Goal: Task Accomplishment & Management: Manage account settings

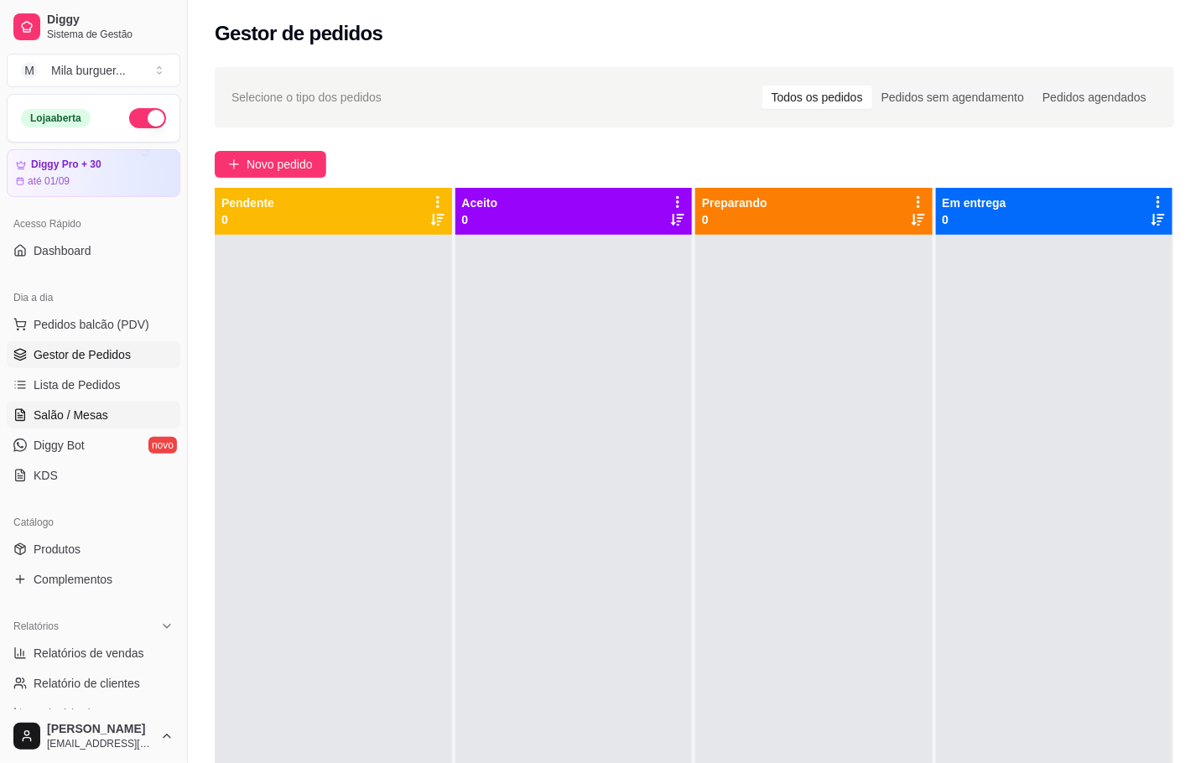
click at [59, 423] on span "Salão / Mesas" at bounding box center [71, 415] width 75 height 17
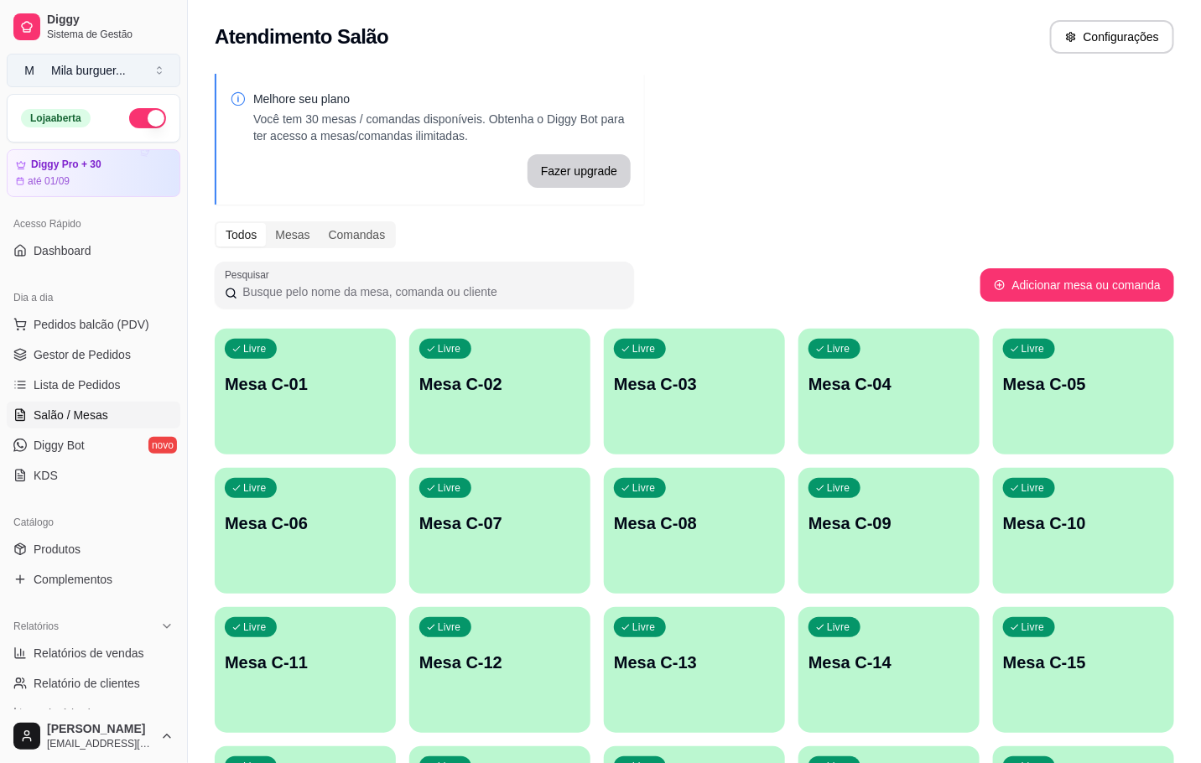
click at [164, 65] on button "M Mila burguer ..." at bounding box center [94, 71] width 174 height 34
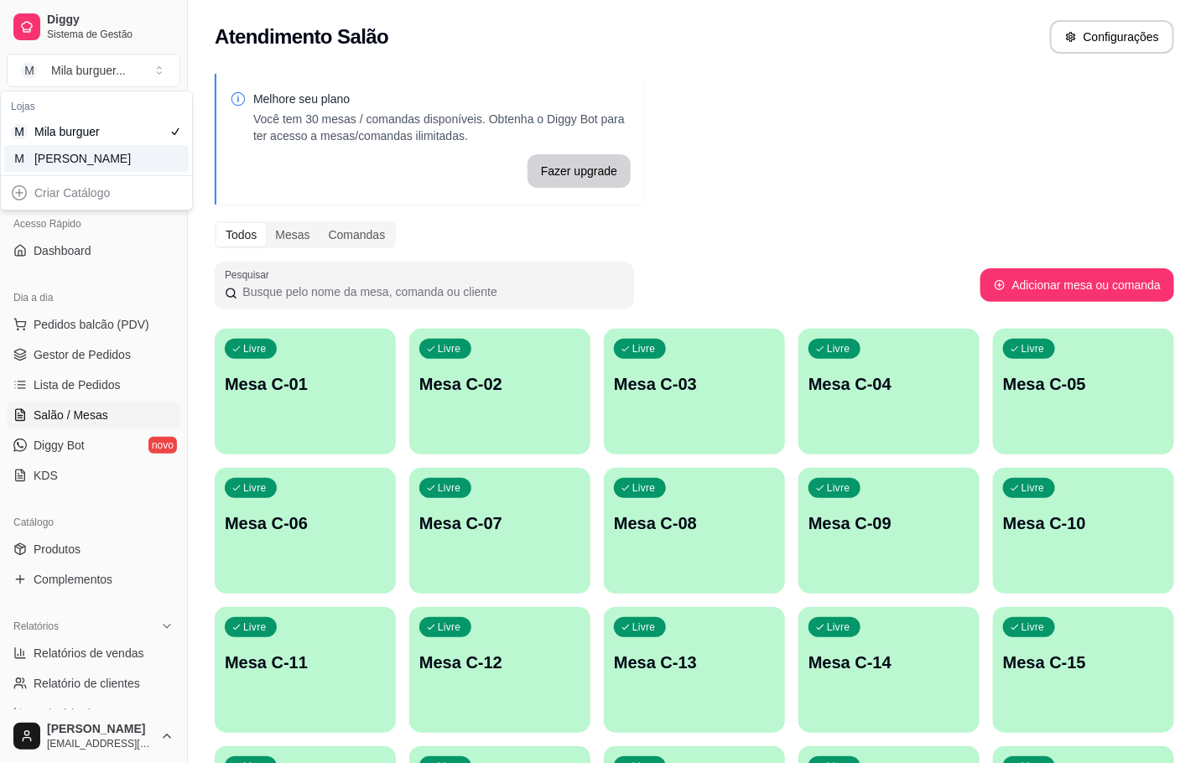
click at [136, 151] on div "M Mila Salgados" at bounding box center [96, 158] width 184 height 27
click at [337, 649] on div "Livre Mesa C-11" at bounding box center [305, 660] width 181 height 106
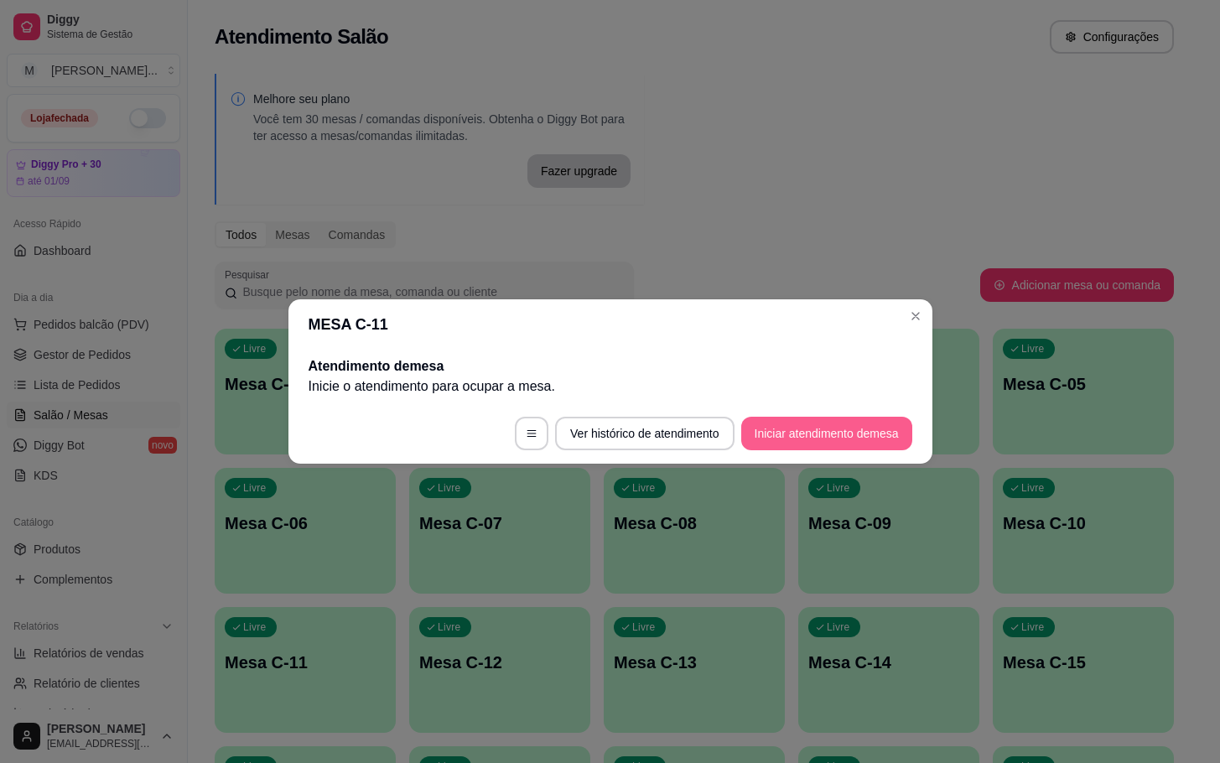
click at [845, 438] on button "Iniciar atendimento de mesa" at bounding box center [826, 434] width 171 height 34
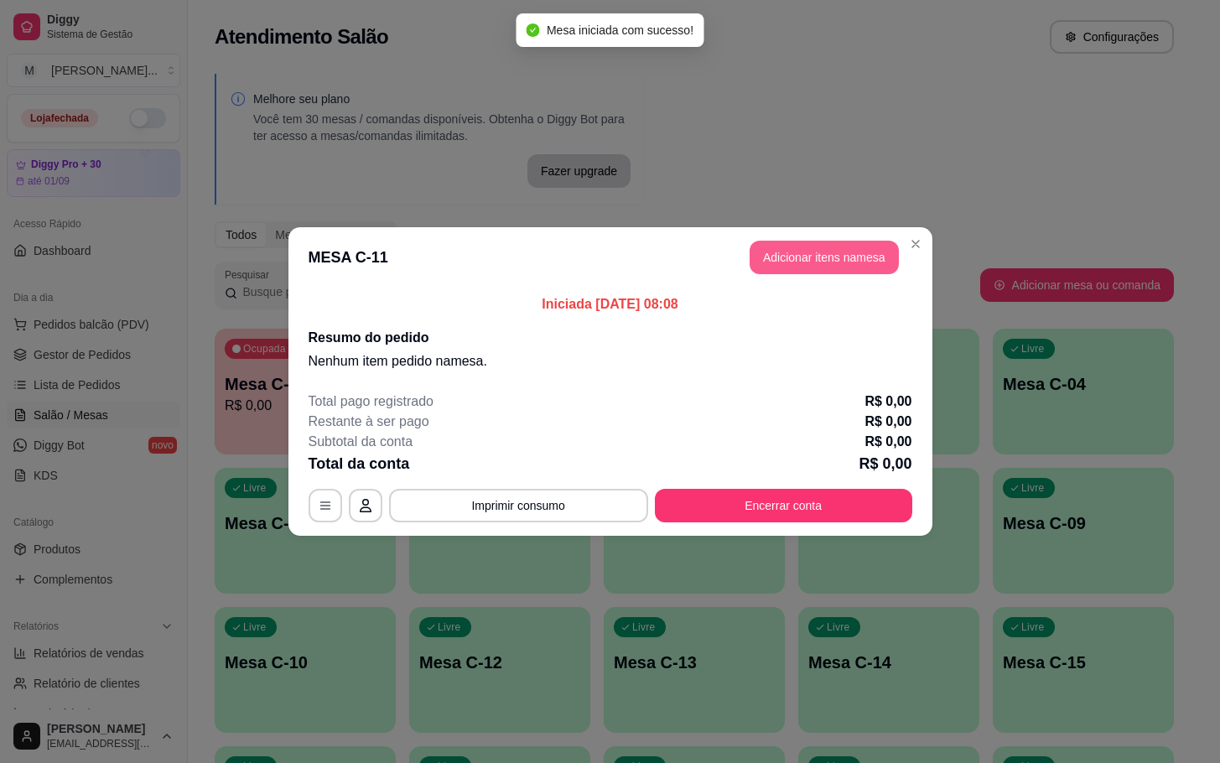
click at [823, 267] on button "Adicionar itens na mesa" at bounding box center [824, 258] width 149 height 34
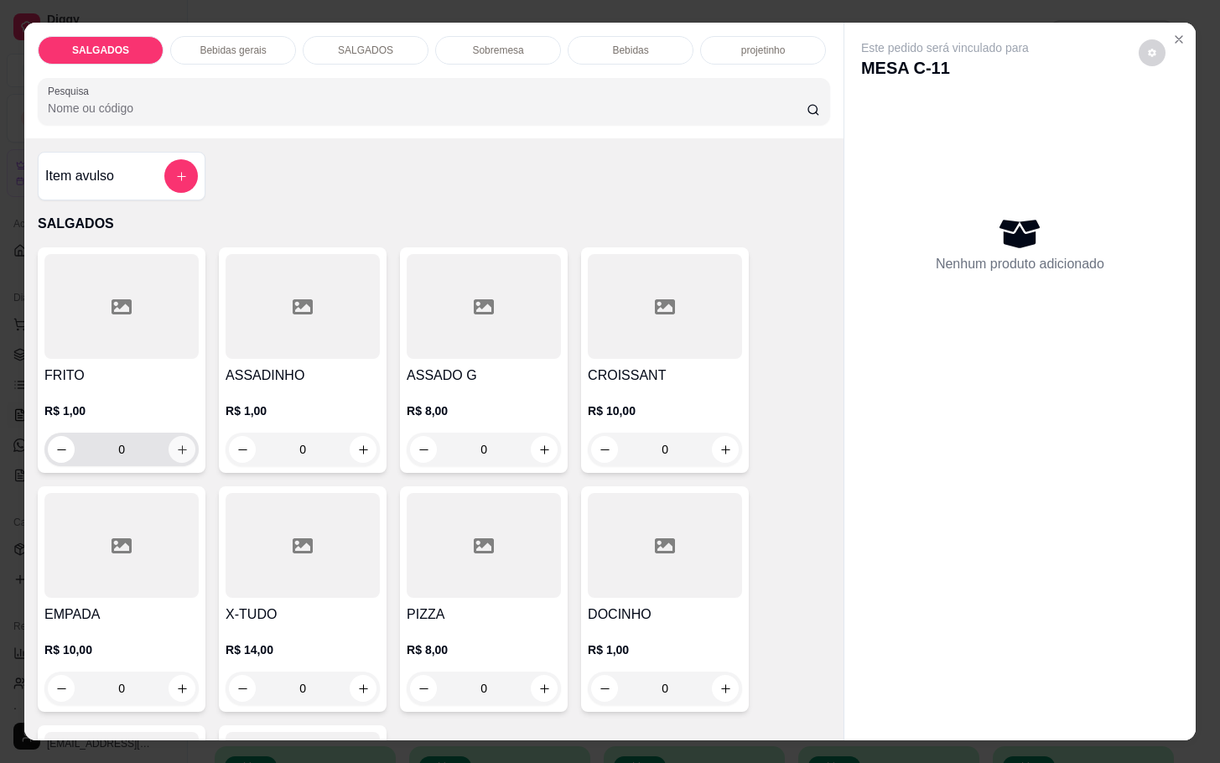
click at [176, 444] on icon "increase-product-quantity" at bounding box center [182, 450] width 13 height 13
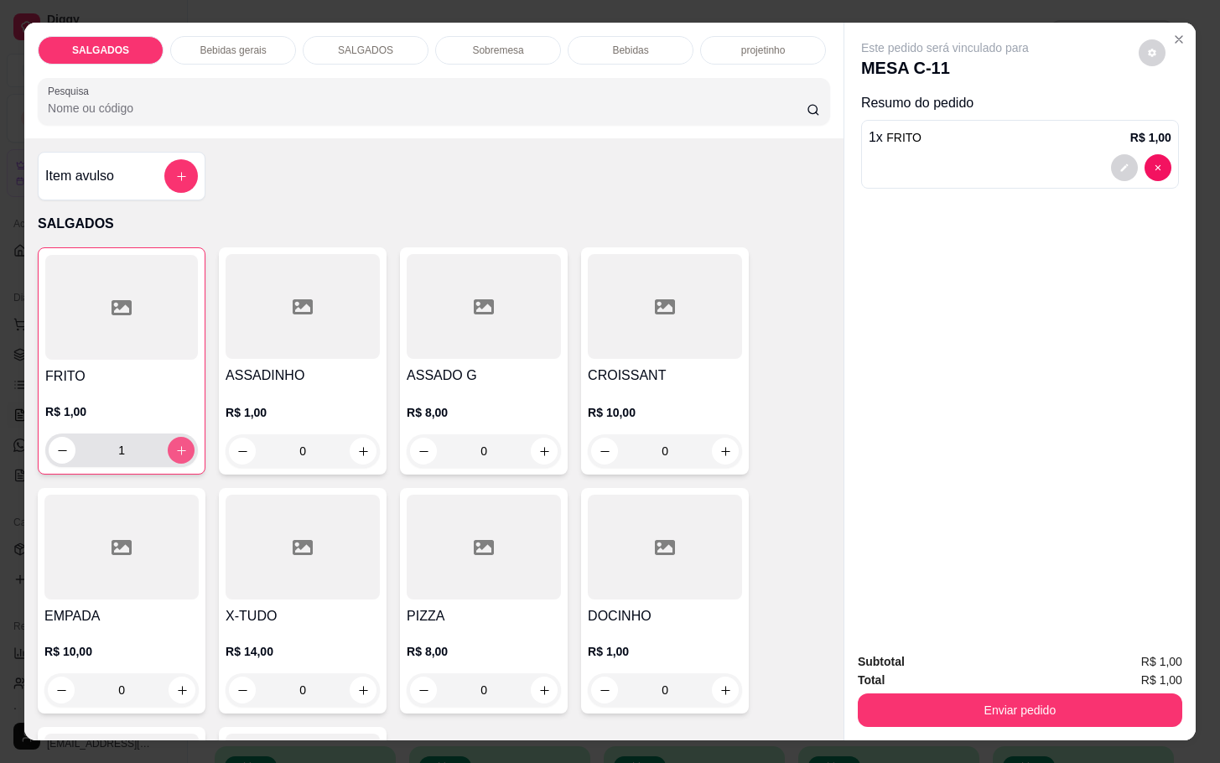
click at [179, 444] on button "increase-product-quantity" at bounding box center [181, 450] width 27 height 27
click at [179, 444] on button "increase-product-quantity" at bounding box center [182, 451] width 26 height 26
click at [179, 444] on button "increase-product-quantity" at bounding box center [181, 450] width 27 height 27
type input "5"
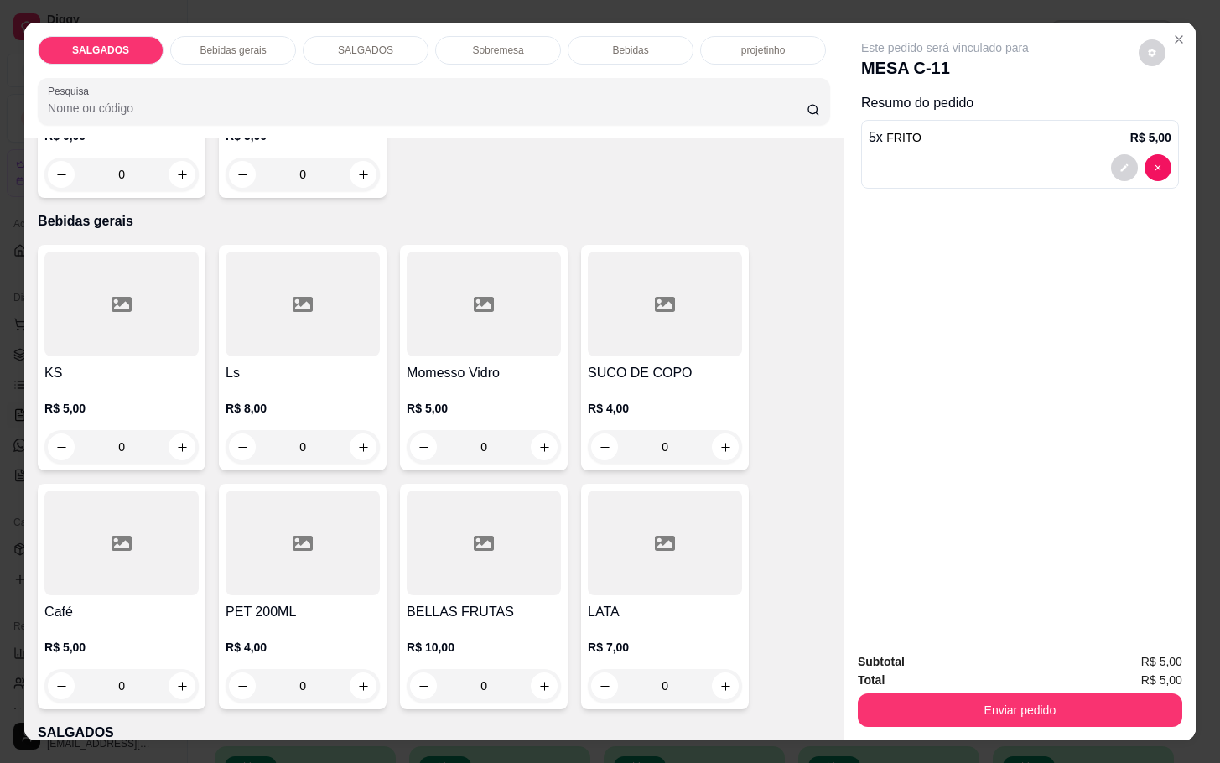
scroll to position [880, 0]
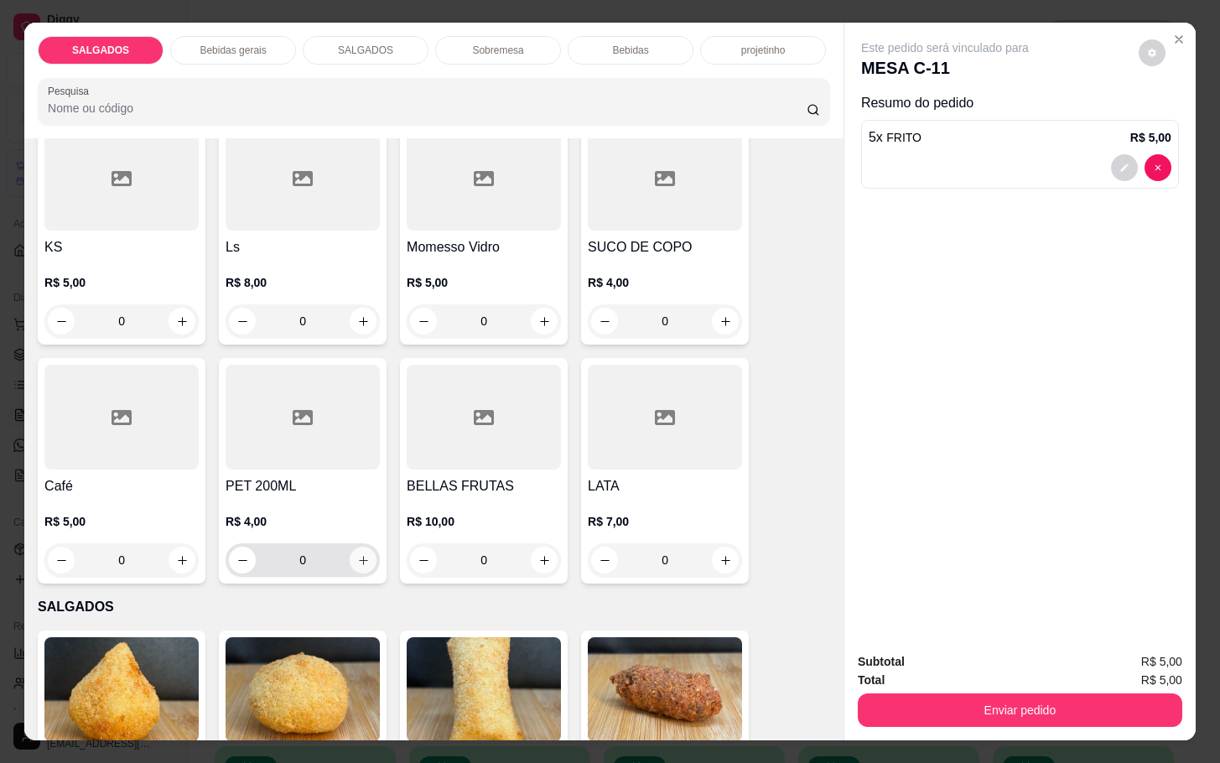
click at [357, 554] on icon "increase-product-quantity" at bounding box center [363, 560] width 13 height 13
type input "1"
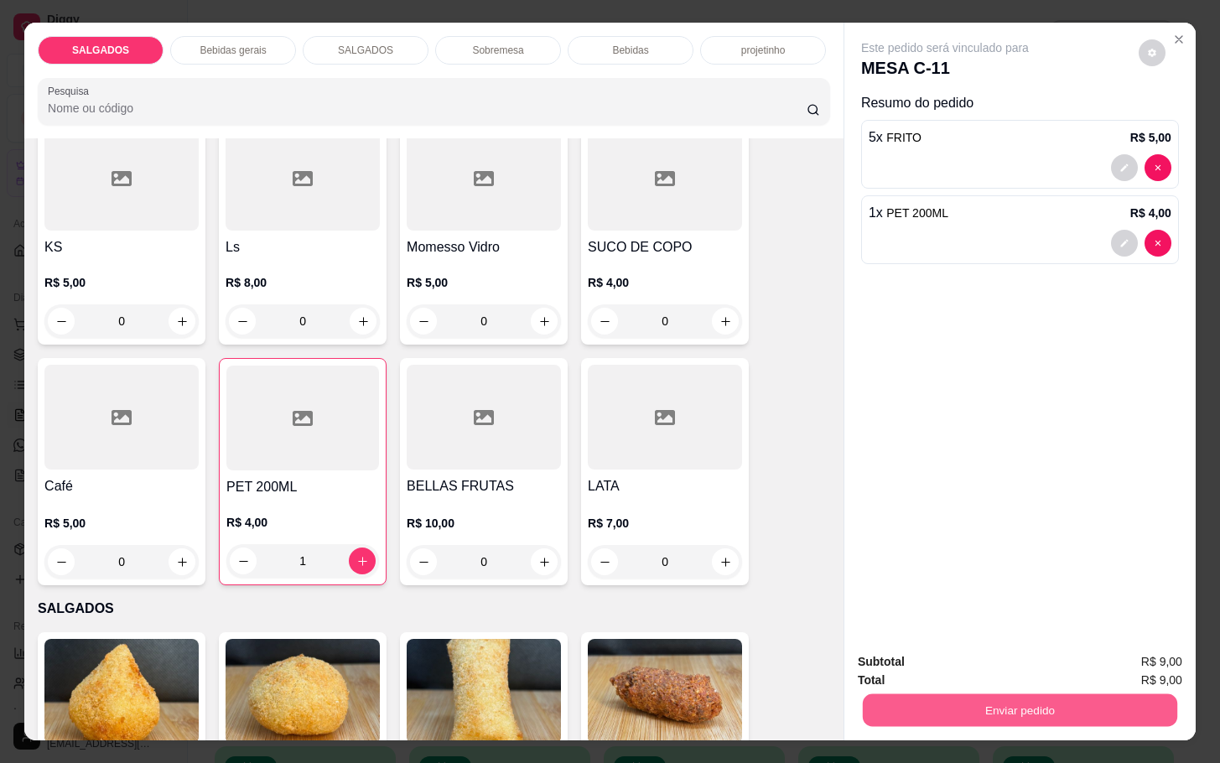
click at [1007, 693] on button "Enviar pedido" at bounding box center [1020, 709] width 314 height 33
click at [1006, 660] on button "Não registrar e enviar pedido" at bounding box center [962, 660] width 174 height 32
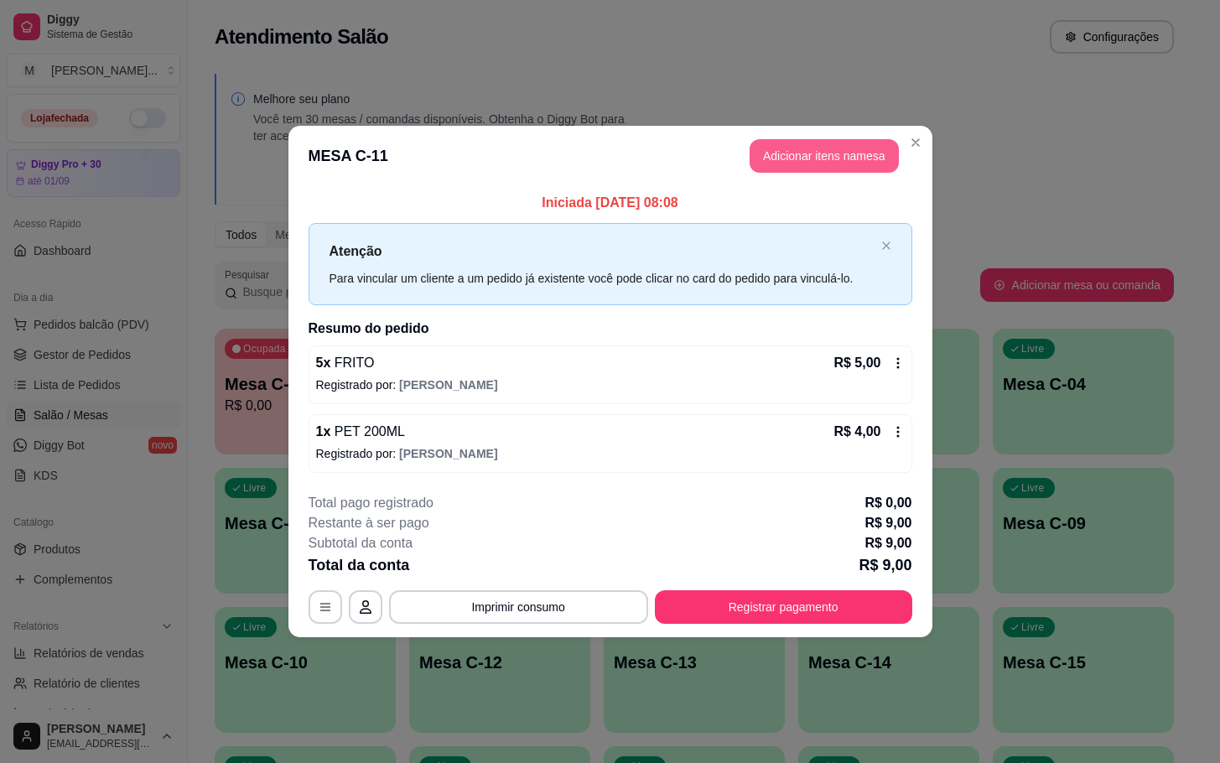
click at [864, 157] on button "Adicionar itens na mesa" at bounding box center [824, 156] width 149 height 34
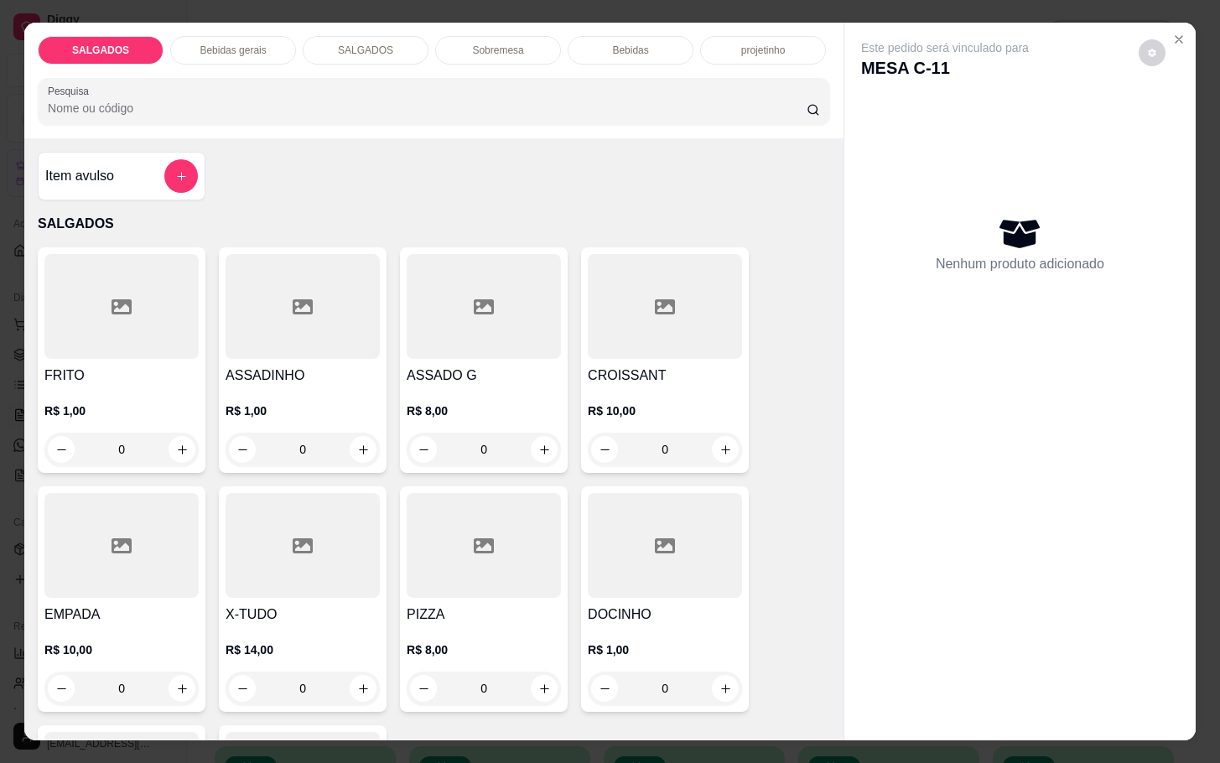
click at [891, 56] on p "MESA C-11" at bounding box center [945, 67] width 168 height 23
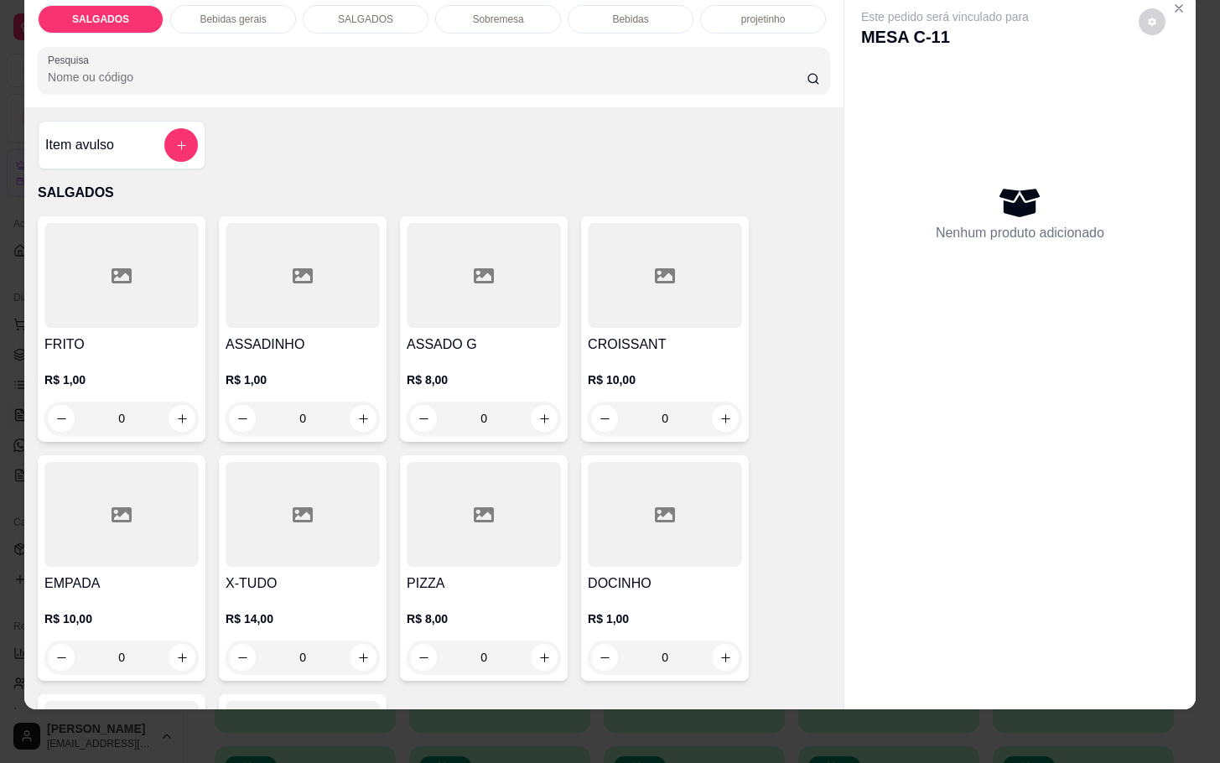
scroll to position [0, 0]
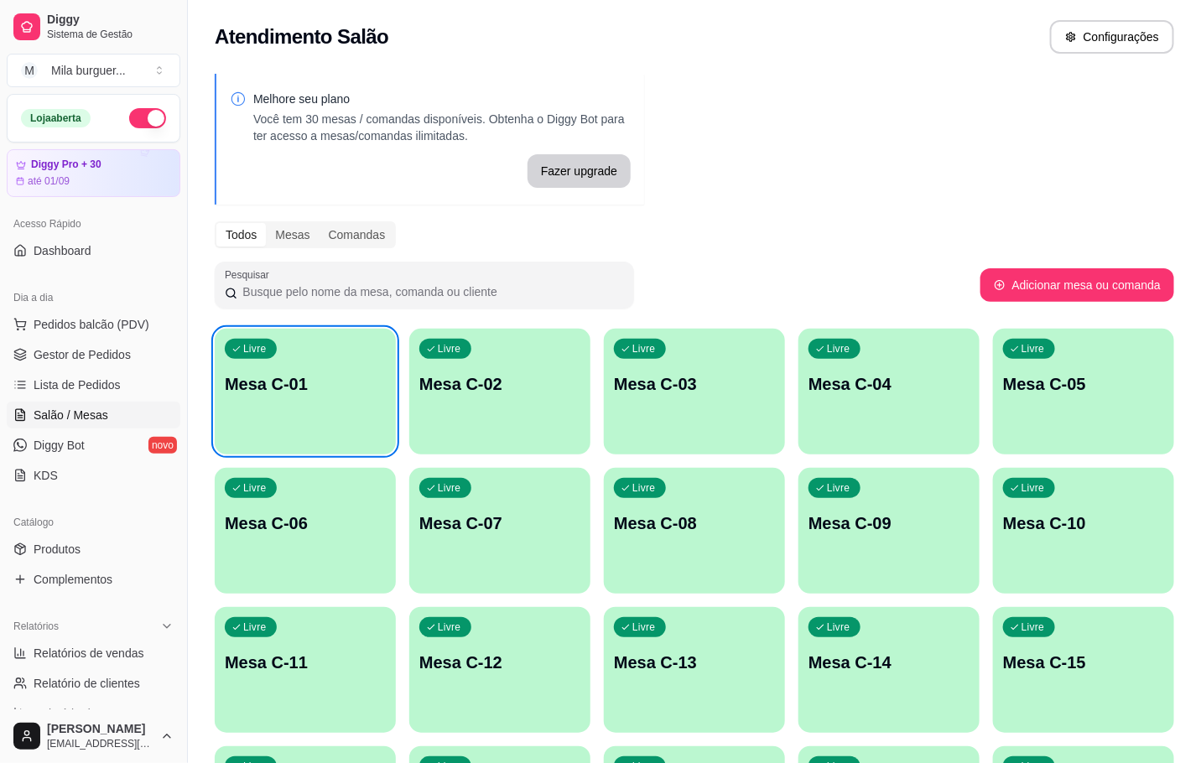
scroll to position [629, 0]
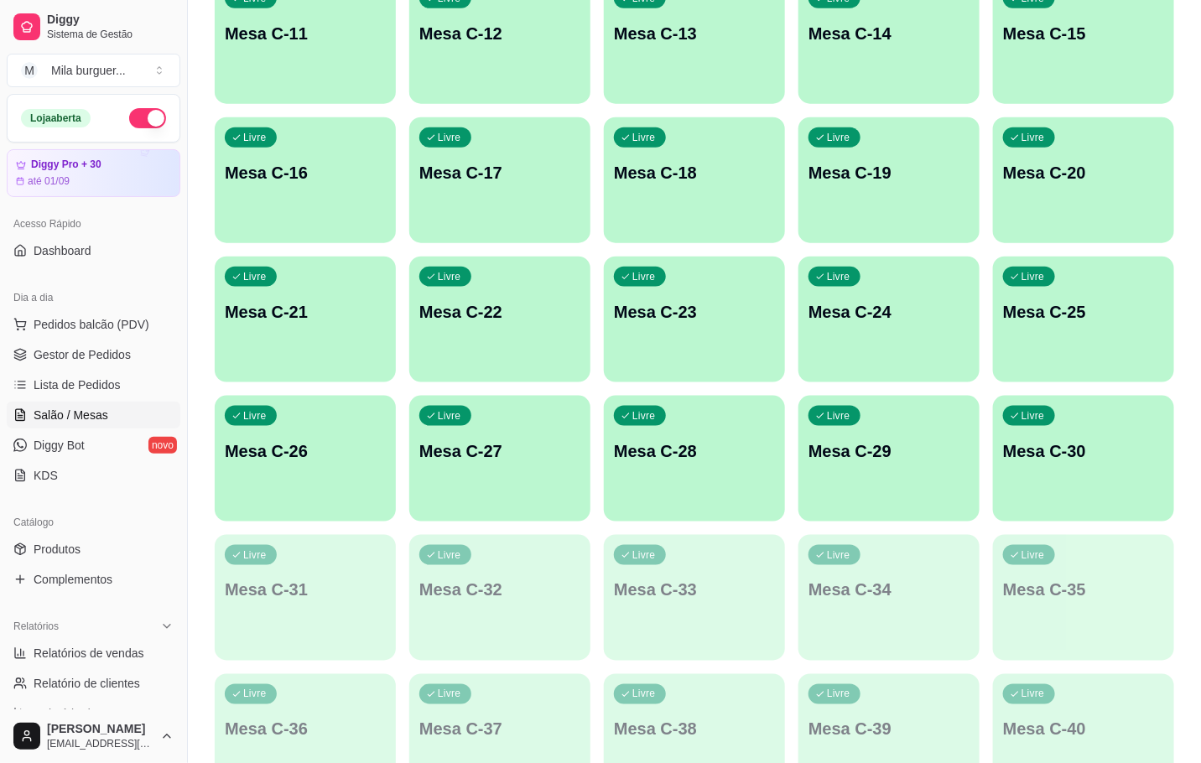
click at [310, 83] on button "Livre Mesa C-11" at bounding box center [305, 41] width 181 height 126
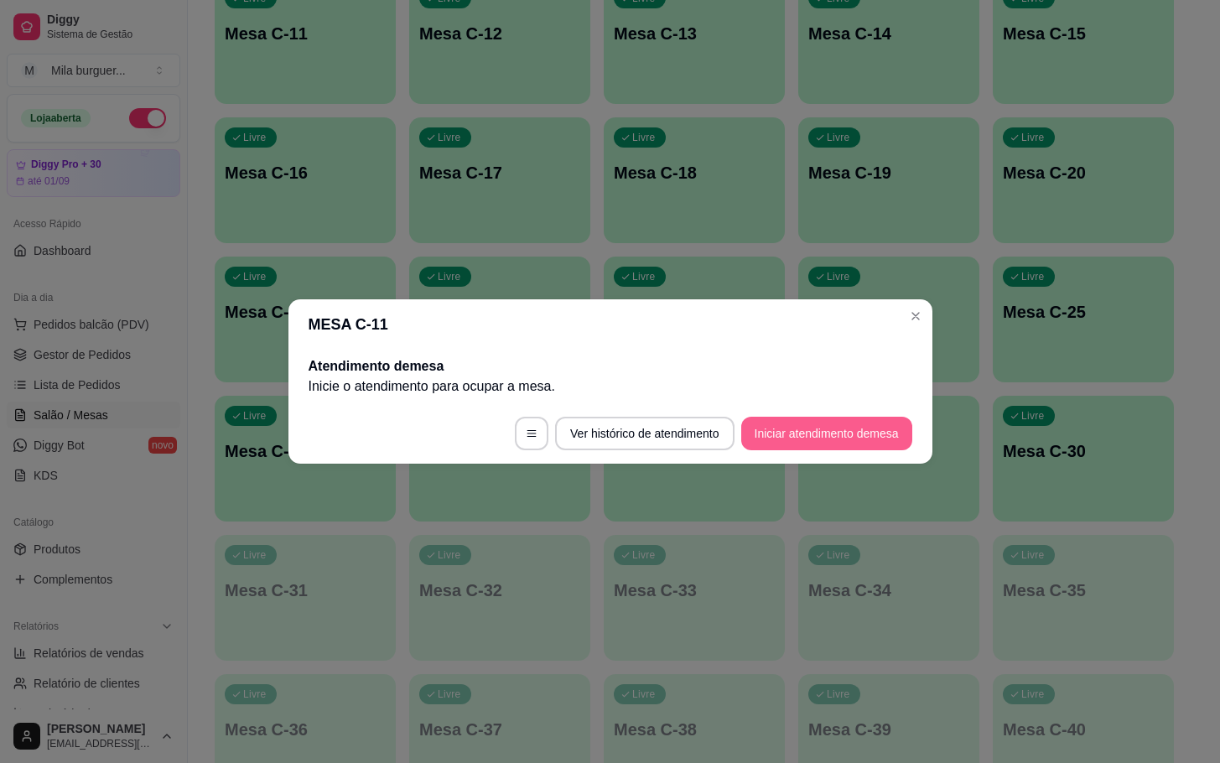
click at [823, 436] on button "Iniciar atendimento de mesa" at bounding box center [826, 434] width 171 height 34
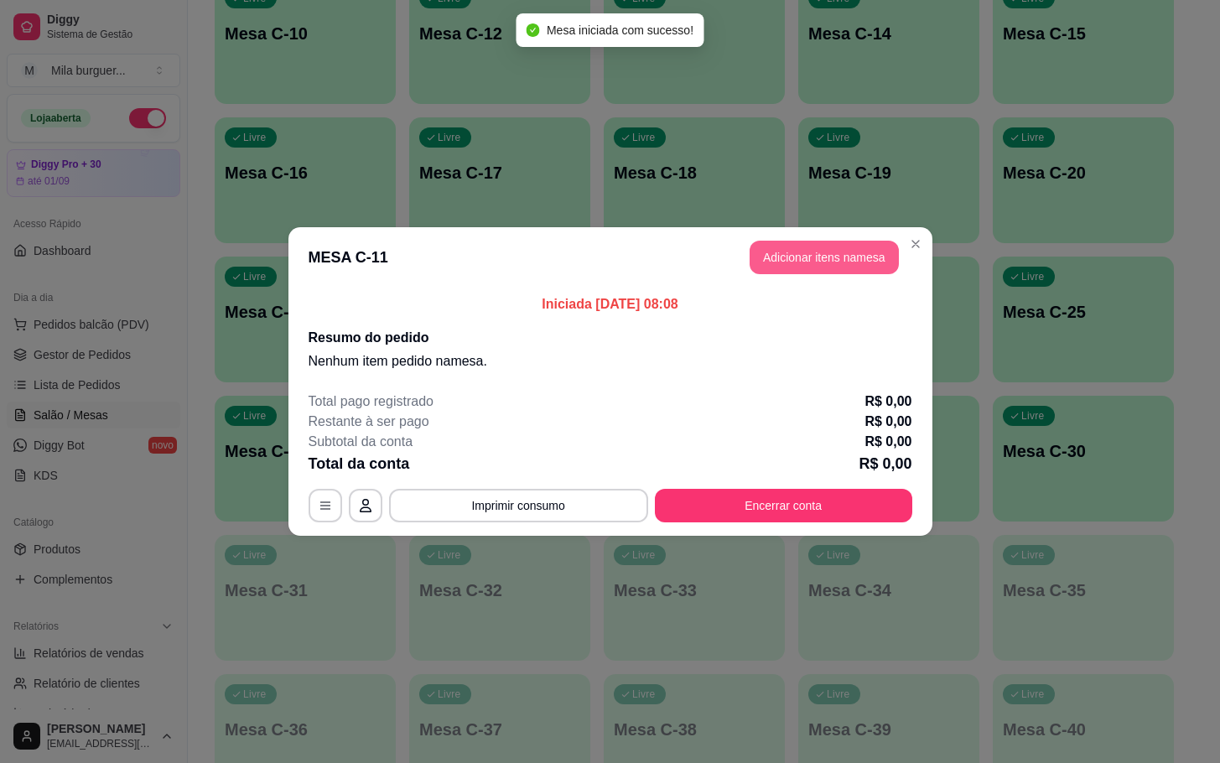
click at [836, 249] on button "Adicionar itens na mesa" at bounding box center [824, 258] width 149 height 34
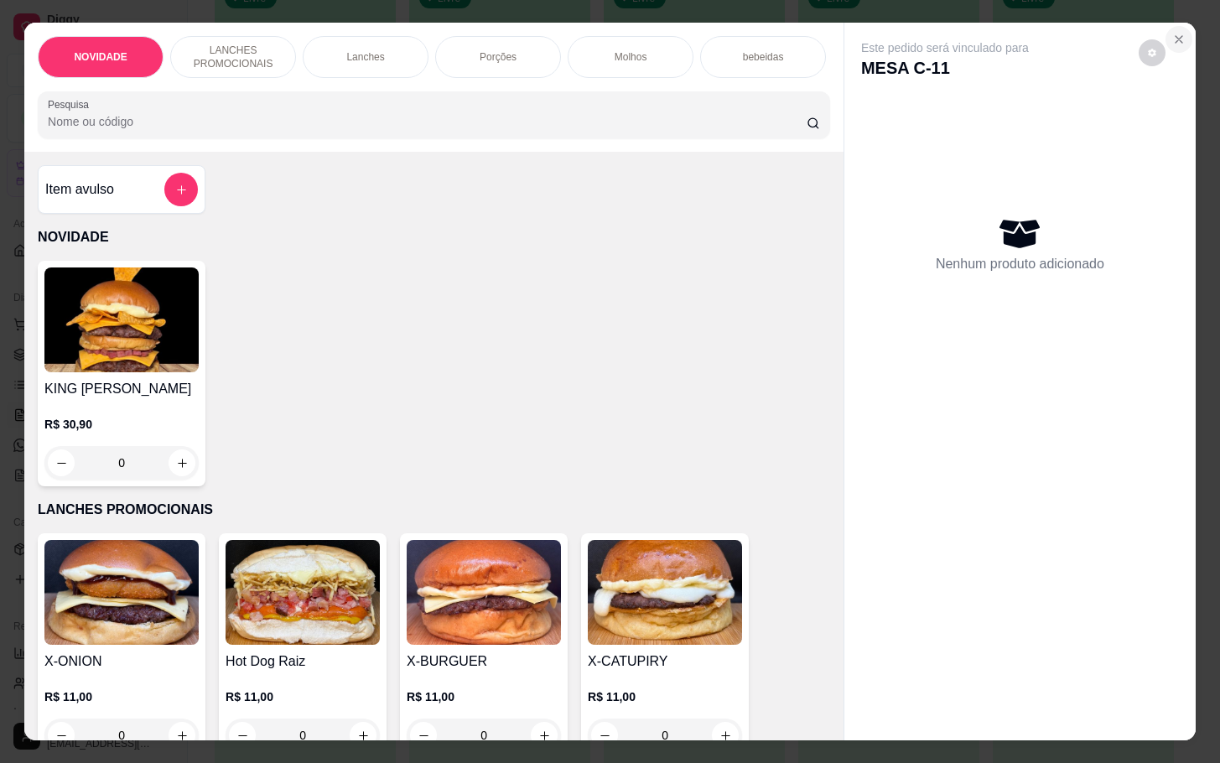
click at [1172, 33] on icon "Close" at bounding box center [1178, 39] width 13 height 13
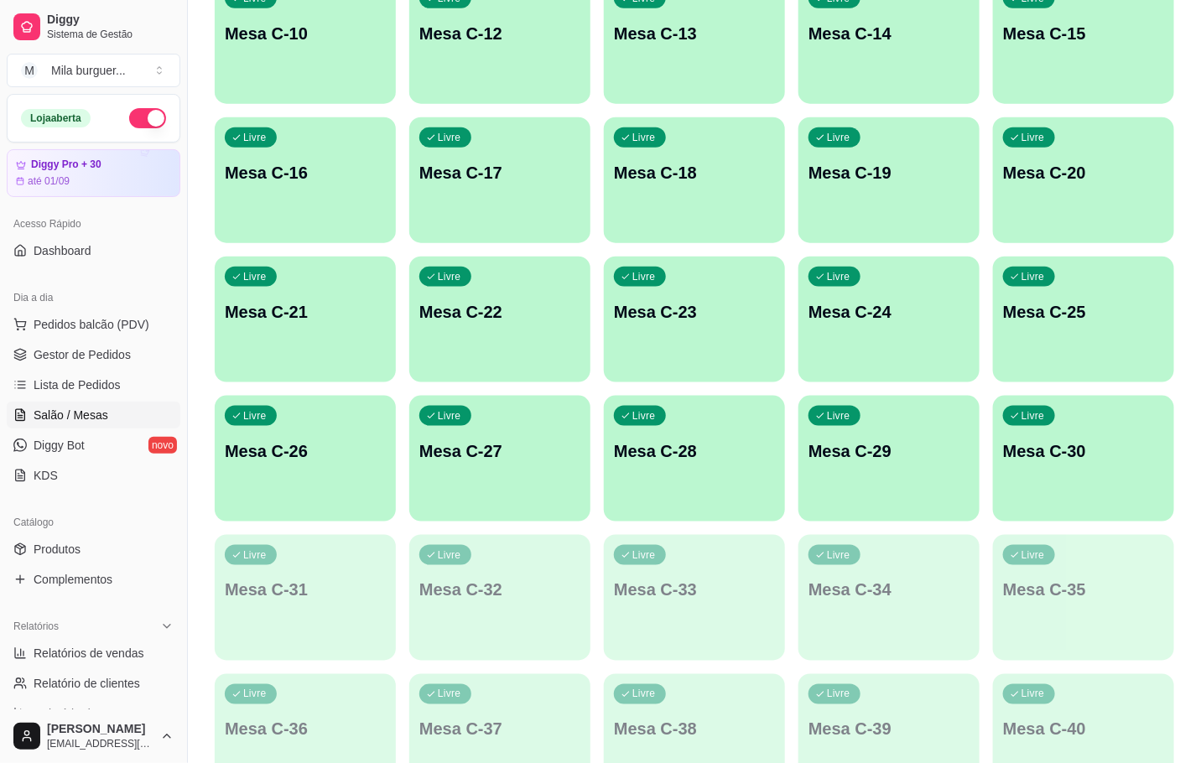
scroll to position [252, 0]
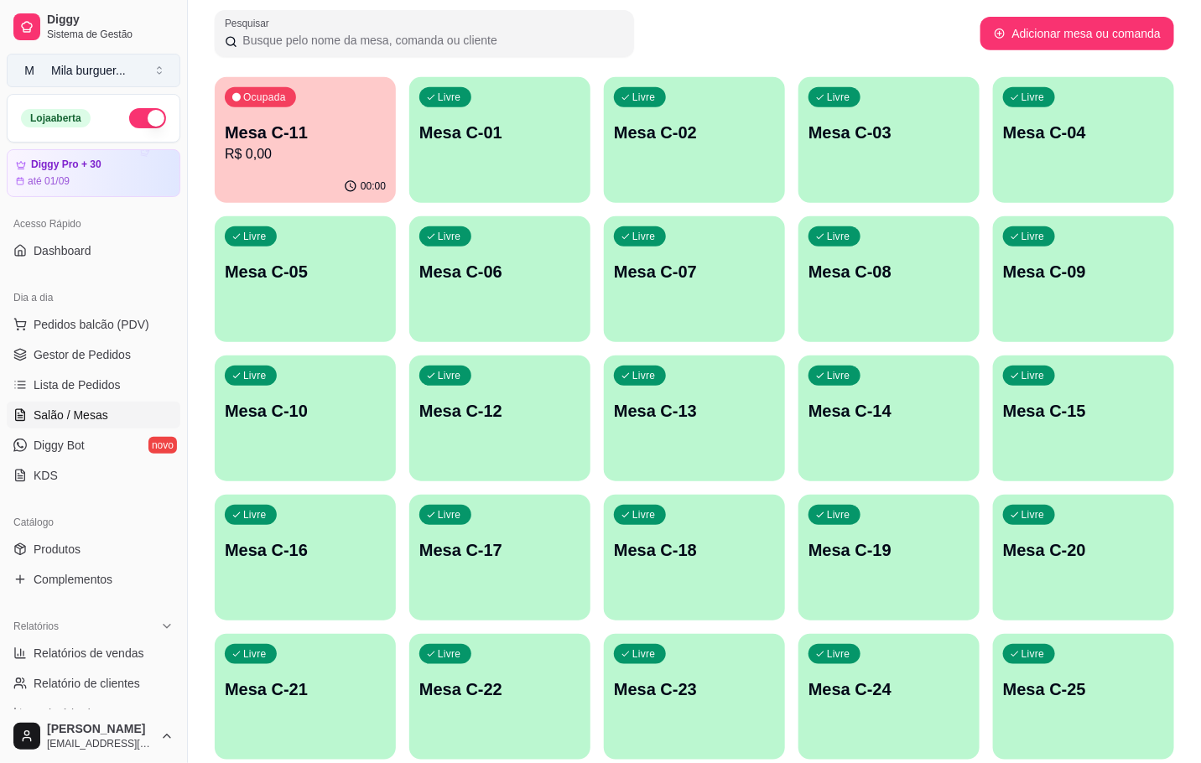
click at [106, 76] on div "Mila burguer ..." at bounding box center [88, 70] width 75 height 17
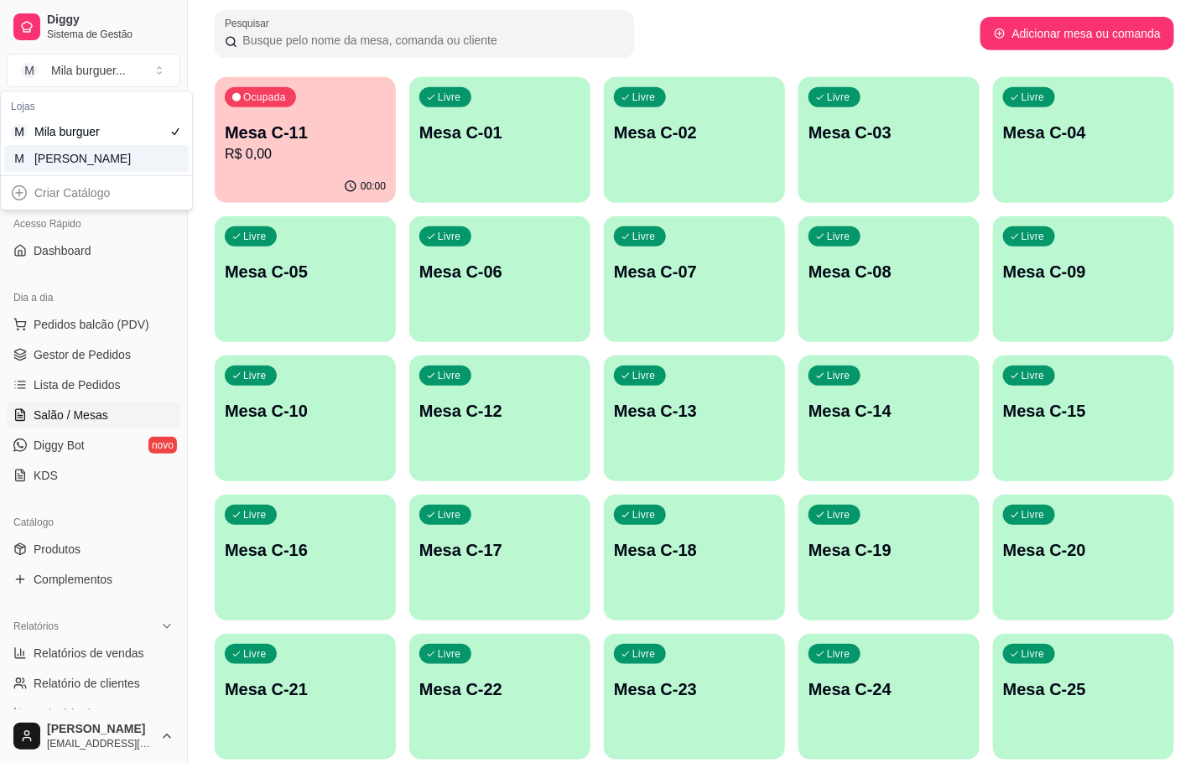
click at [144, 169] on div "M Mila Salgados" at bounding box center [96, 158] width 184 height 27
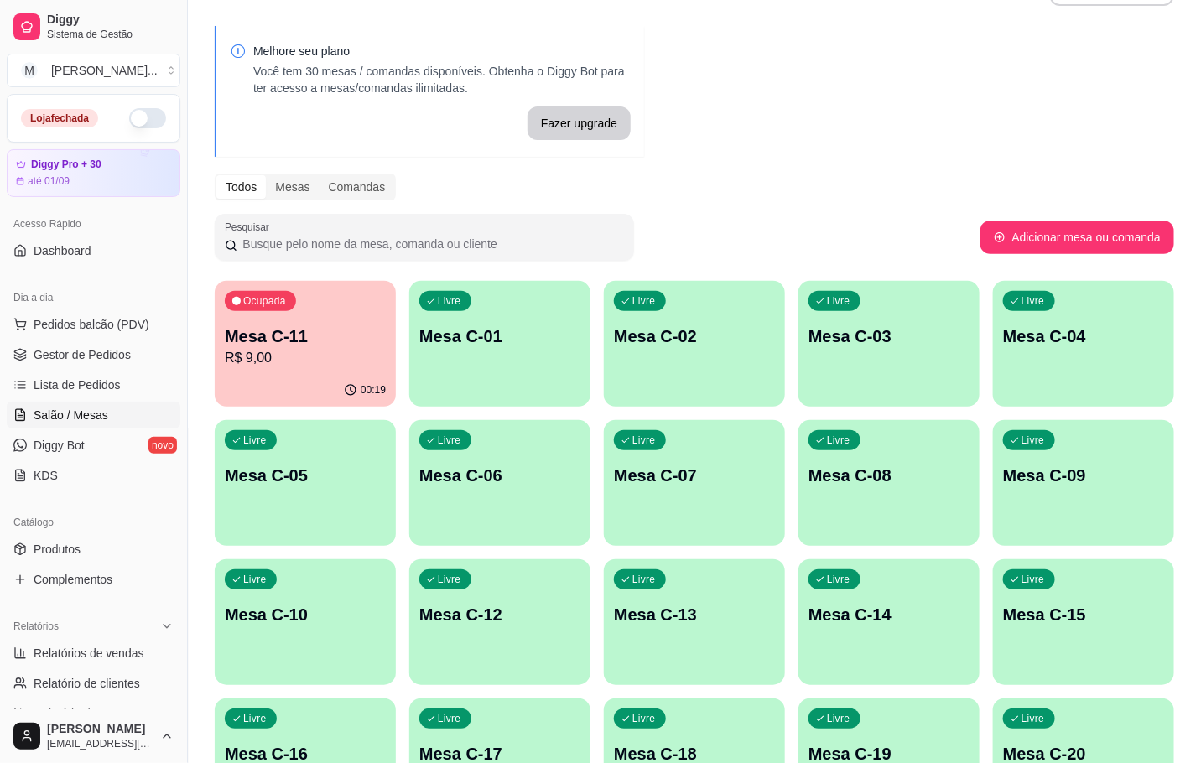
click at [335, 367] on div "Ocupada Mesa C-11 R$ 9,00" at bounding box center [305, 327] width 181 height 93
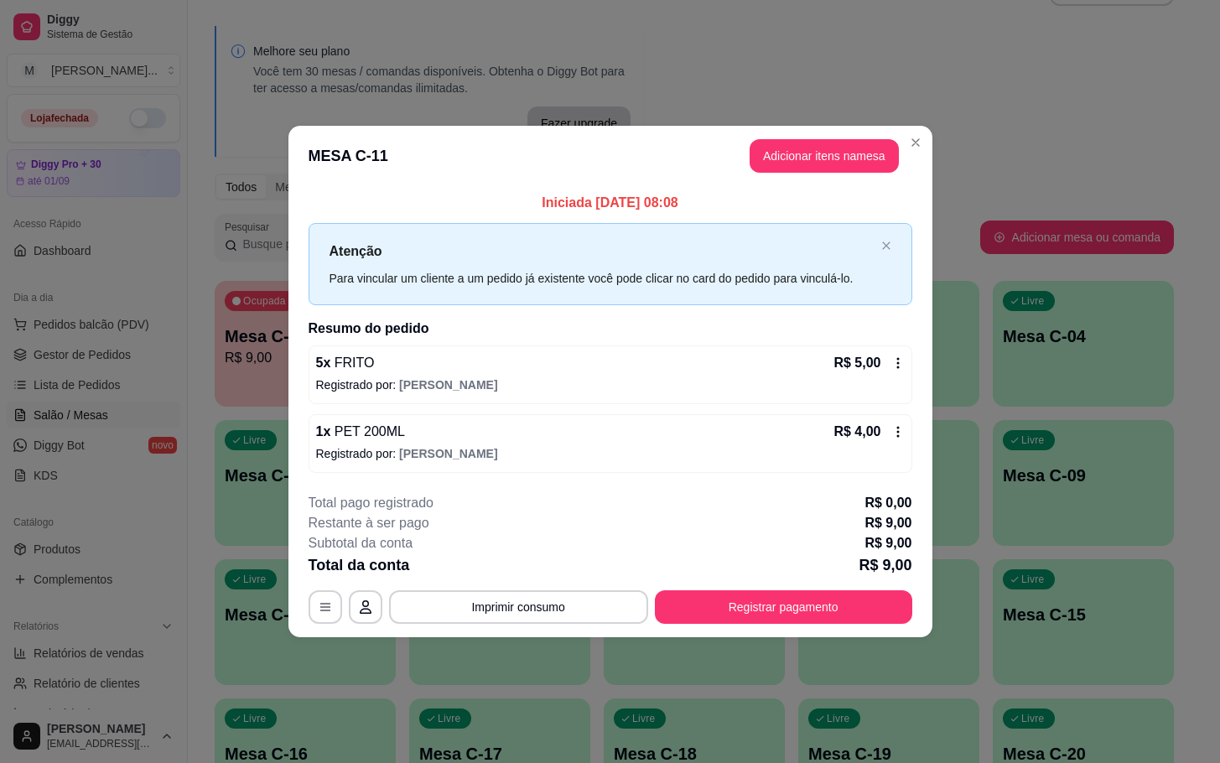
click at [786, 582] on div "**********" at bounding box center [611, 558] width 604 height 131
click at [776, 594] on button "Registrar pagamento" at bounding box center [783, 607] width 257 height 34
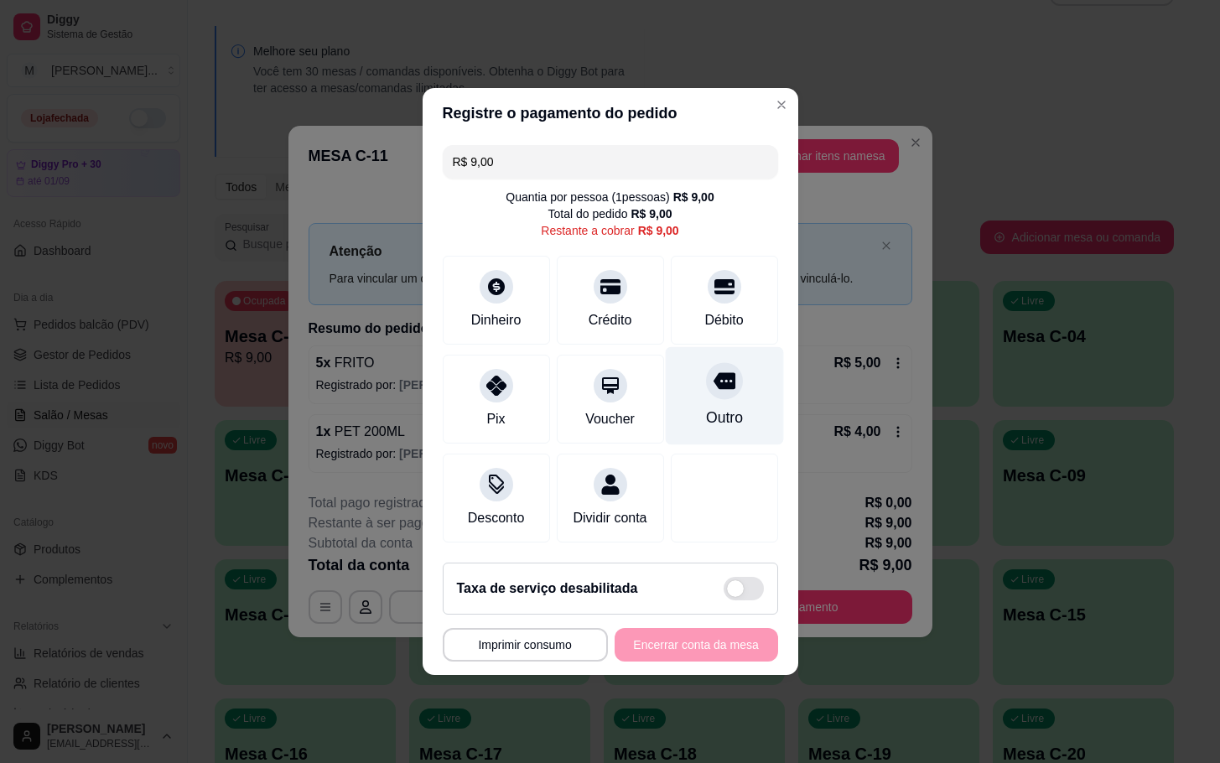
click at [723, 392] on div "Outro" at bounding box center [724, 396] width 118 height 98
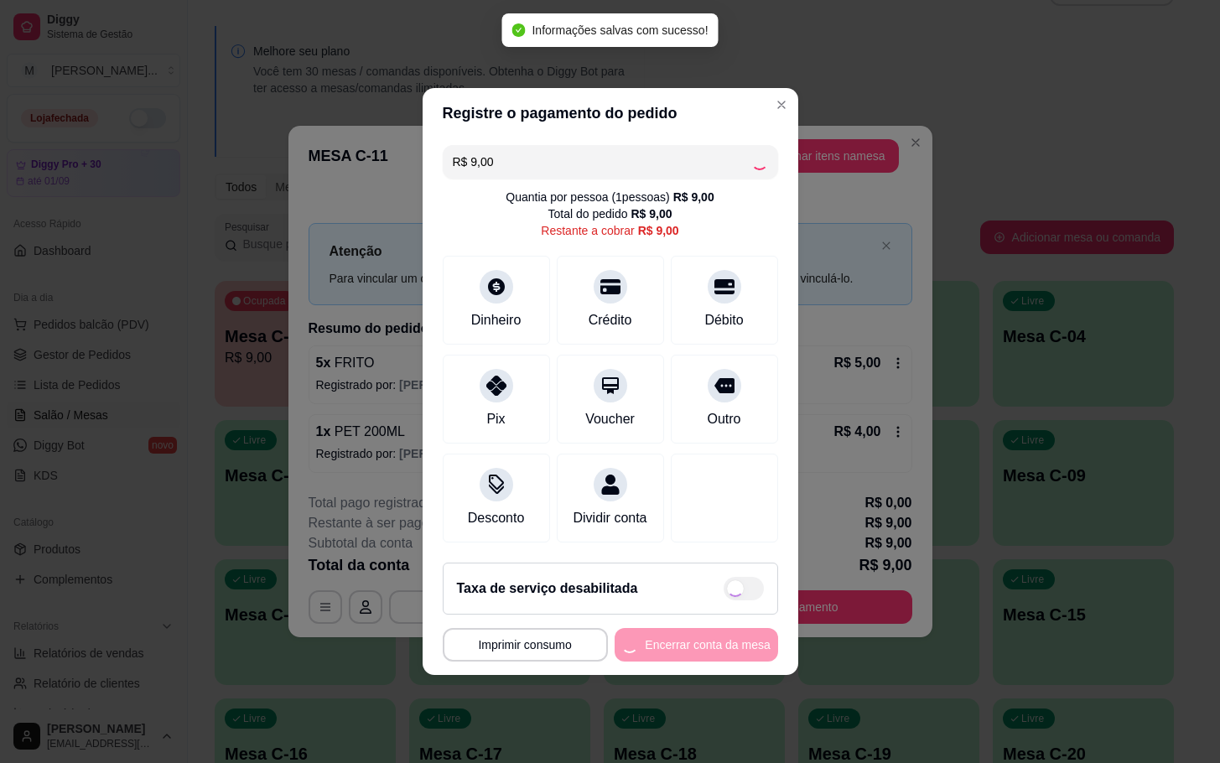
type input "R$ 0,00"
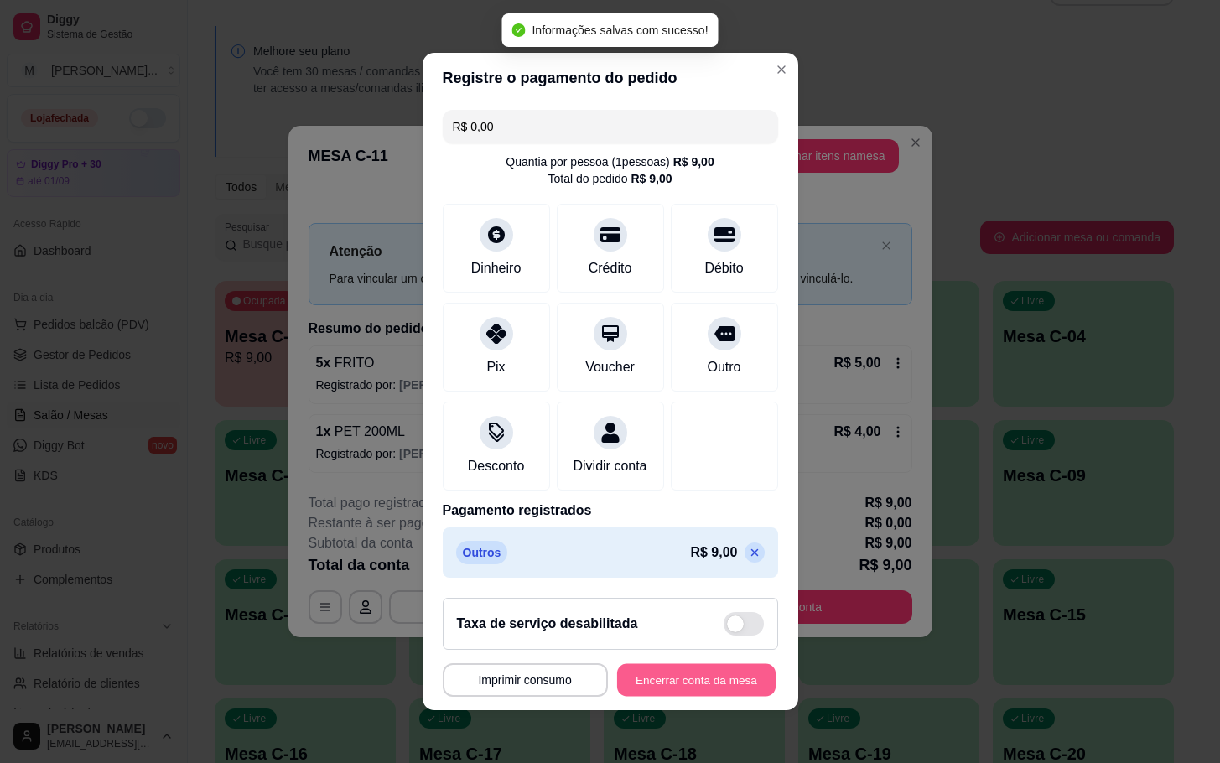
click at [642, 687] on button "Encerrar conta da mesa" at bounding box center [696, 680] width 158 height 33
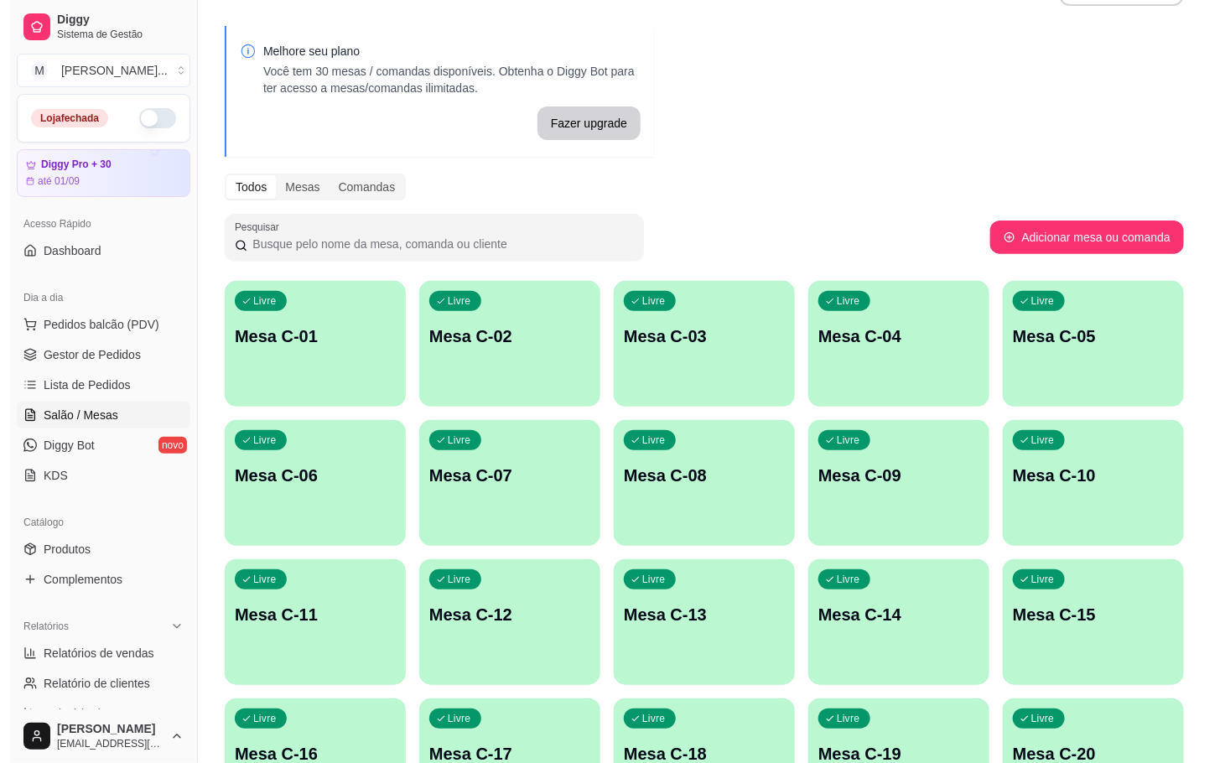
scroll to position [455, 0]
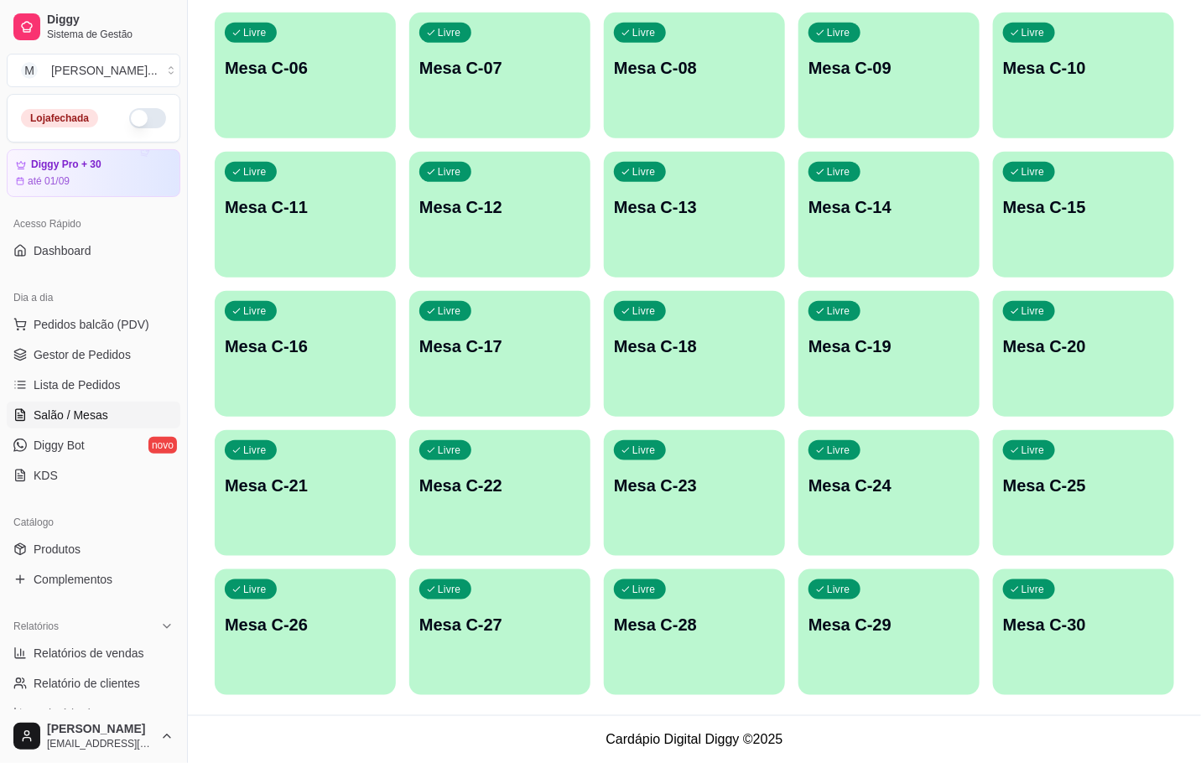
click at [309, 220] on div "Livre Mesa C-11" at bounding box center [305, 205] width 181 height 106
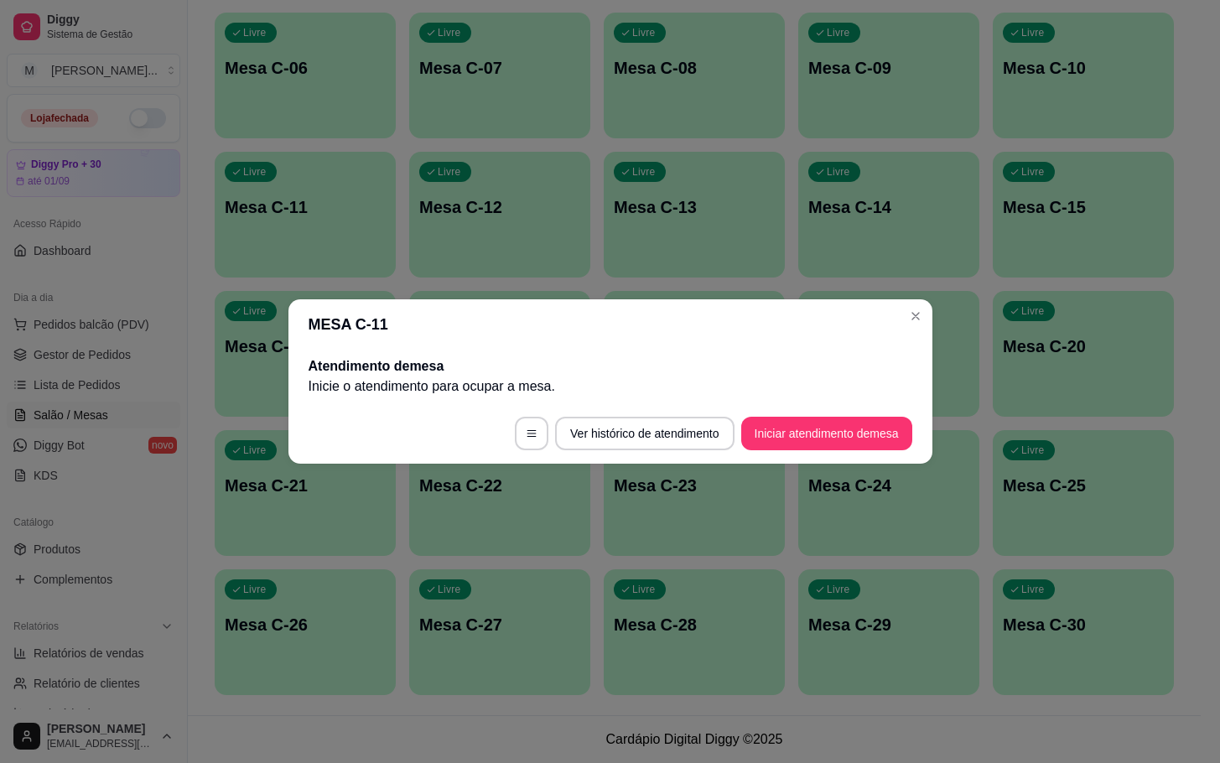
click at [813, 397] on div "Atendimento de mesa Inicie o atendimento para ocupar a mesa ." at bounding box center [610, 377] width 644 height 54
click at [834, 418] on button "Iniciar atendimento de mesa" at bounding box center [827, 434] width 166 height 33
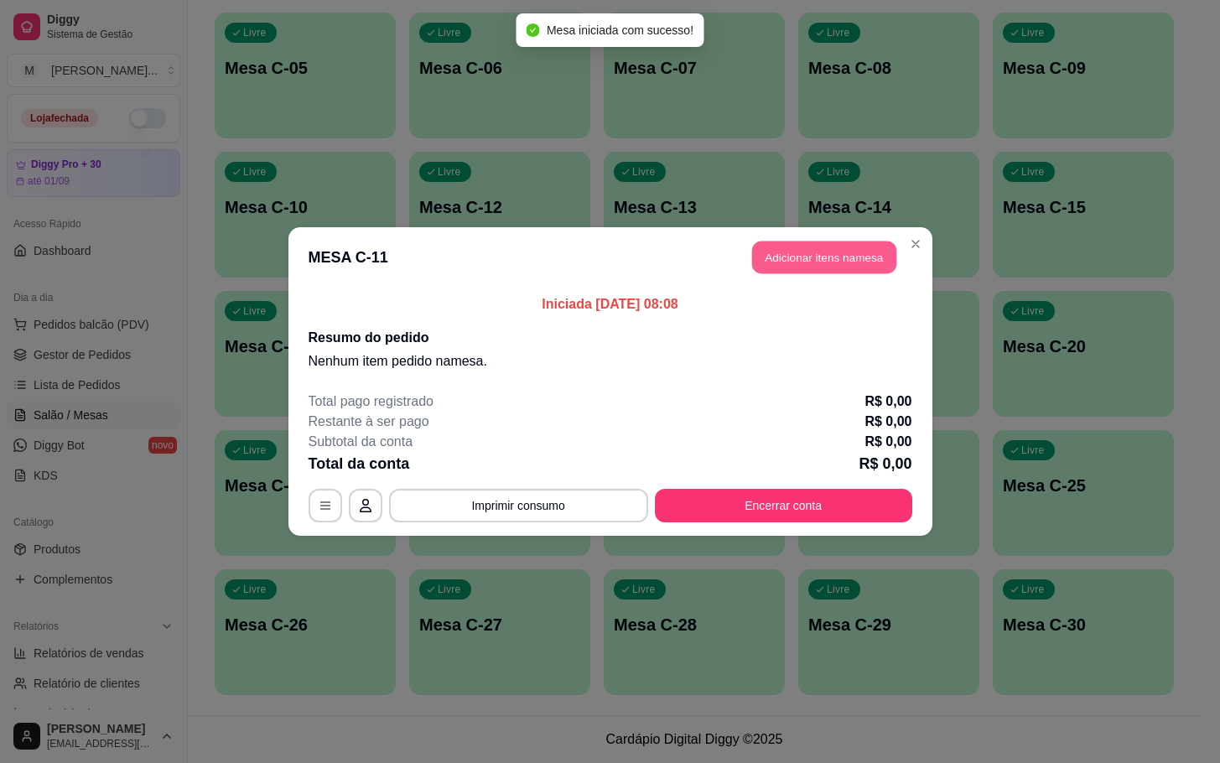
click at [858, 269] on button "Adicionar itens na mesa" at bounding box center [824, 258] width 144 height 33
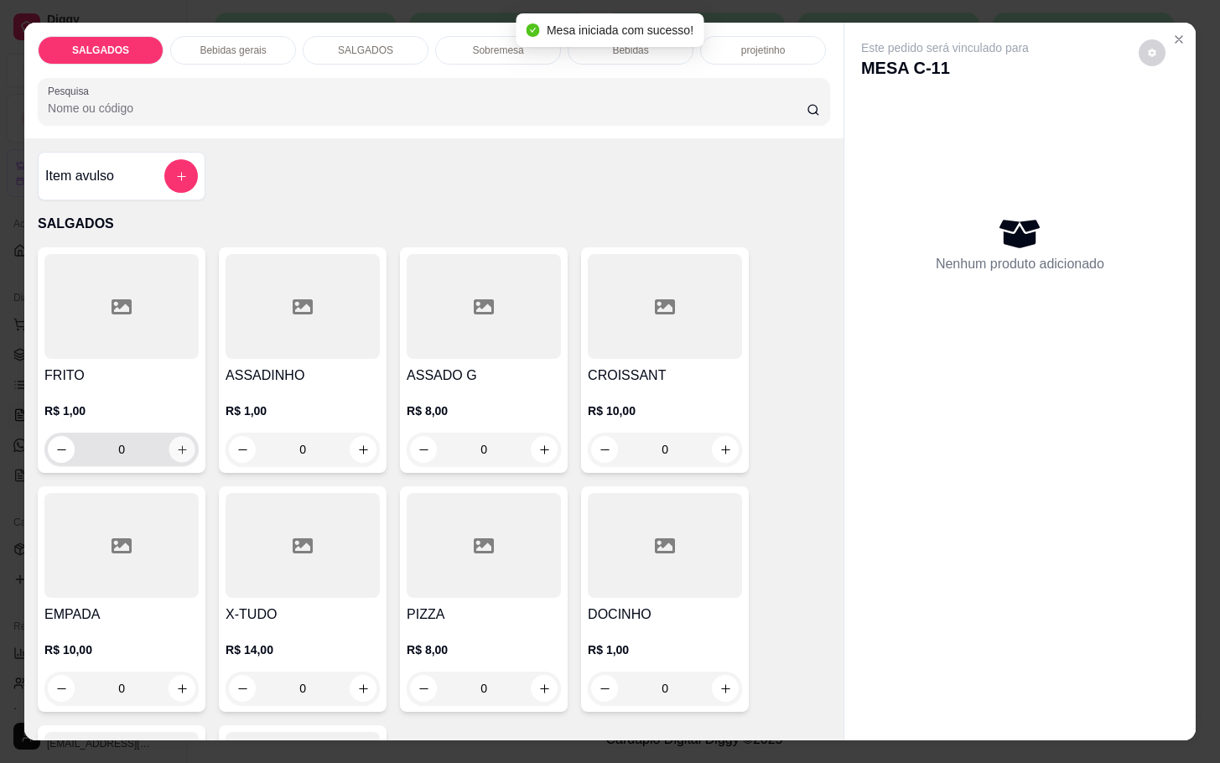
click at [169, 449] on button "increase-product-quantity" at bounding box center [182, 450] width 26 height 26
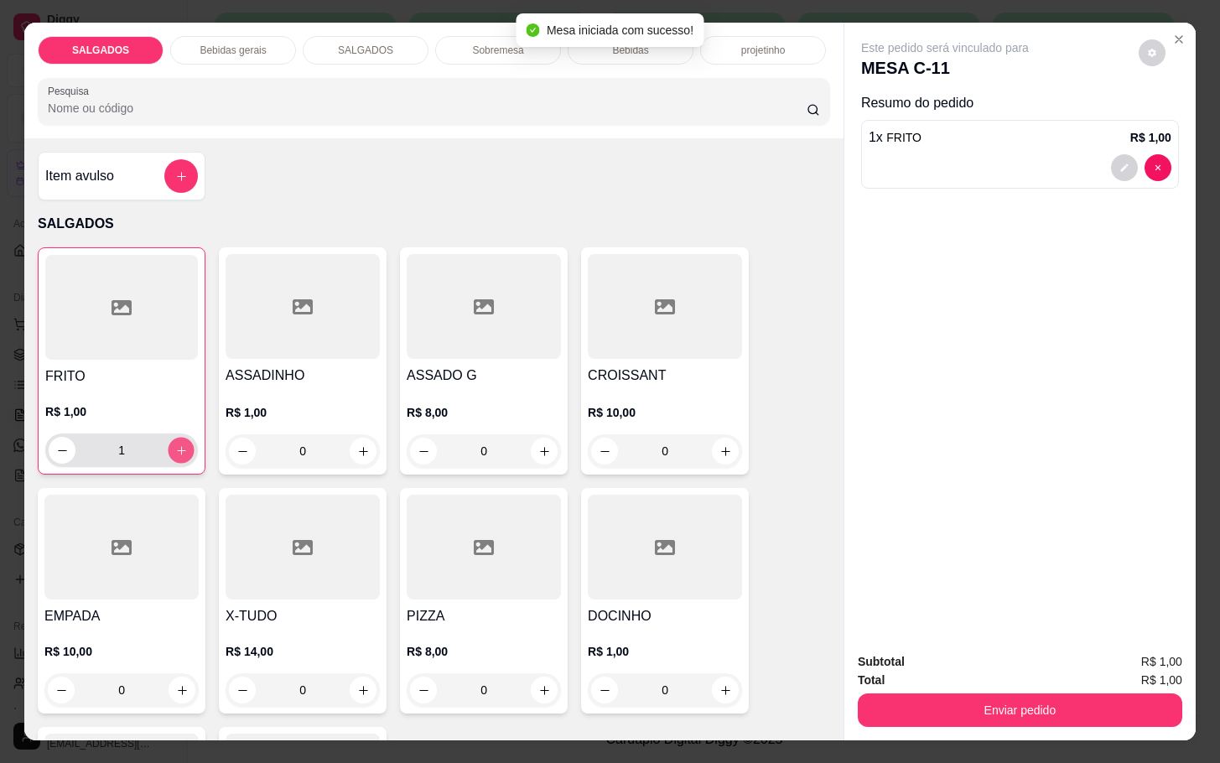
click at [175, 449] on icon "increase-product-quantity" at bounding box center [181, 450] width 13 height 13
type input "4"
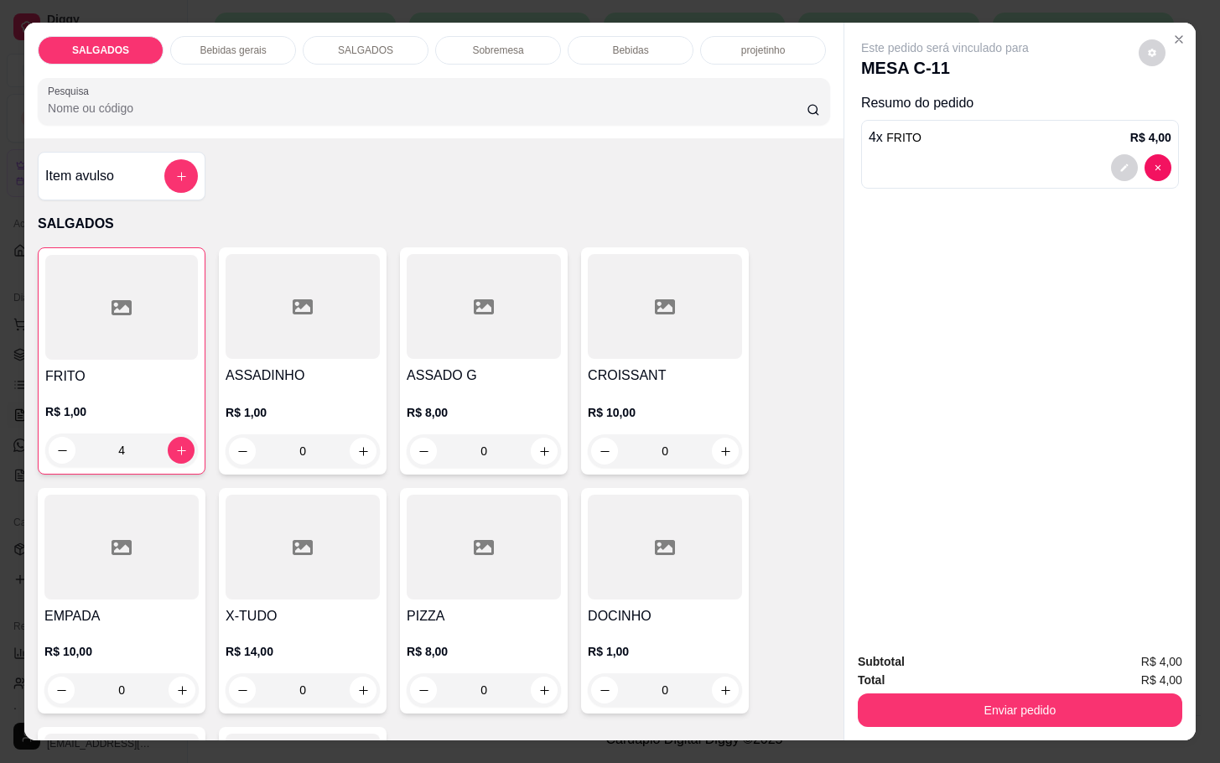
click at [240, 36] on div "Bebidas gerais" at bounding box center [233, 50] width 126 height 29
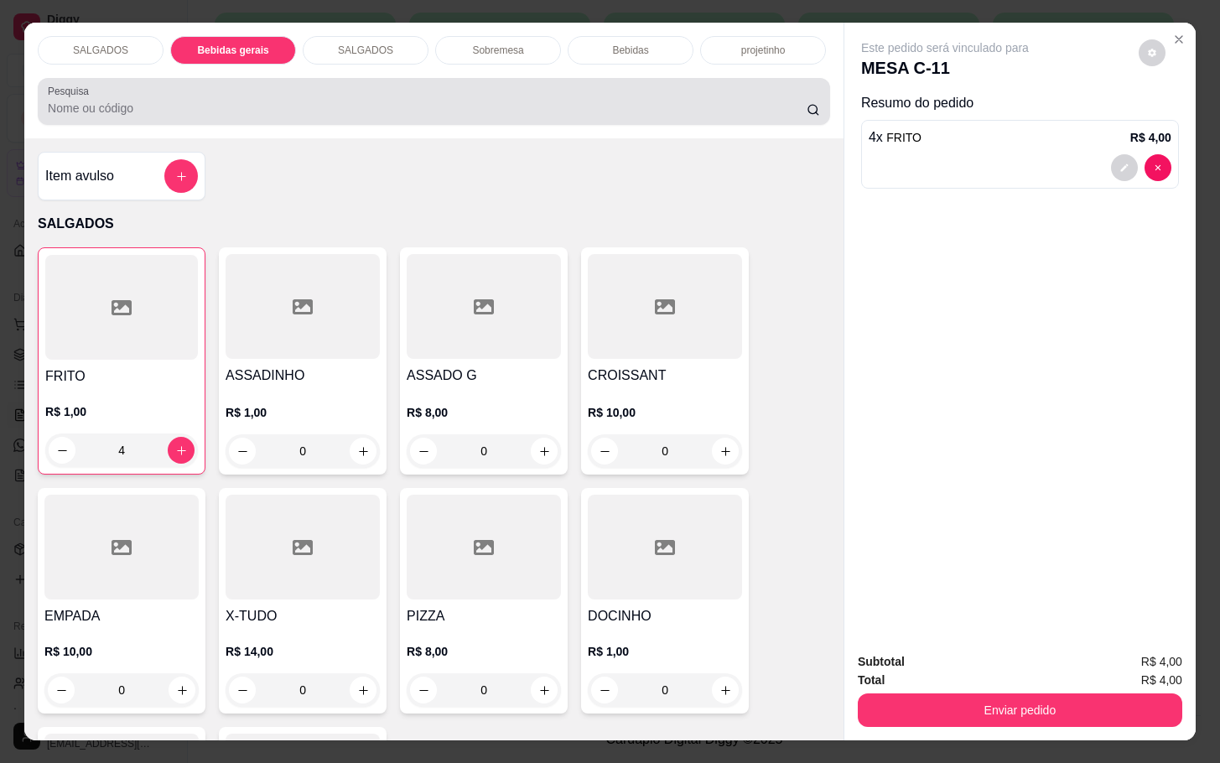
scroll to position [40, 0]
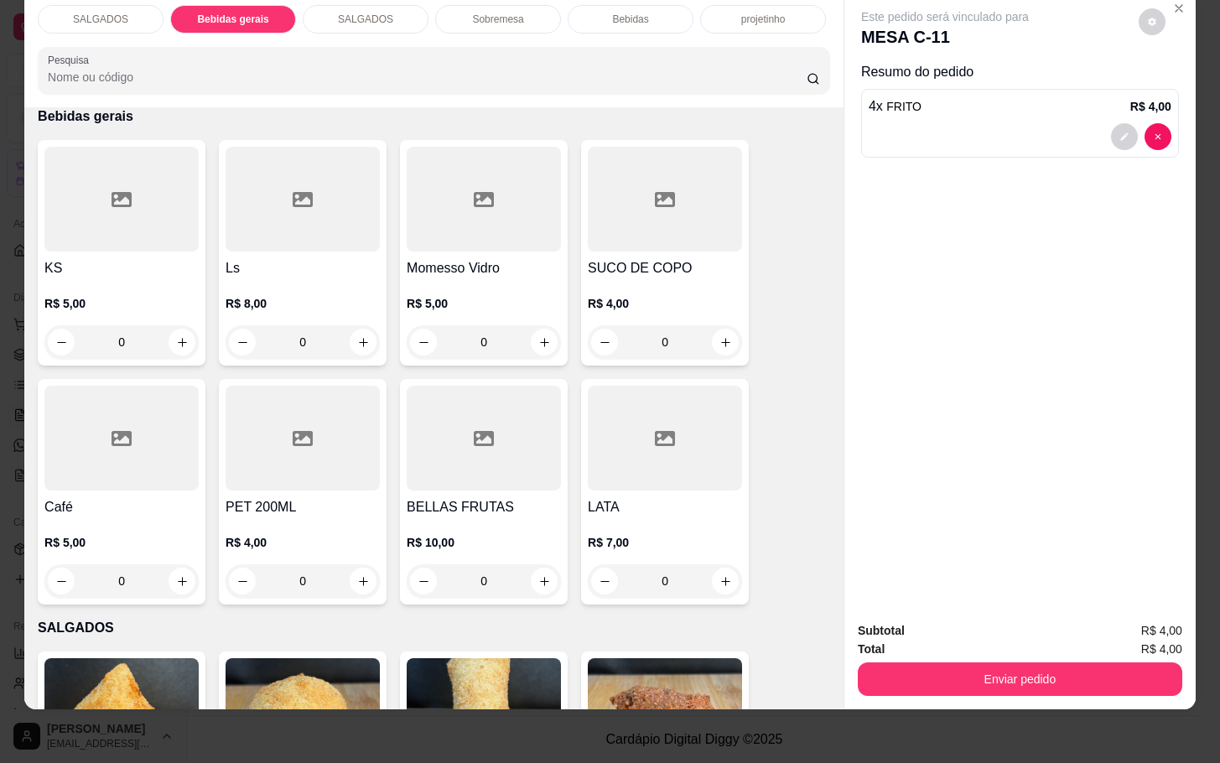
click at [96, 446] on div at bounding box center [121, 438] width 154 height 105
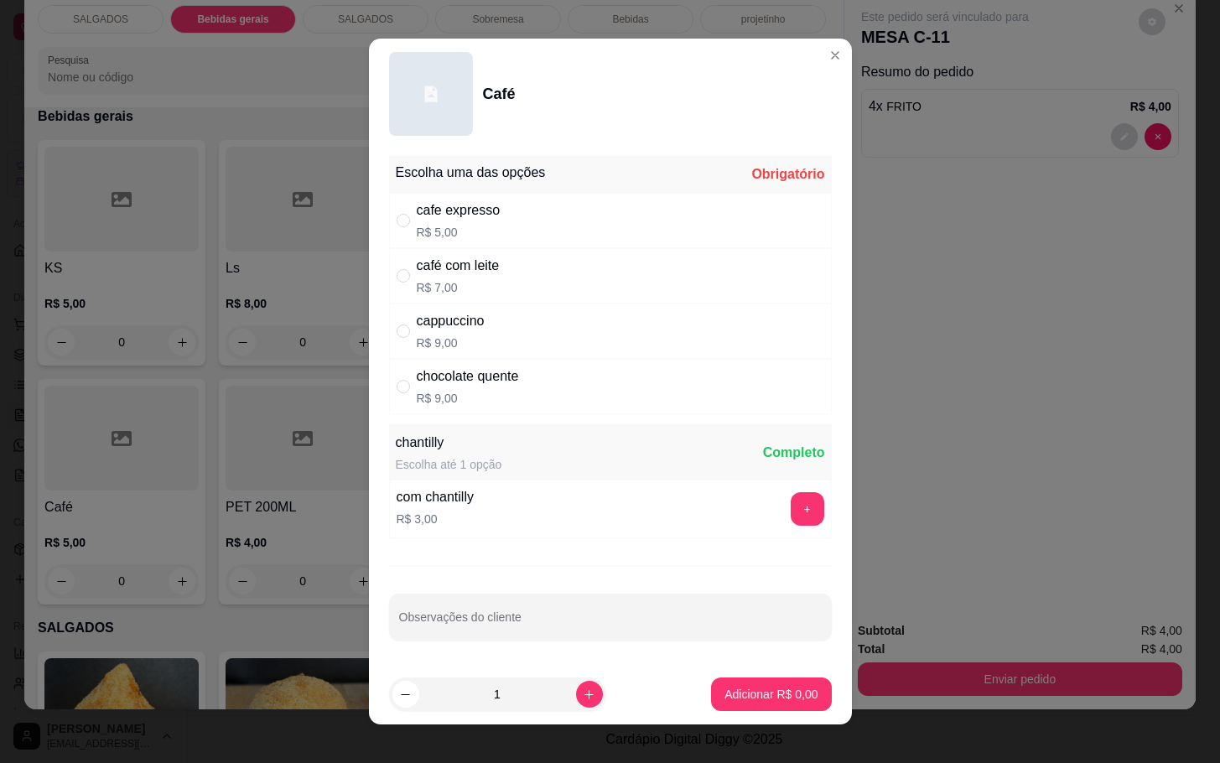
click at [508, 287] on div "café com leite R$ 7,00" at bounding box center [610, 275] width 443 height 55
radio input "true"
click at [771, 695] on p "Adicionar R$ 7,00" at bounding box center [771, 694] width 93 height 17
type input "1"
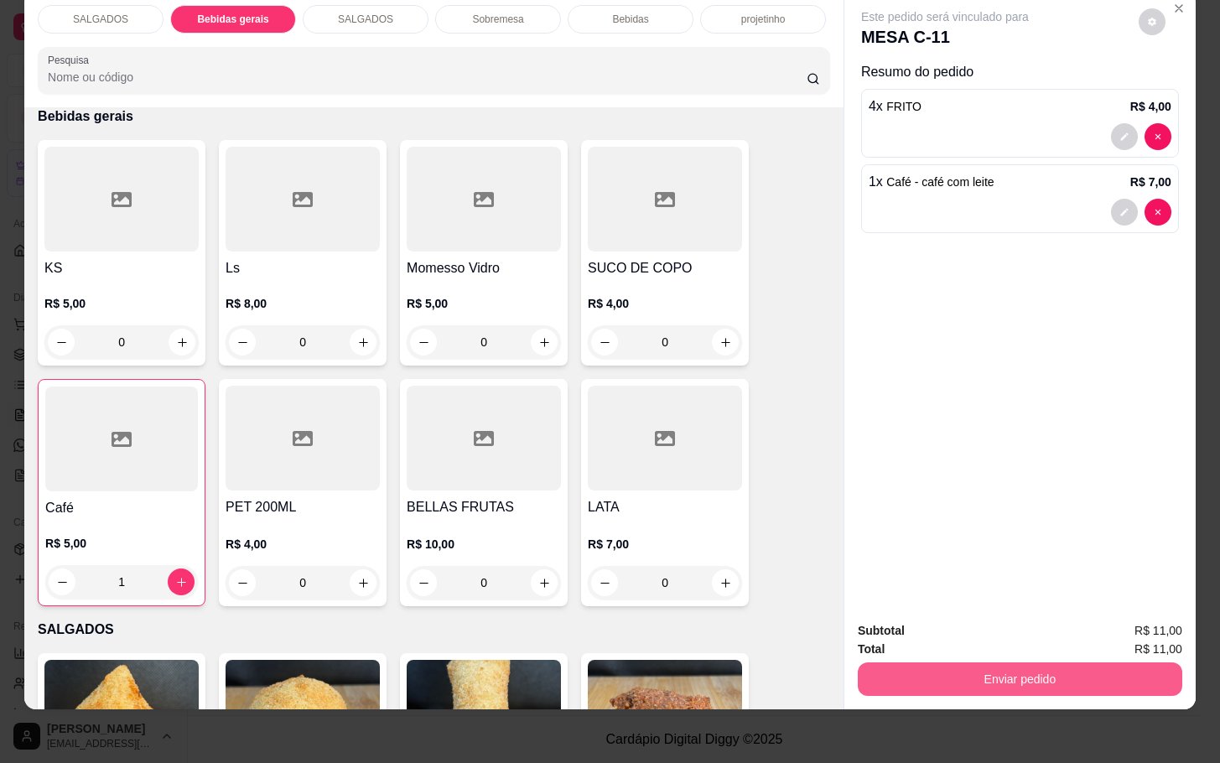
click at [946, 662] on button "Enviar pedido" at bounding box center [1020, 679] width 325 height 34
click at [976, 616] on button "Não registrar e enviar pedido" at bounding box center [962, 620] width 174 height 32
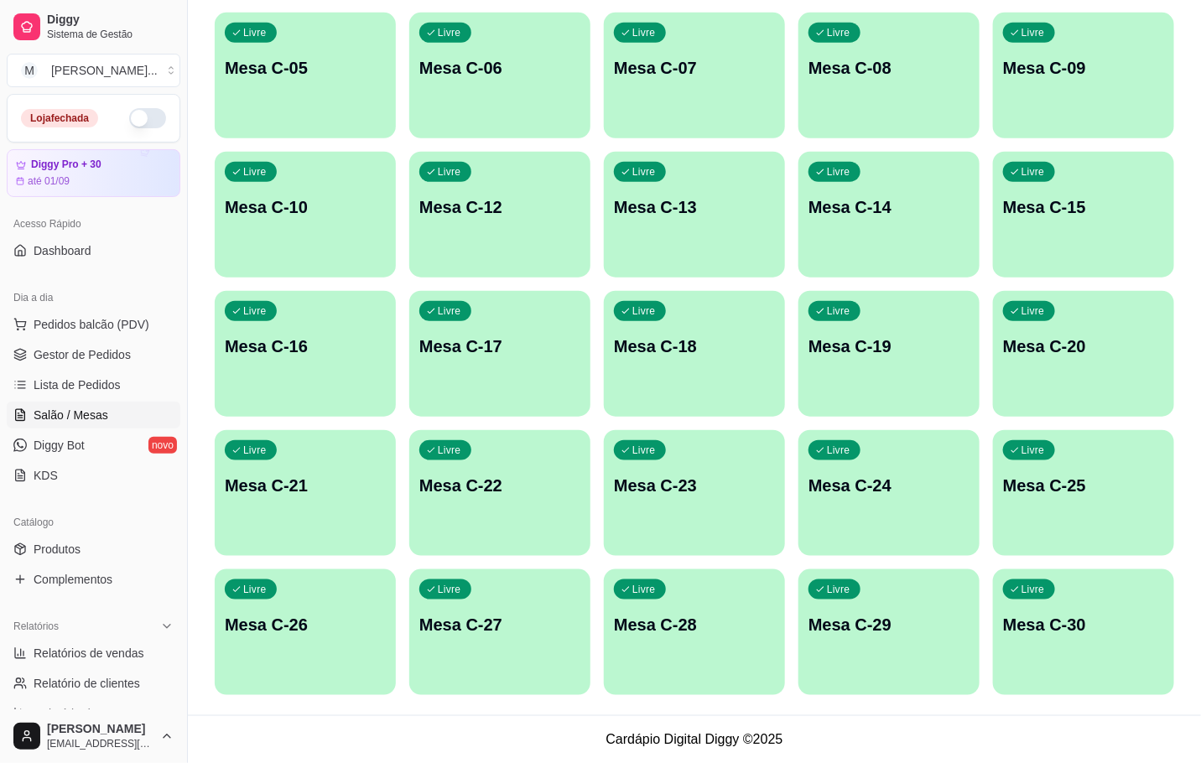
click at [1047, 635] on p "Mesa C-30" at bounding box center [1083, 624] width 161 height 23
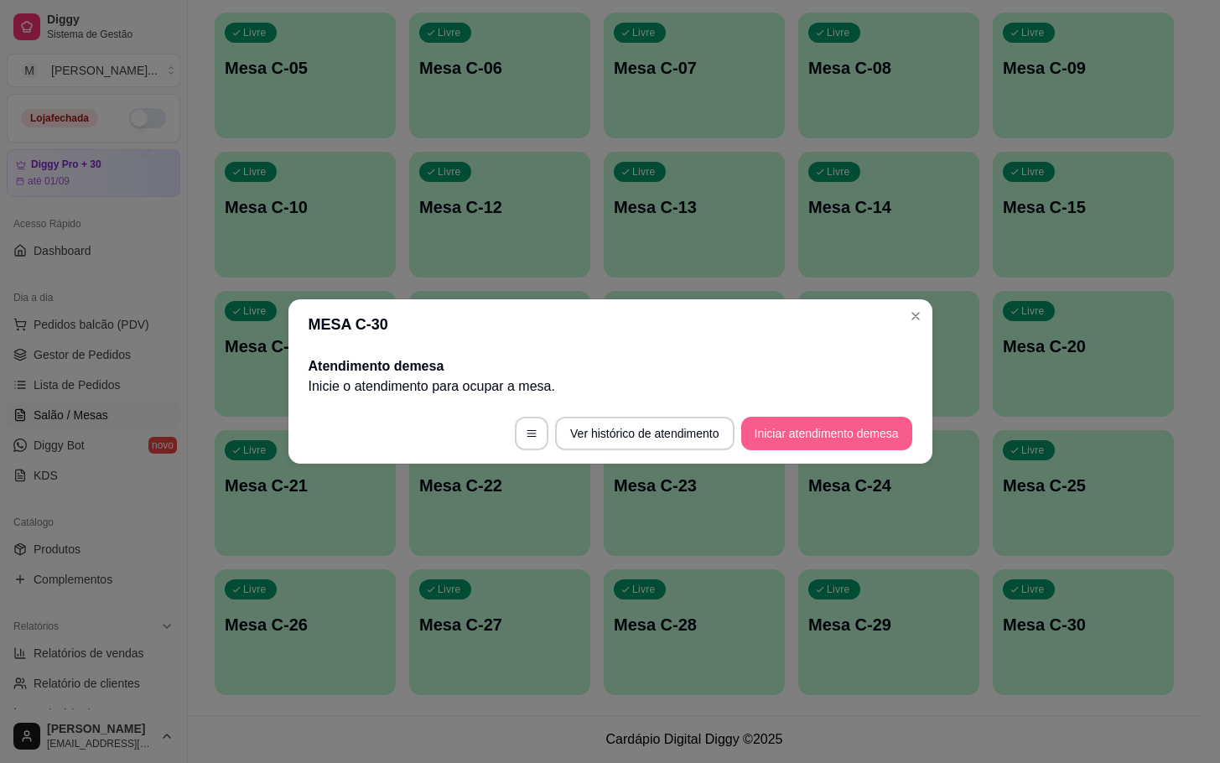
click at [848, 429] on button "Iniciar atendimento de mesa" at bounding box center [826, 434] width 171 height 34
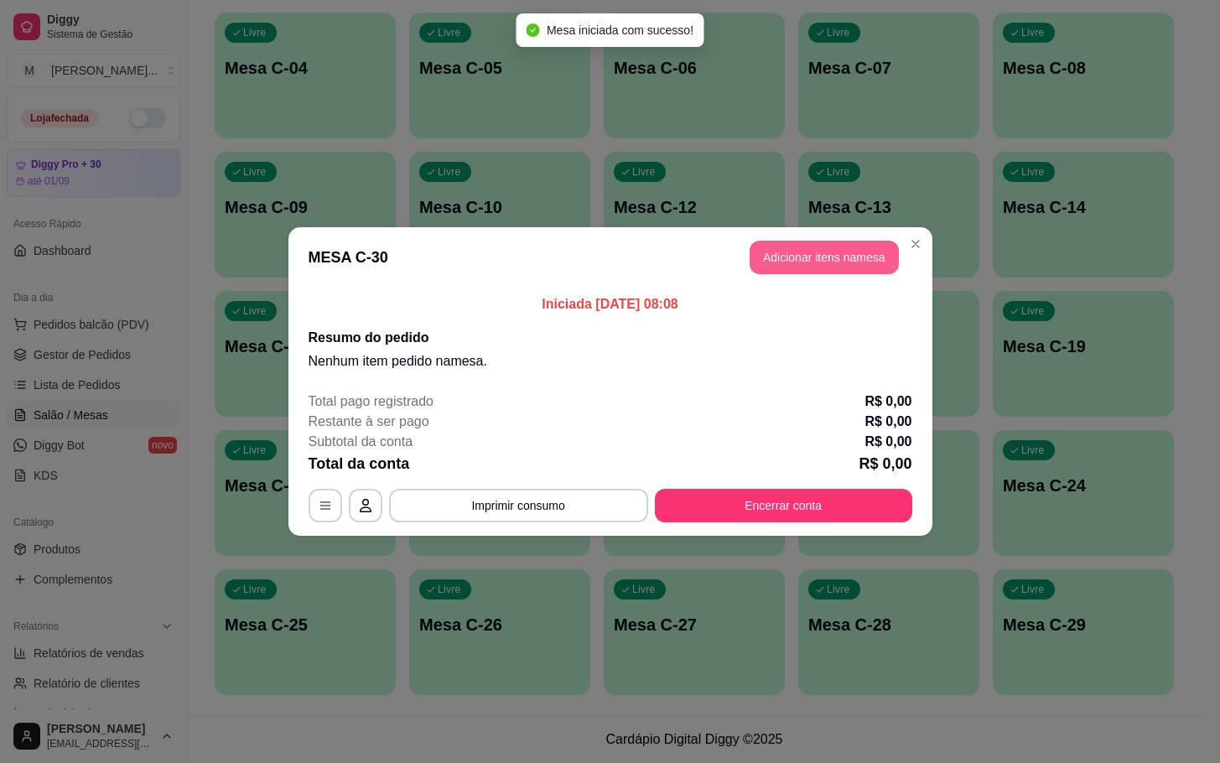
click at [828, 254] on button "Adicionar itens na mesa" at bounding box center [824, 258] width 149 height 34
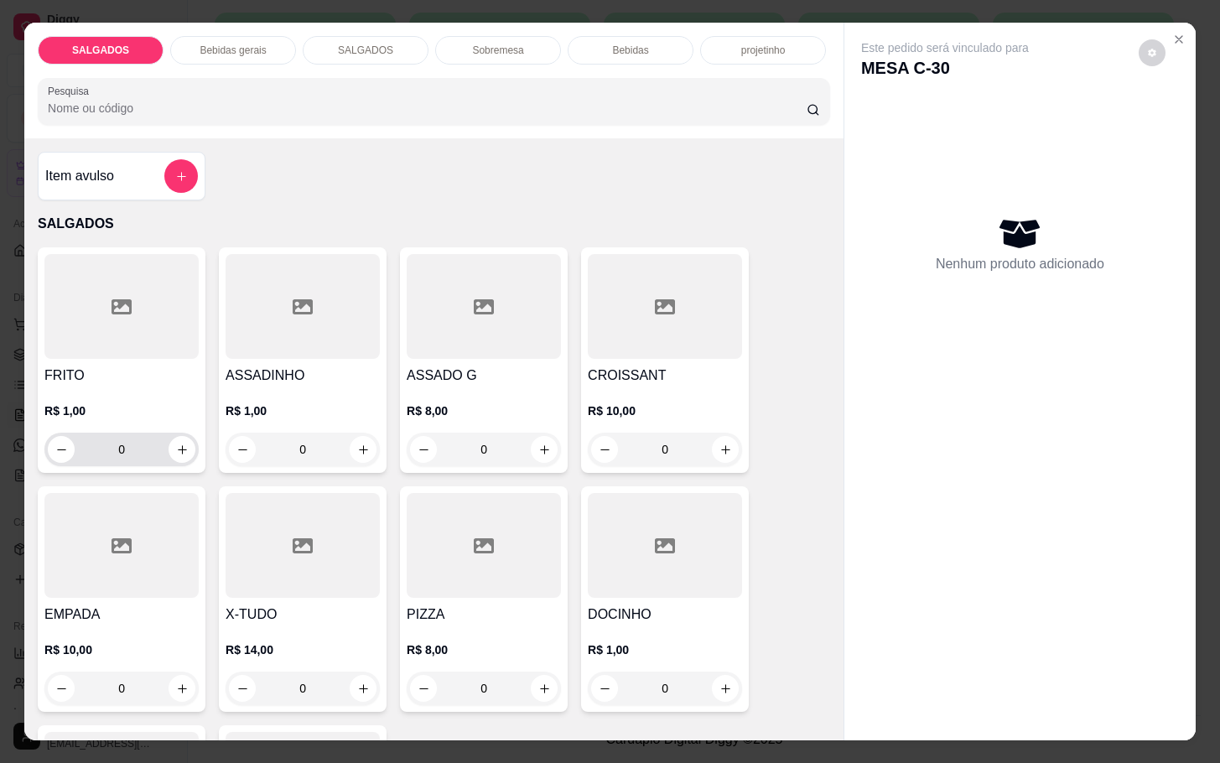
click at [186, 439] on div "0" at bounding box center [121, 450] width 154 height 34
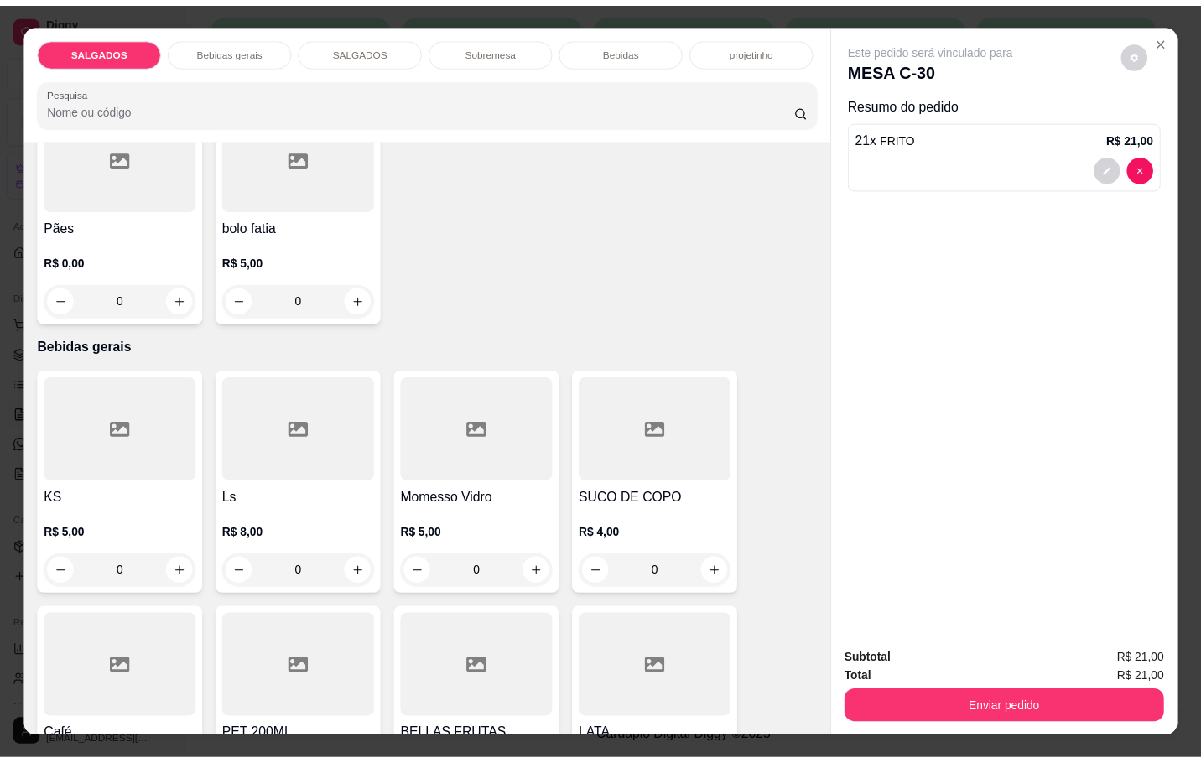
scroll to position [880, 0]
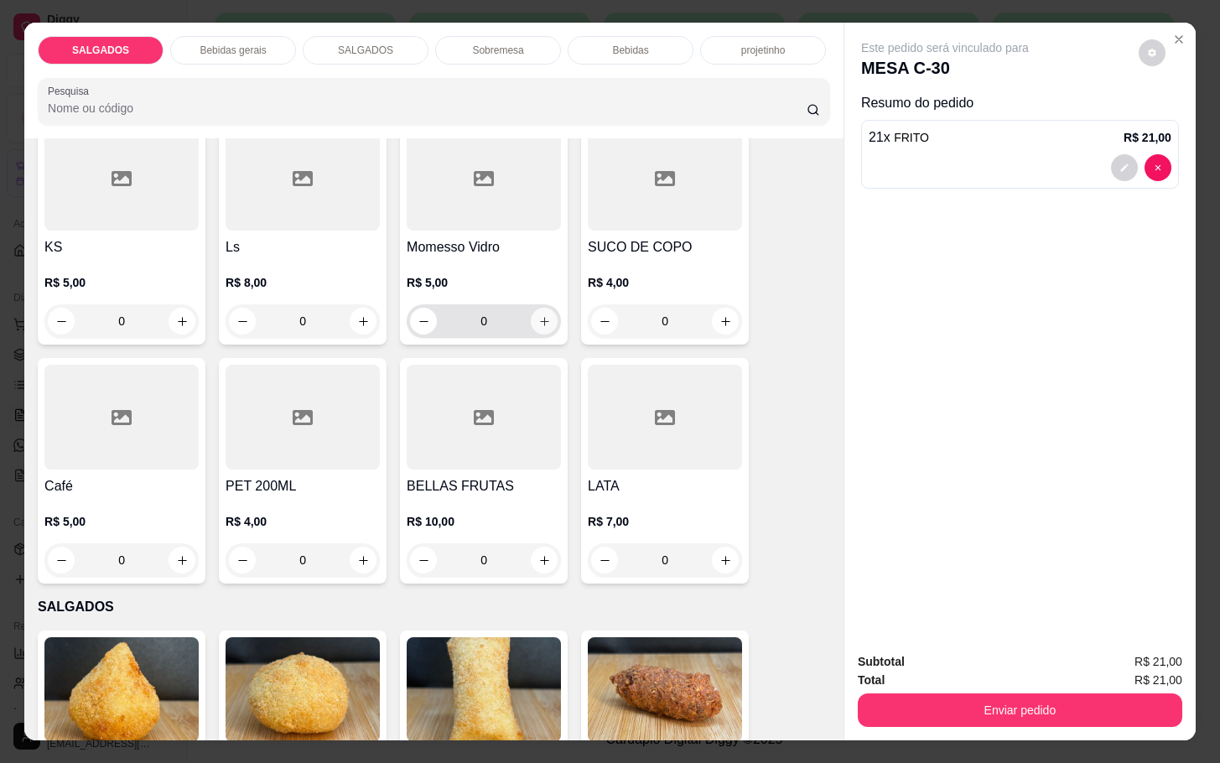
type input "21"
click at [538, 319] on icon "increase-product-quantity" at bounding box center [544, 321] width 13 height 13
type input "1"
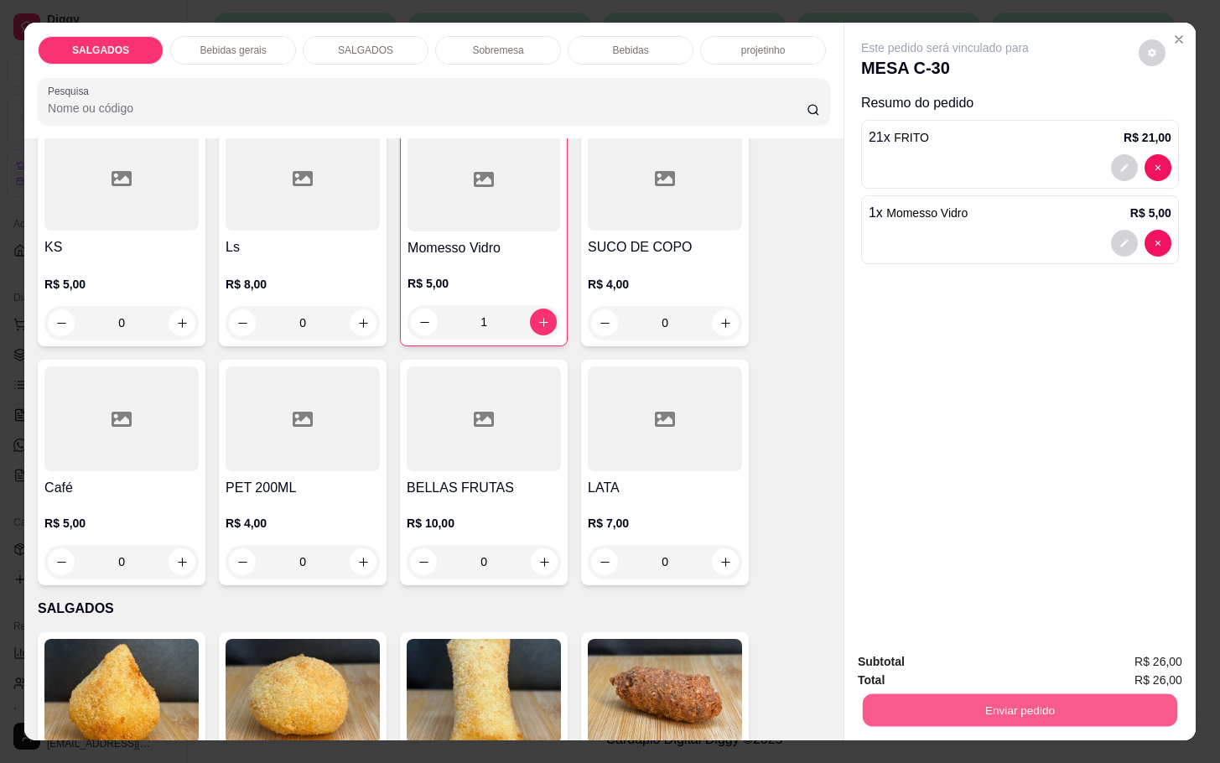
click at [944, 714] on button "Enviar pedido" at bounding box center [1020, 709] width 314 height 33
click at [951, 655] on button "Não registrar e enviar pedido" at bounding box center [961, 659] width 169 height 31
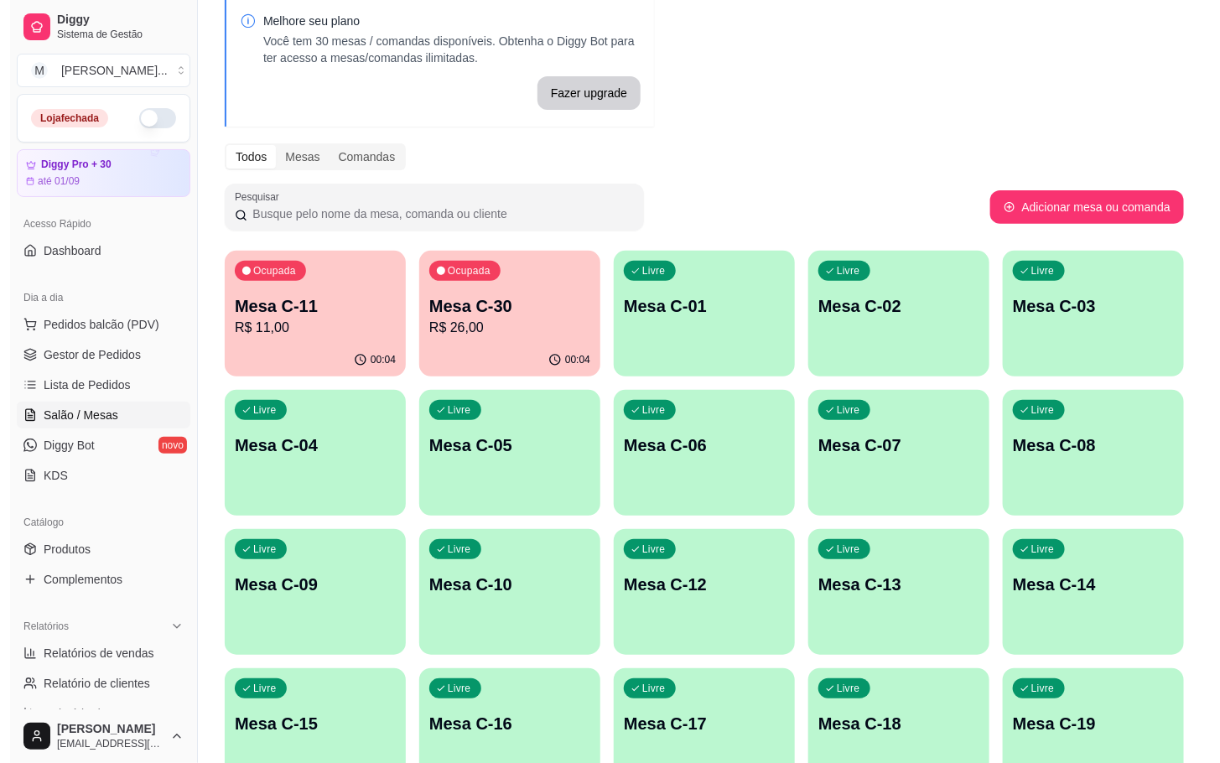
scroll to position [0, 0]
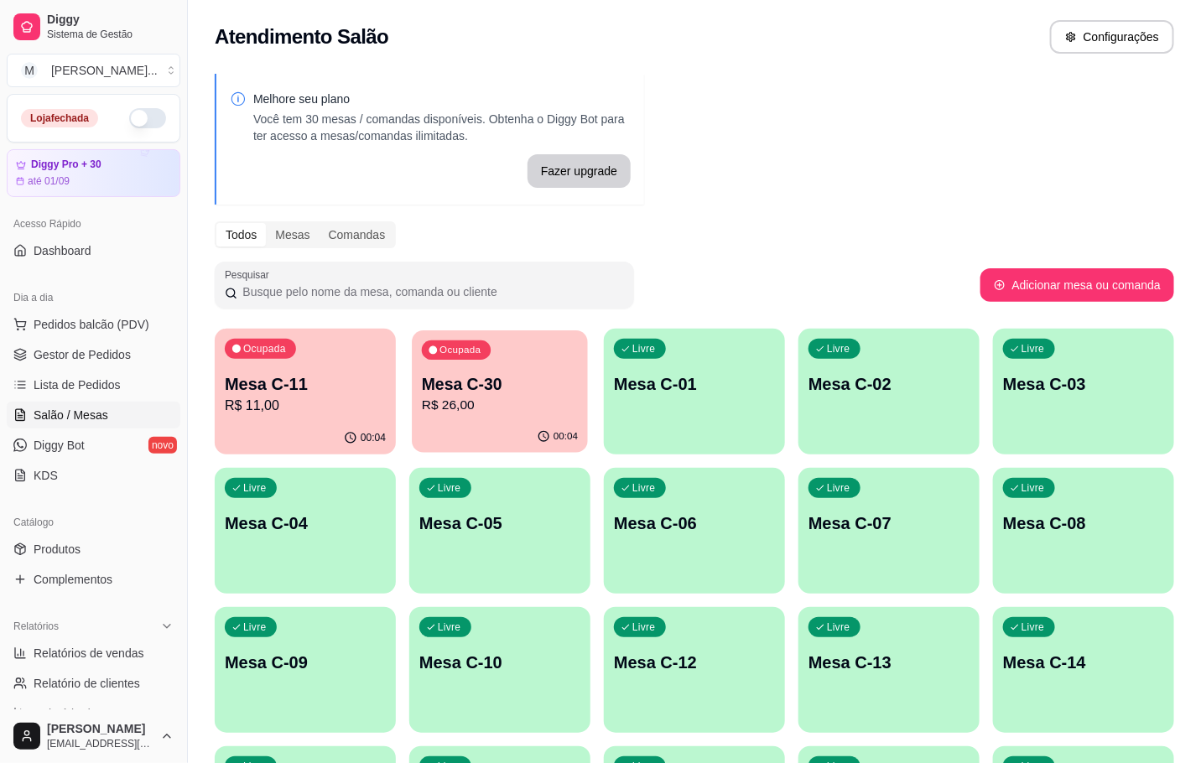
click at [533, 352] on div "Ocupada Mesa C-30 R$ 26,00" at bounding box center [500, 375] width 176 height 91
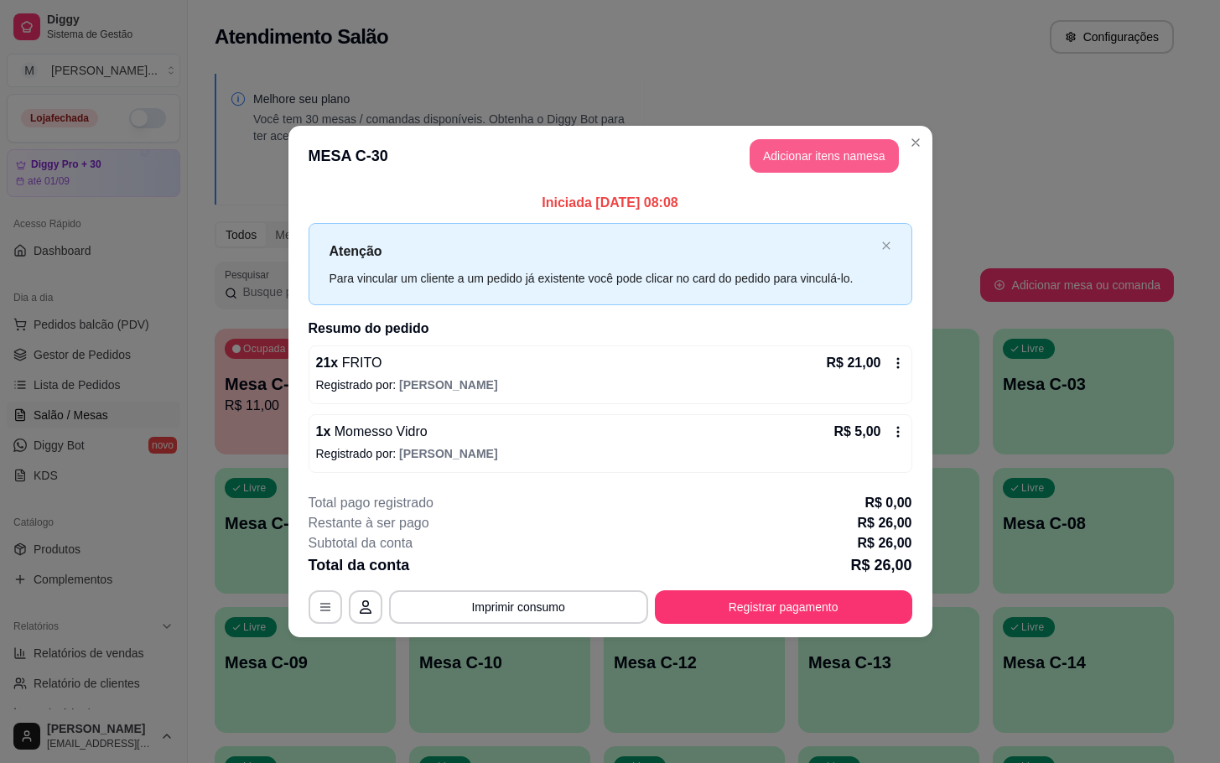
click at [815, 142] on button "Adicionar itens na mesa" at bounding box center [824, 156] width 149 height 34
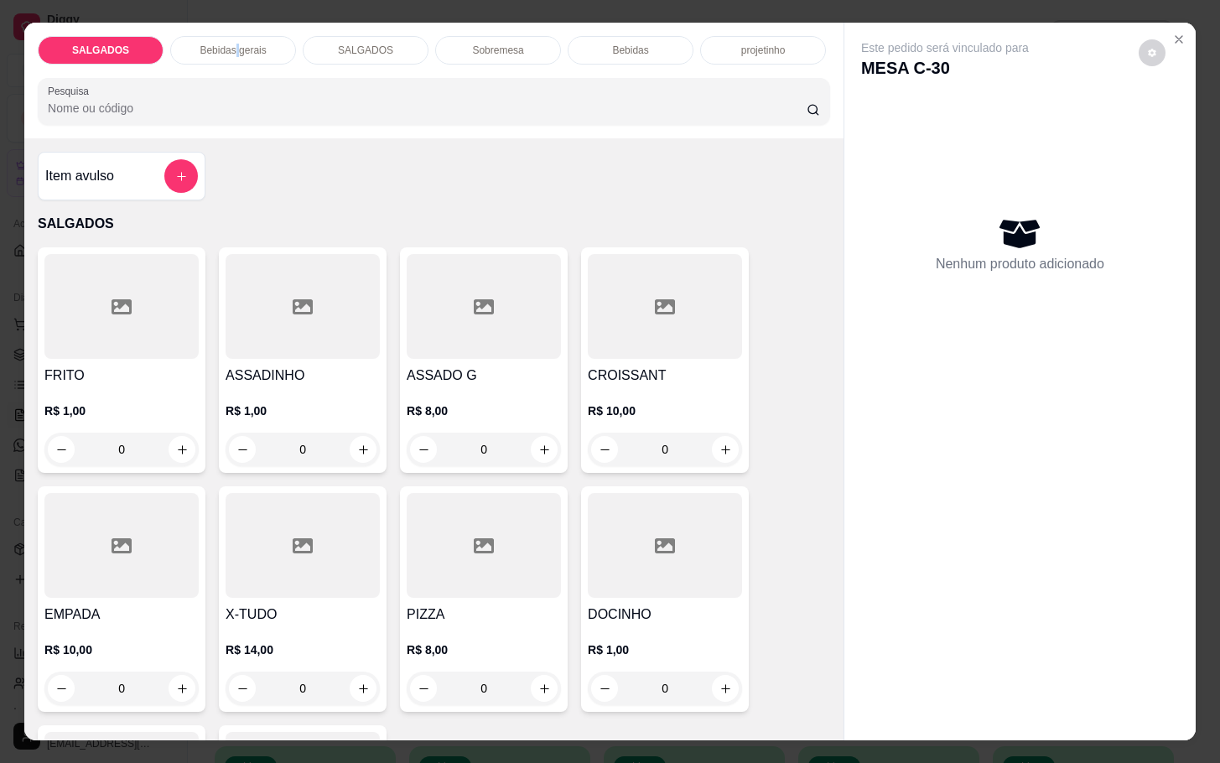
click at [232, 36] on div "Bebidas gerais" at bounding box center [233, 50] width 126 height 29
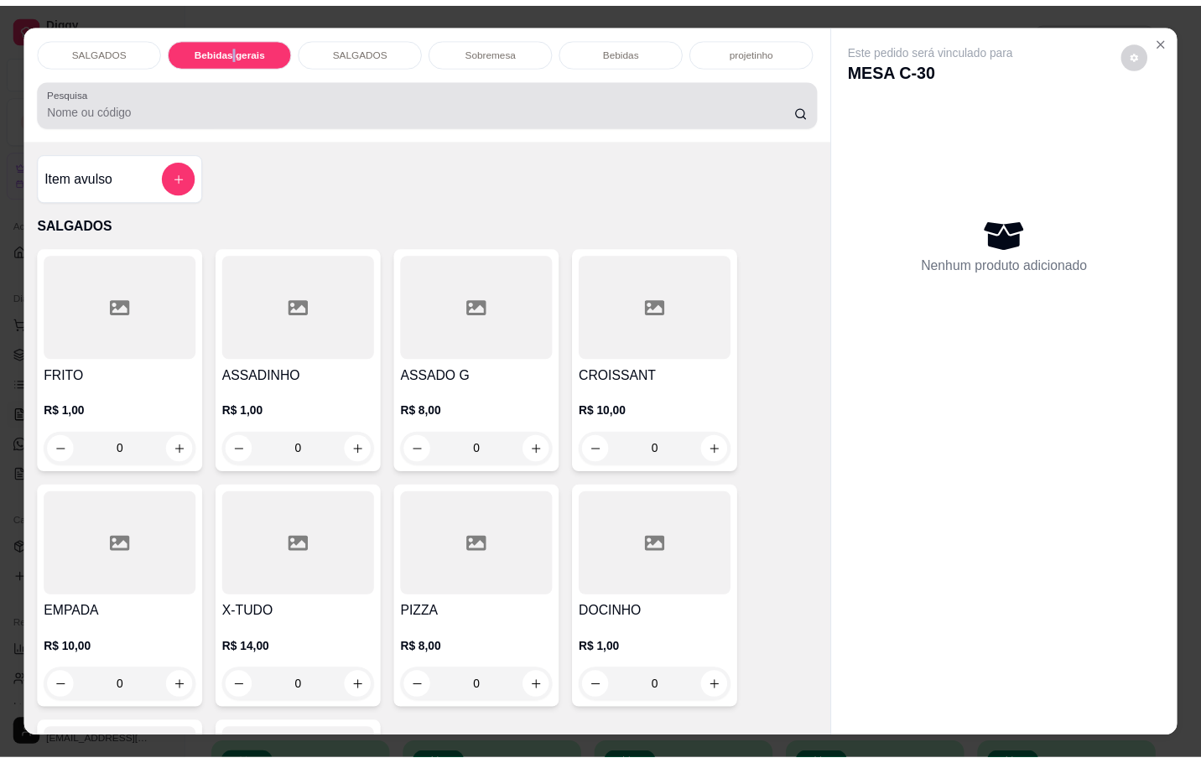
scroll to position [40, 0]
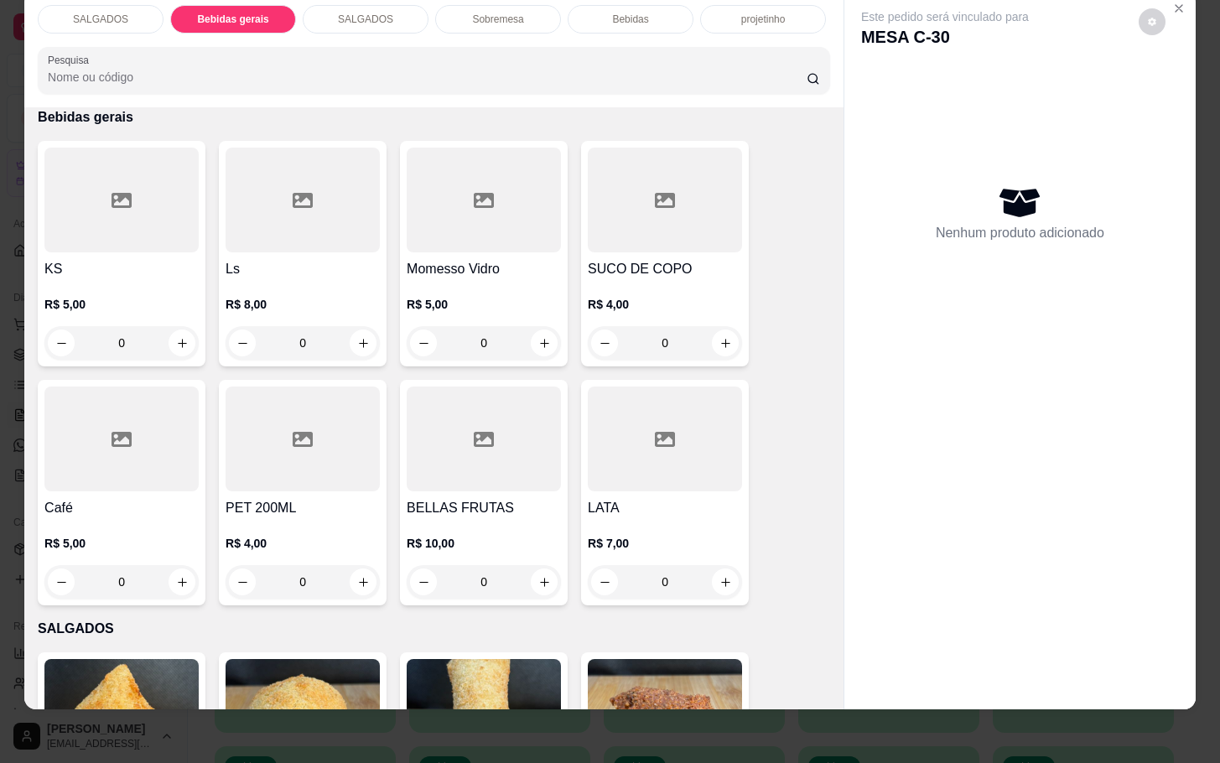
click at [524, 216] on div at bounding box center [484, 200] width 154 height 105
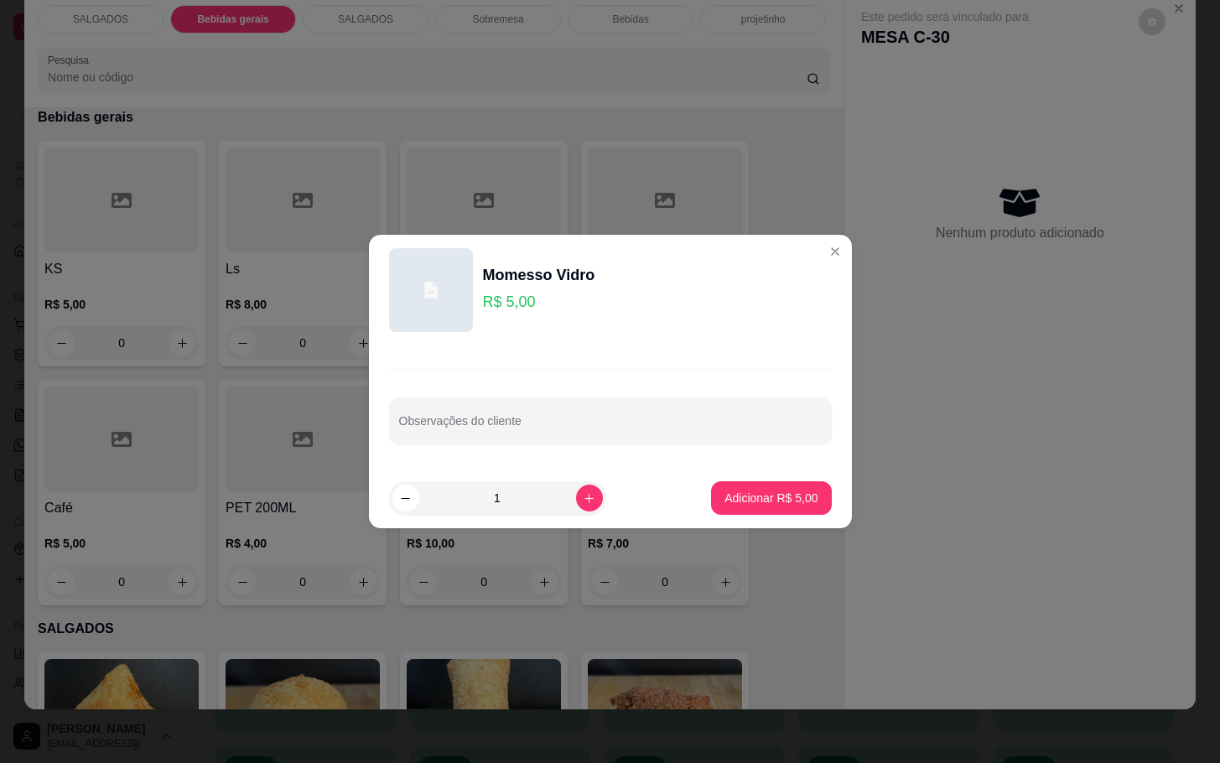
click at [718, 508] on button "Adicionar R$ 5,00" at bounding box center [771, 498] width 120 height 34
type input "1"
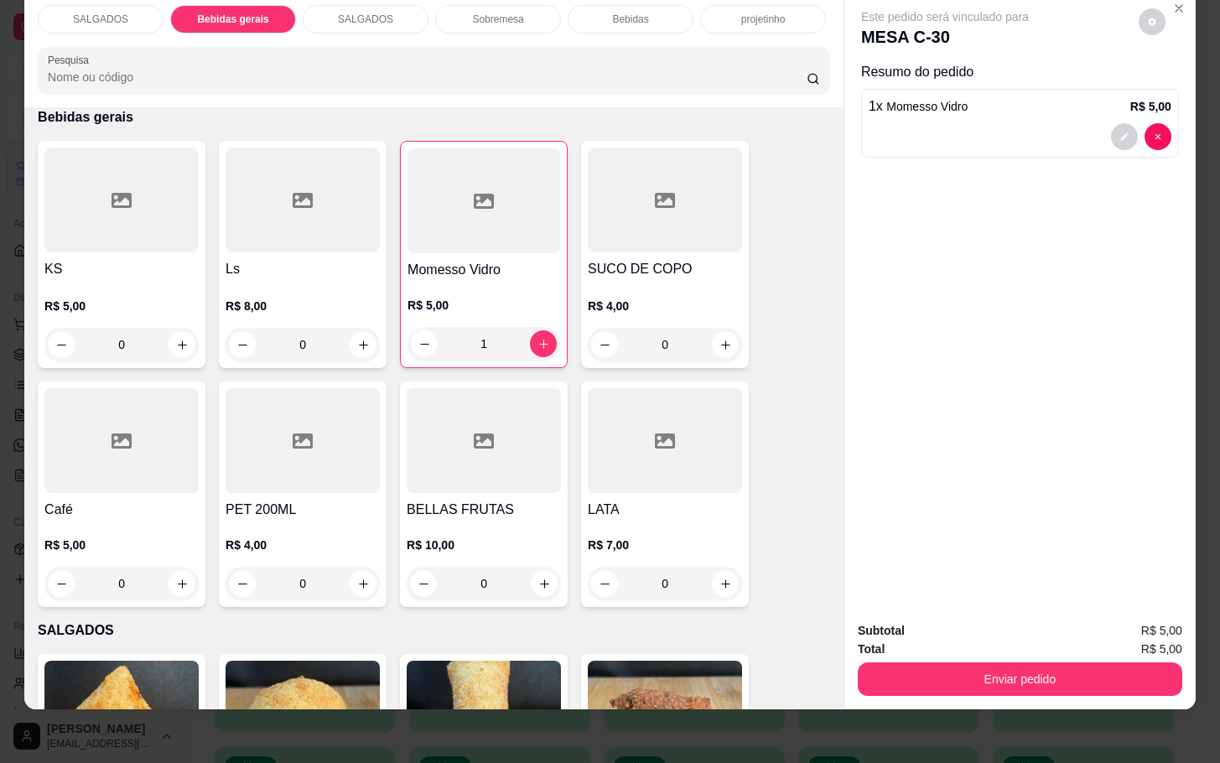
click at [1000, 680] on div "Subtotal R$ 5,00 Total R$ 5,00 Enviar pedido" at bounding box center [1019, 658] width 351 height 101
click at [989, 662] on button "Enviar pedido" at bounding box center [1020, 679] width 325 height 34
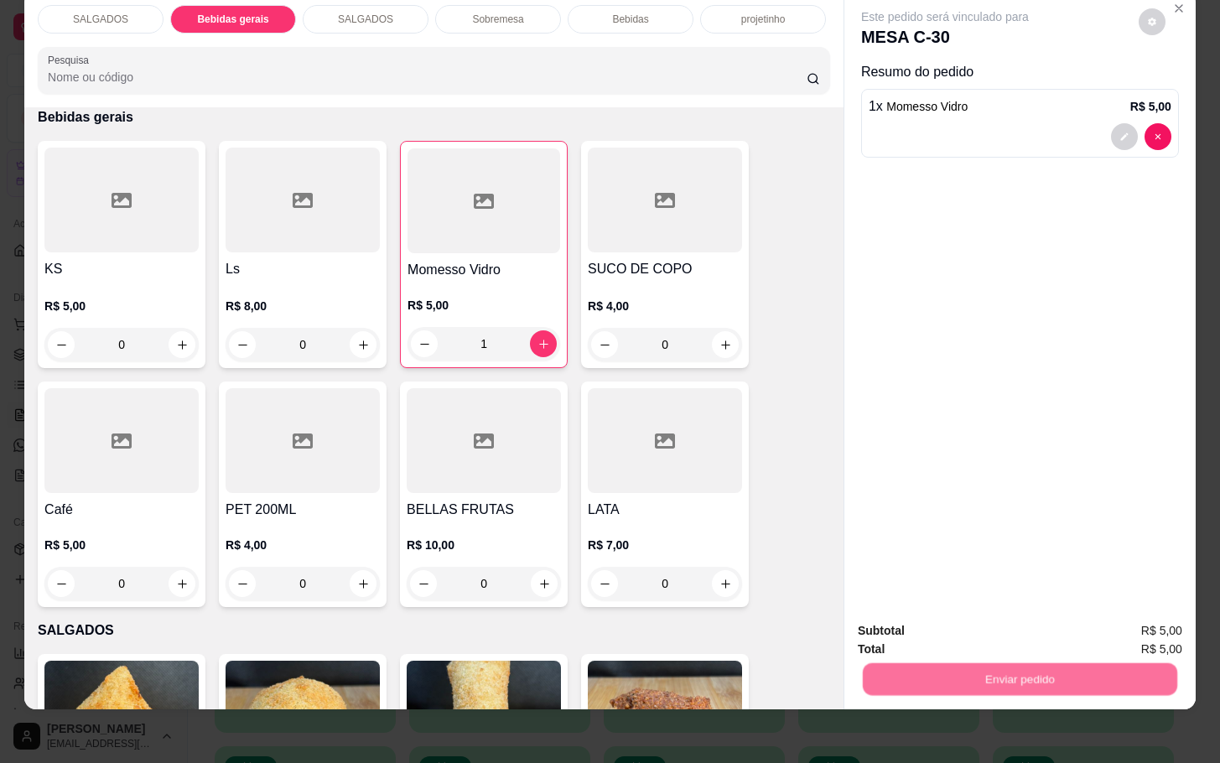
click at [971, 610] on button "Não registrar e enviar pedido" at bounding box center [961, 619] width 169 height 31
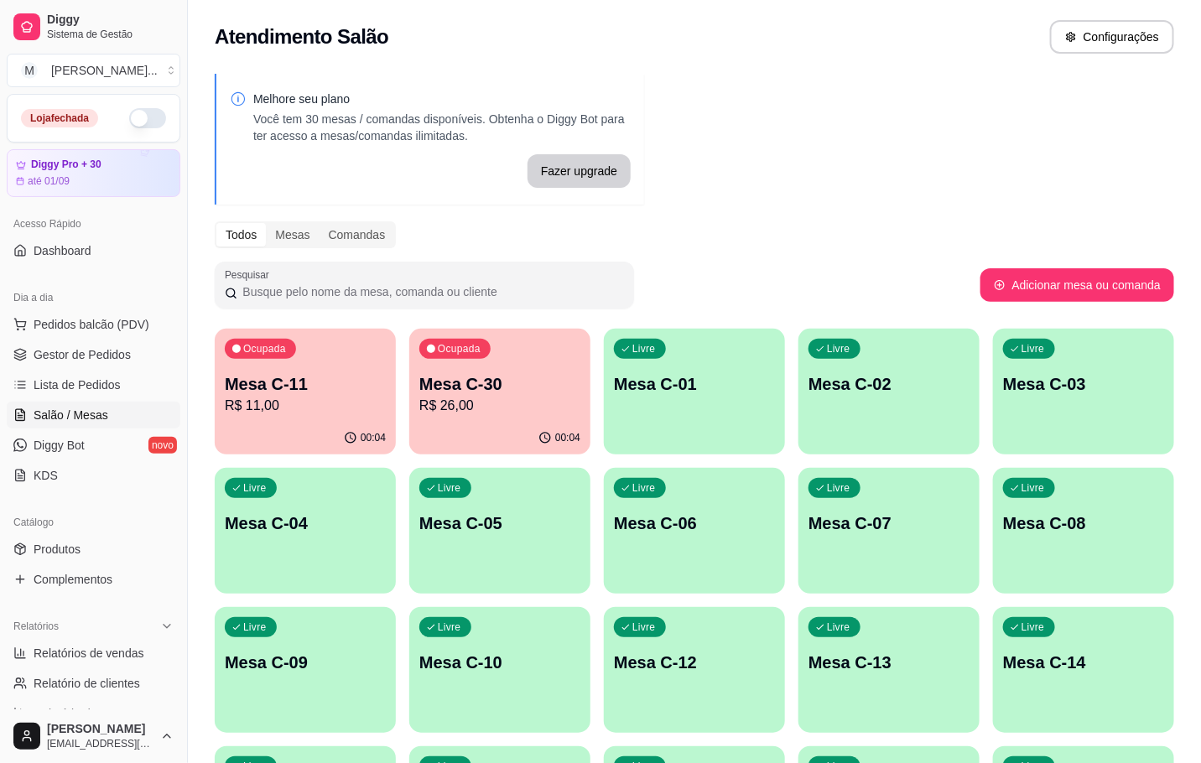
click at [313, 403] on p "R$ 11,00" at bounding box center [305, 406] width 161 height 20
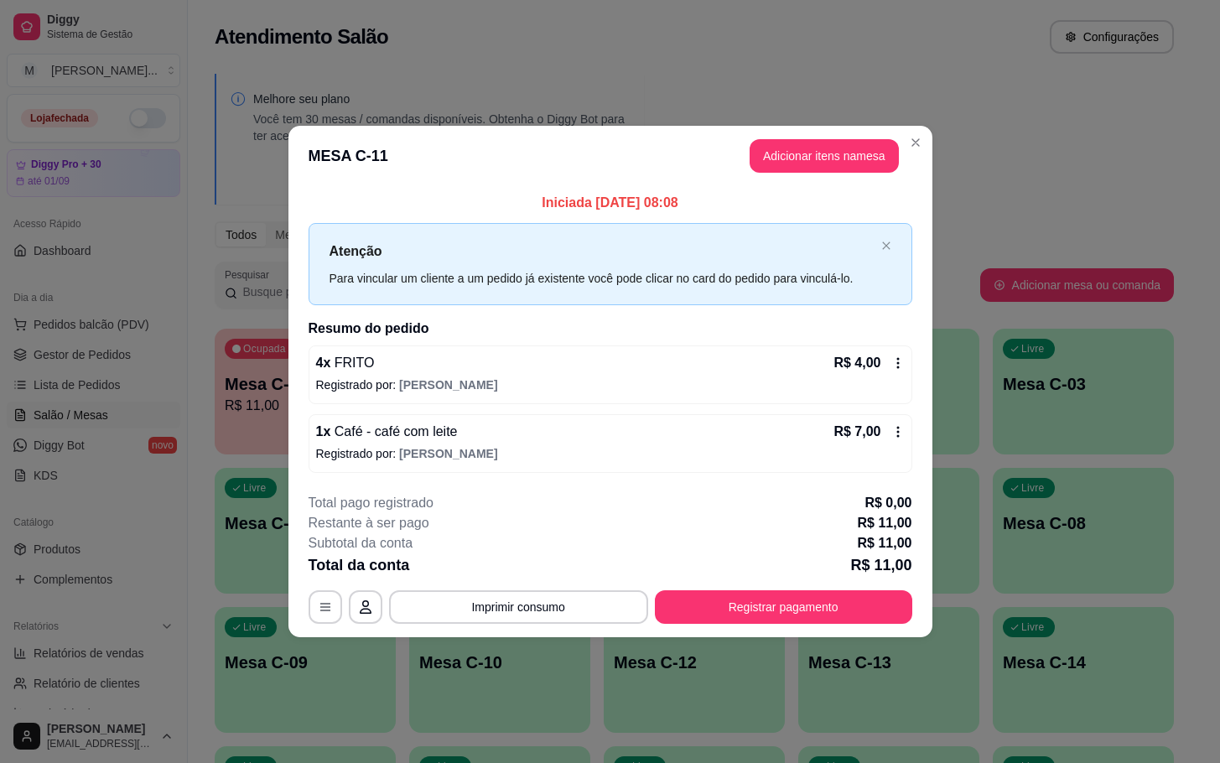
click at [788, 590] on div "**********" at bounding box center [611, 558] width 604 height 131
click at [786, 599] on button "Registrar pagamento" at bounding box center [783, 606] width 250 height 33
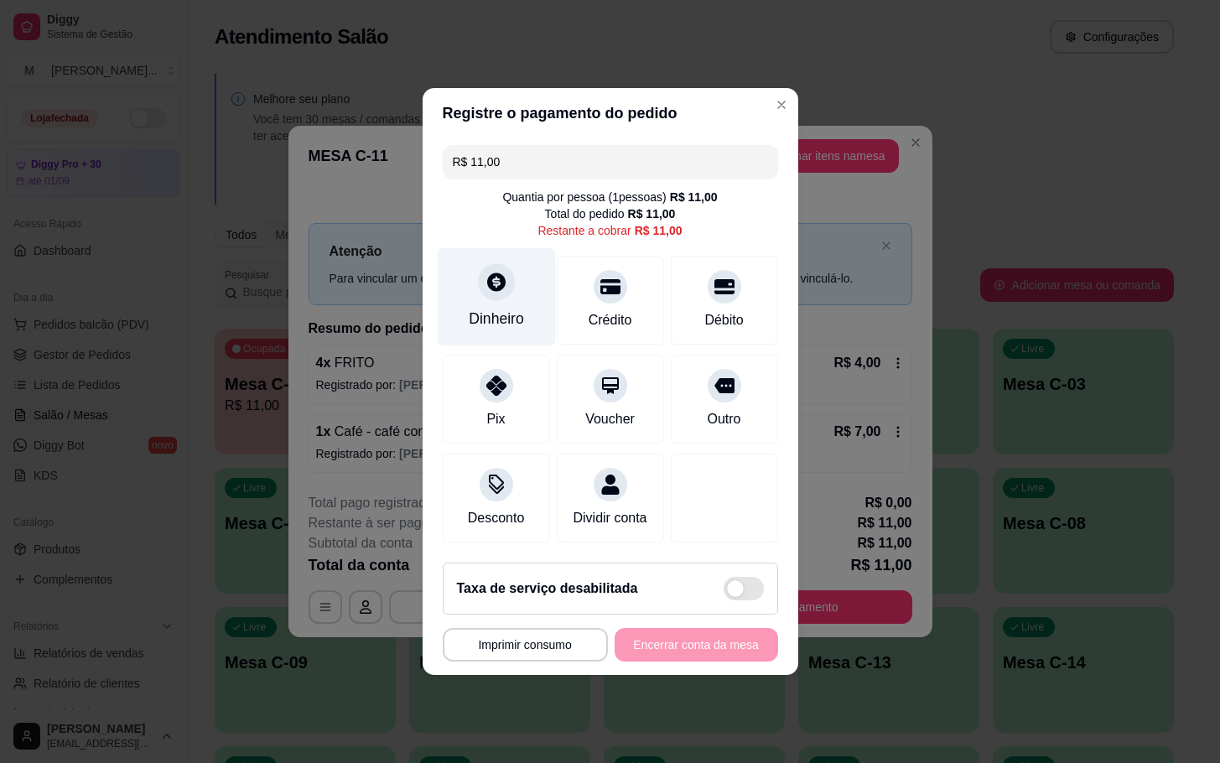
click at [526, 282] on div "Dinheiro" at bounding box center [496, 297] width 118 height 98
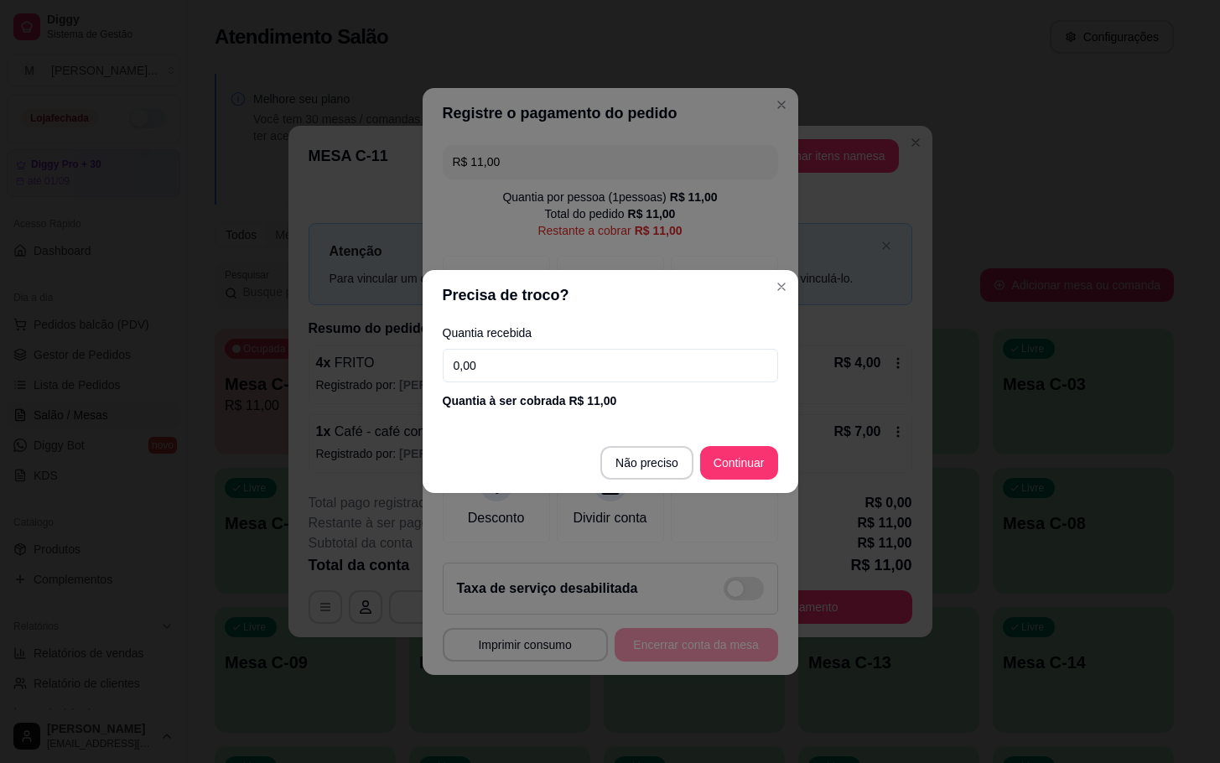
click at [632, 371] on input "0,00" at bounding box center [610, 366] width 335 height 34
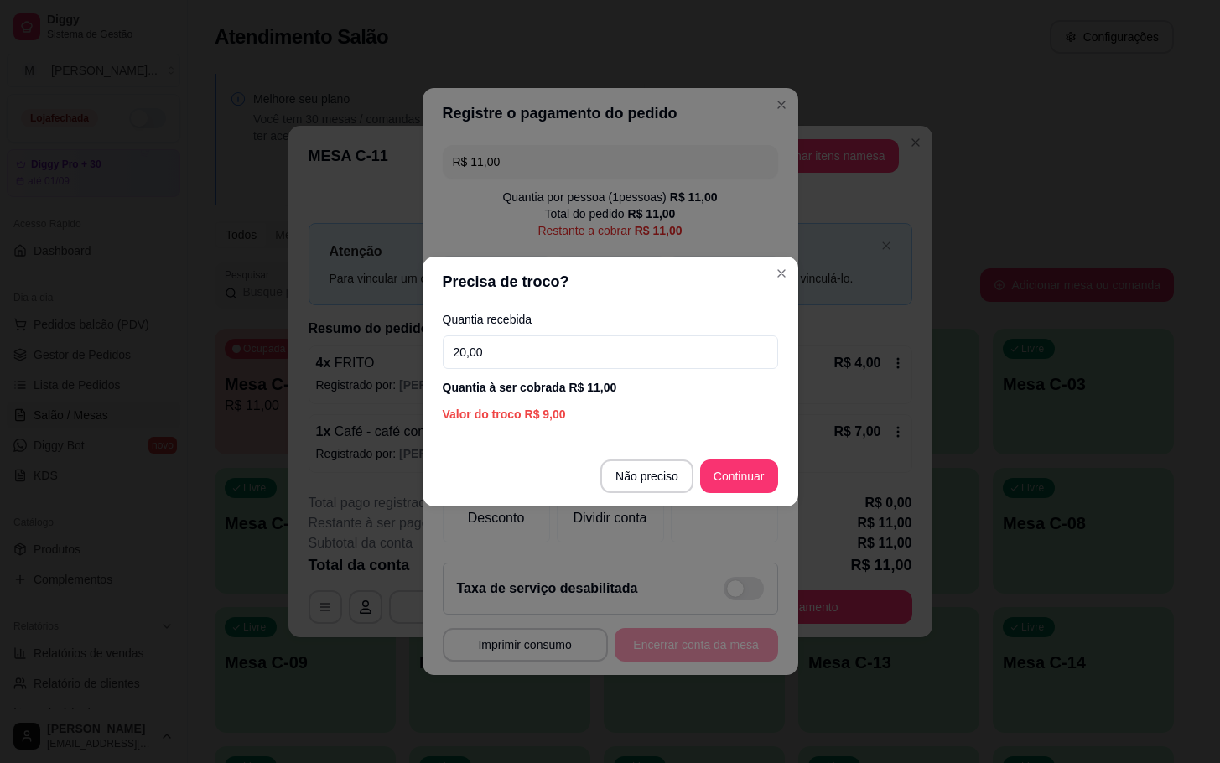
type input "20,00"
click at [732, 499] on footer "Não preciso Continuar" at bounding box center [611, 476] width 376 height 60
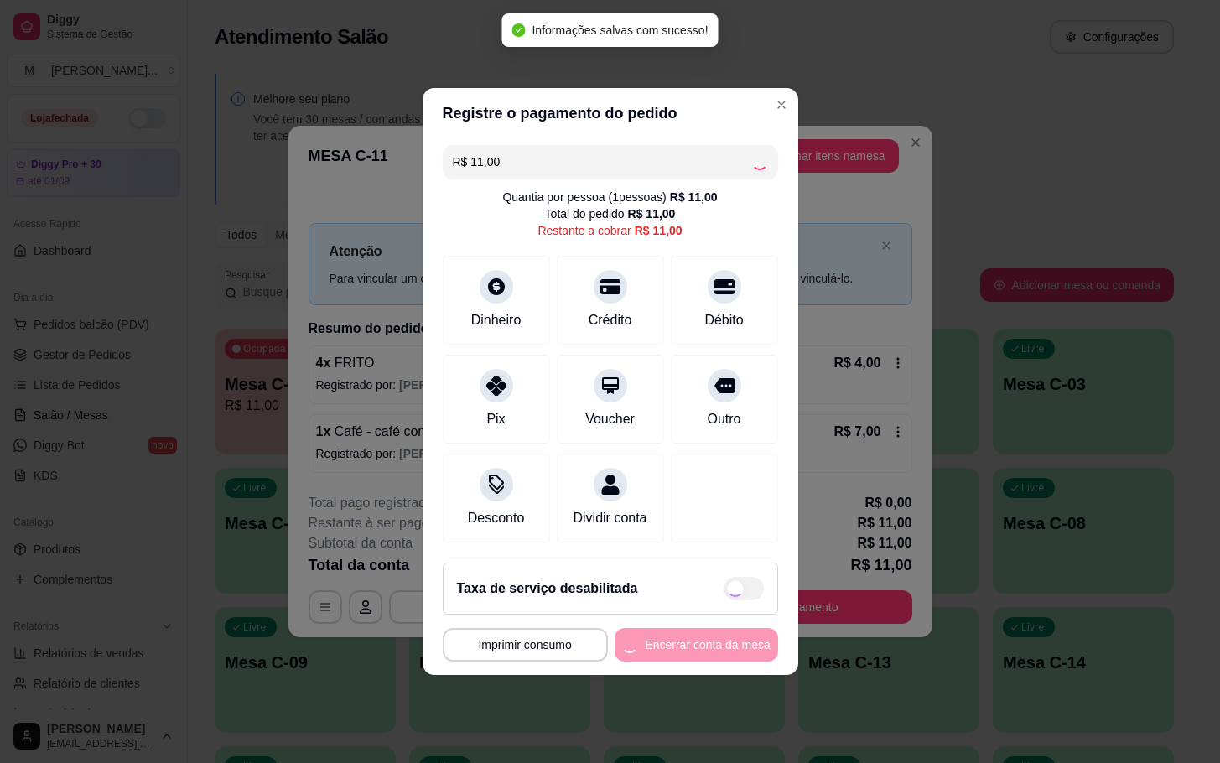
type input "R$ 0,00"
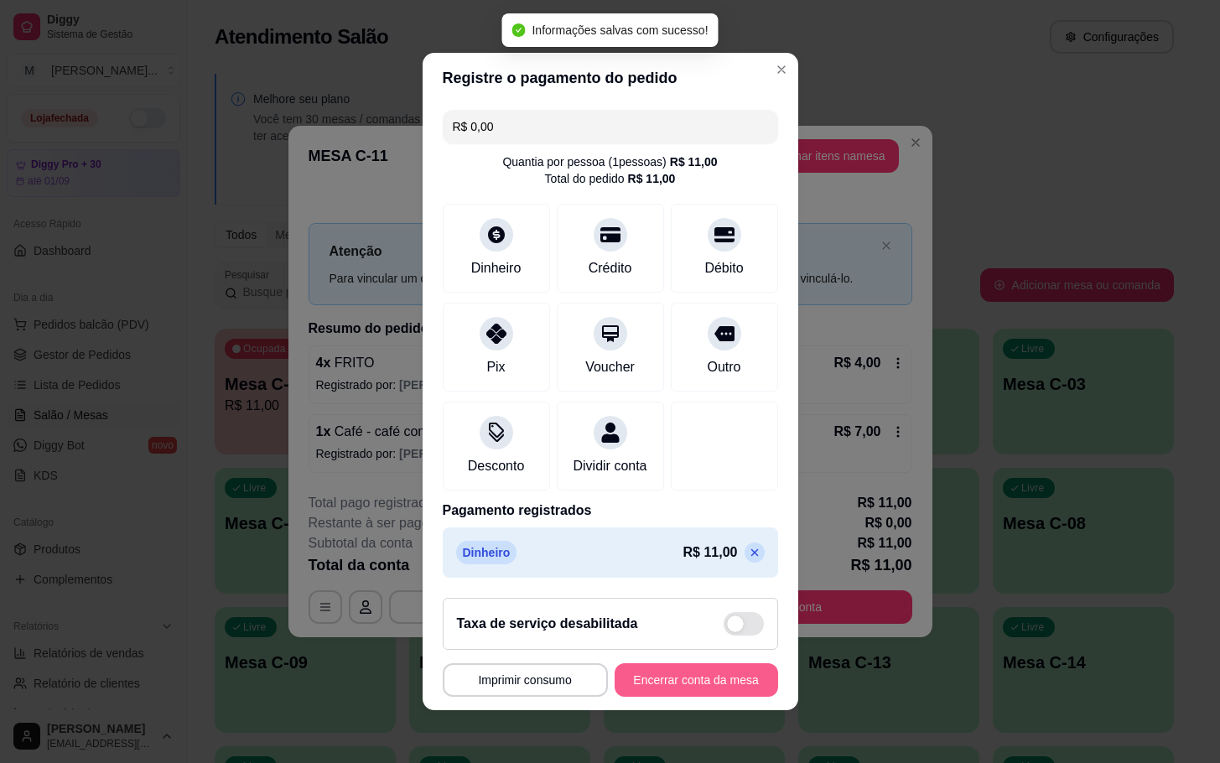
click at [680, 683] on button "Encerrar conta da mesa" at bounding box center [697, 680] width 164 height 34
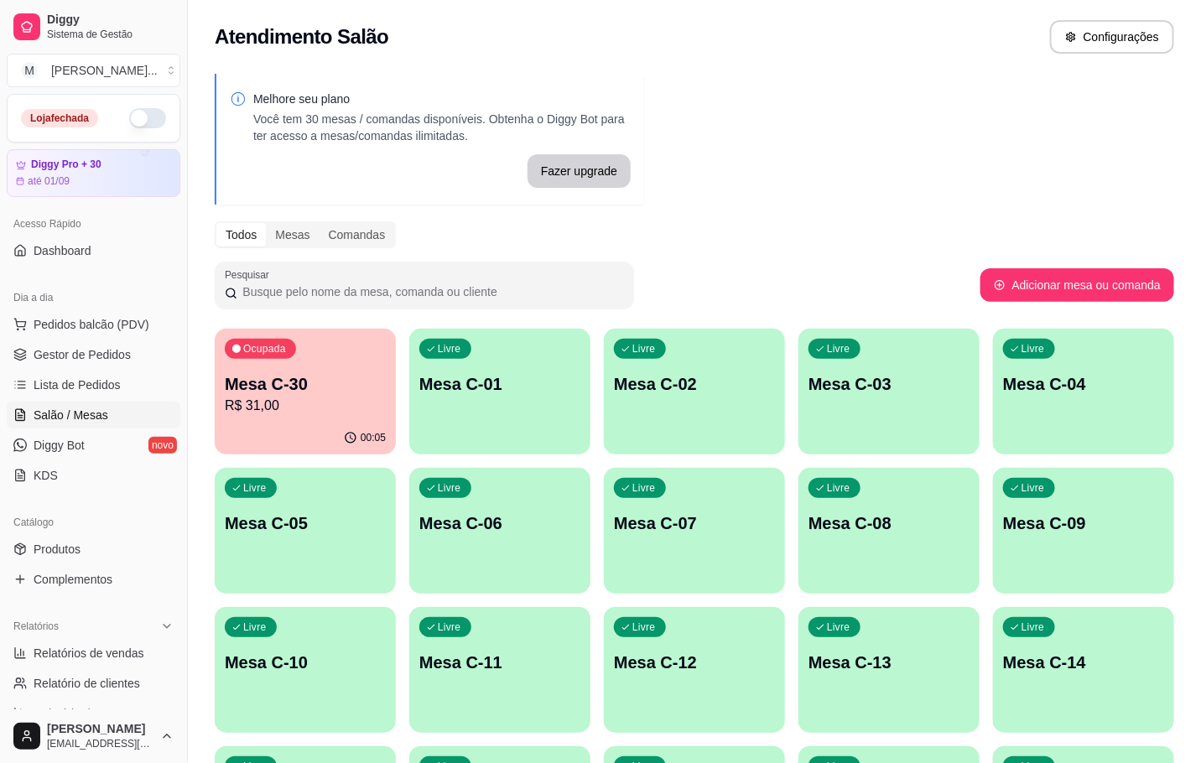
click at [269, 411] on p "R$ 31,00" at bounding box center [305, 406] width 161 height 20
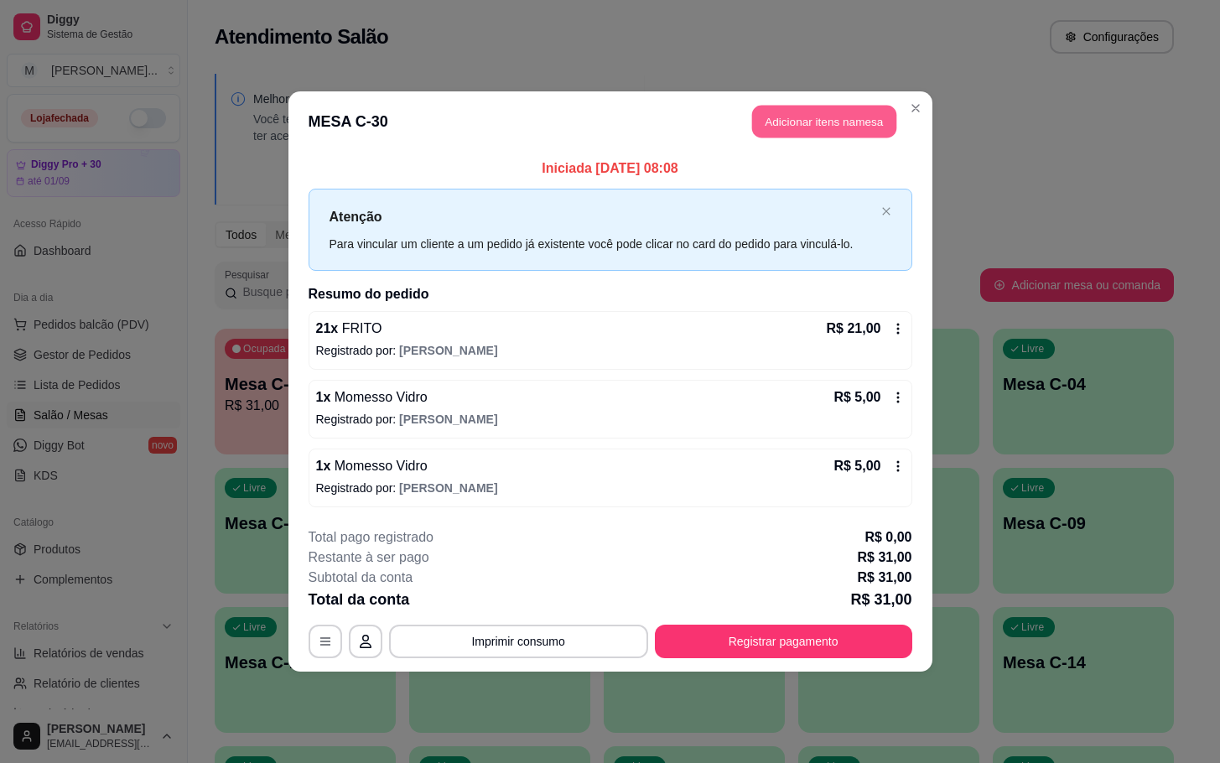
click at [818, 122] on button "Adicionar itens na mesa" at bounding box center [824, 122] width 144 height 33
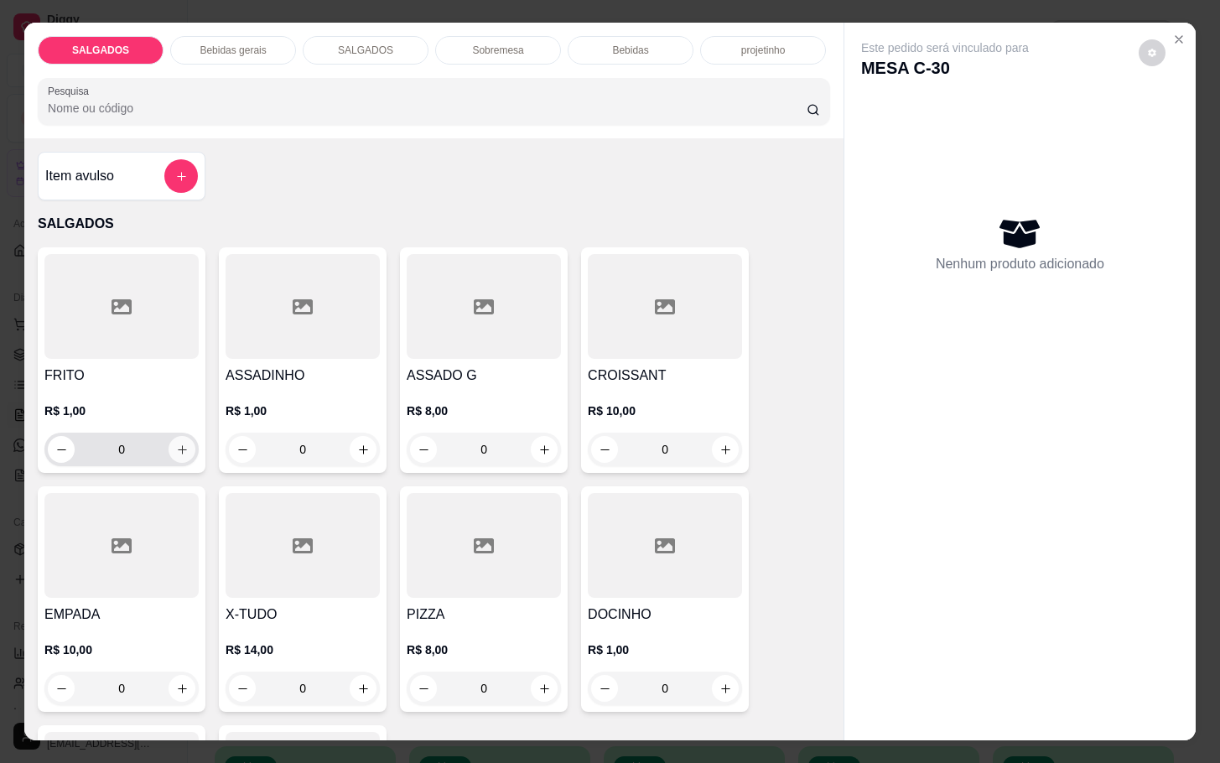
click at [174, 454] on button "increase-product-quantity" at bounding box center [182, 449] width 27 height 27
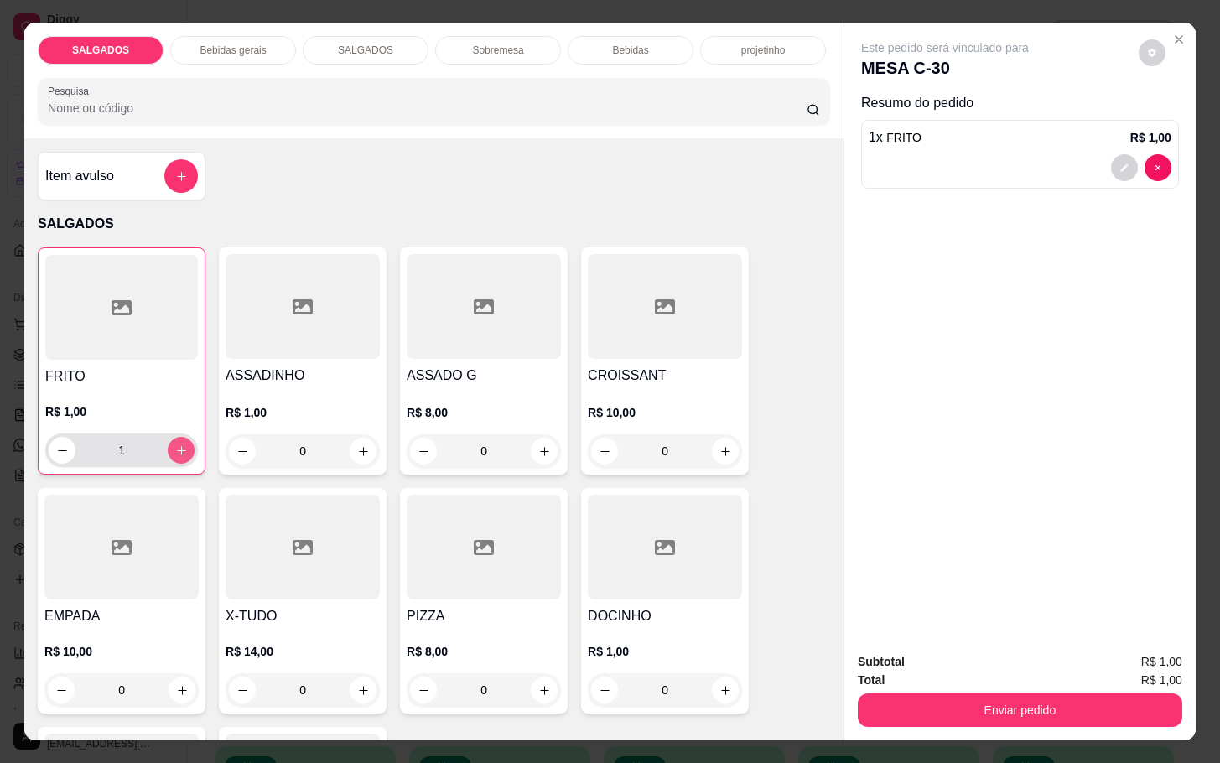
click at [174, 454] on button "increase-product-quantity" at bounding box center [181, 450] width 27 height 27
click at [174, 454] on button "increase-product-quantity" at bounding box center [182, 451] width 26 height 26
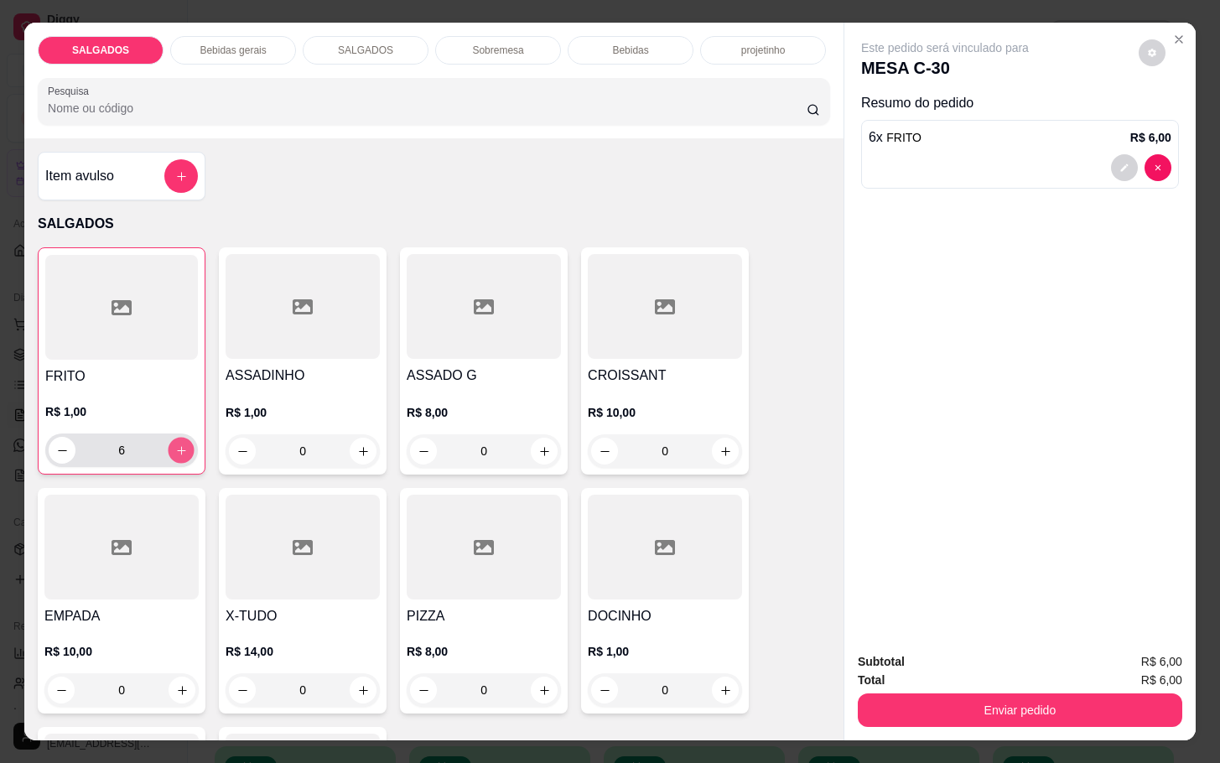
click at [174, 454] on button "increase-product-quantity" at bounding box center [182, 451] width 26 height 26
type input "10"
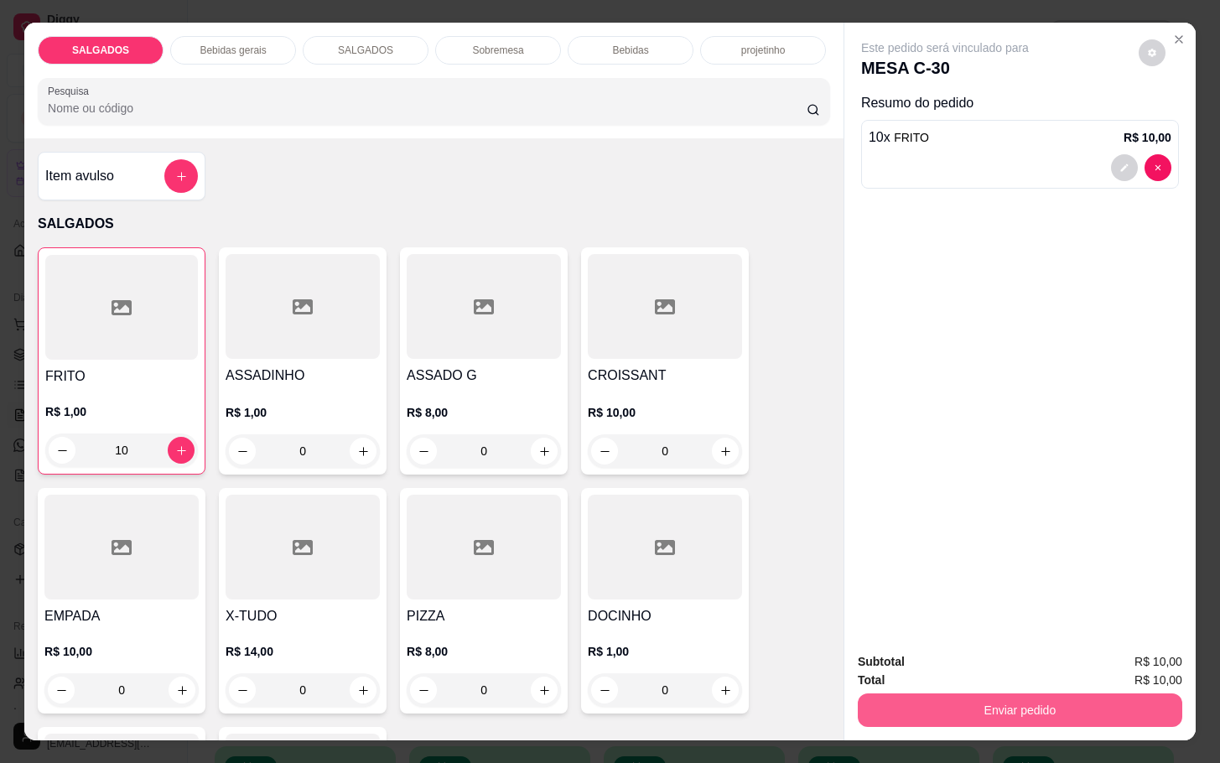
click at [986, 693] on button "Enviar pedido" at bounding box center [1020, 710] width 325 height 34
click at [986, 660] on button "Não registrar e enviar pedido" at bounding box center [961, 659] width 169 height 31
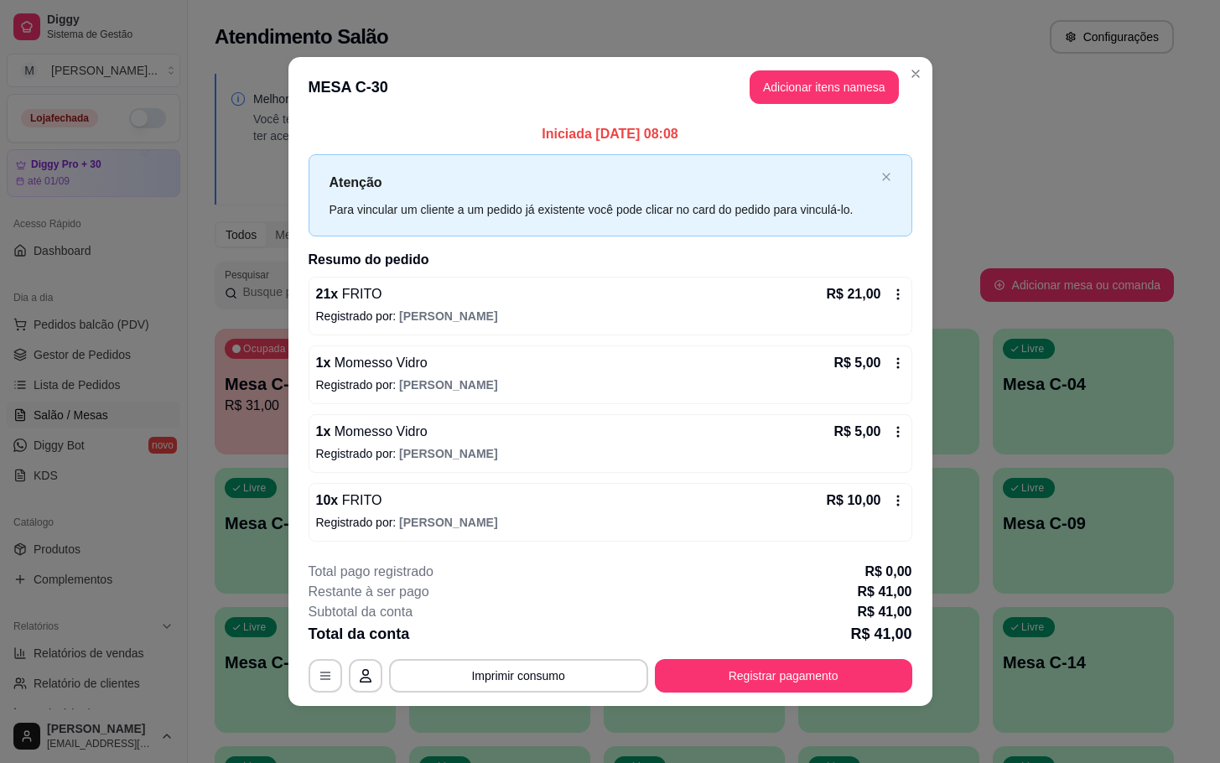
click at [792, 675] on button "Registrar pagamento" at bounding box center [783, 676] width 257 height 34
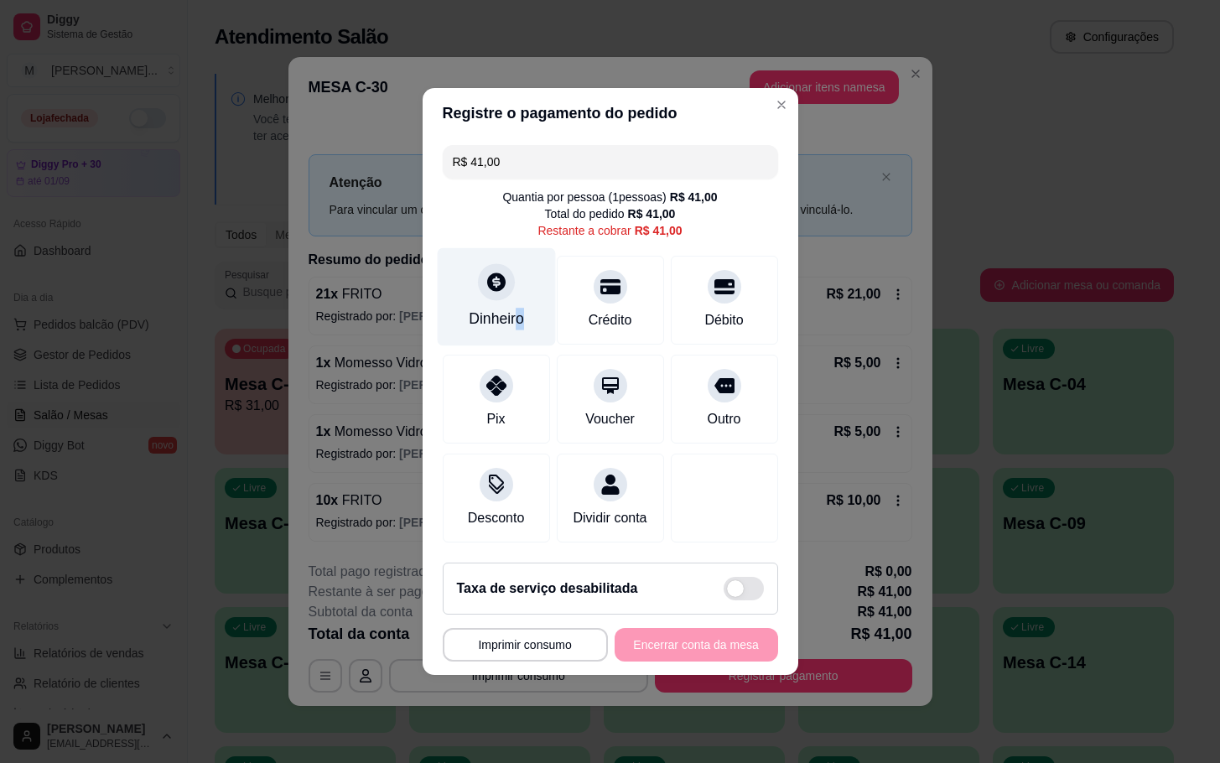
click at [518, 310] on div "Dinheiro" at bounding box center [496, 319] width 55 height 22
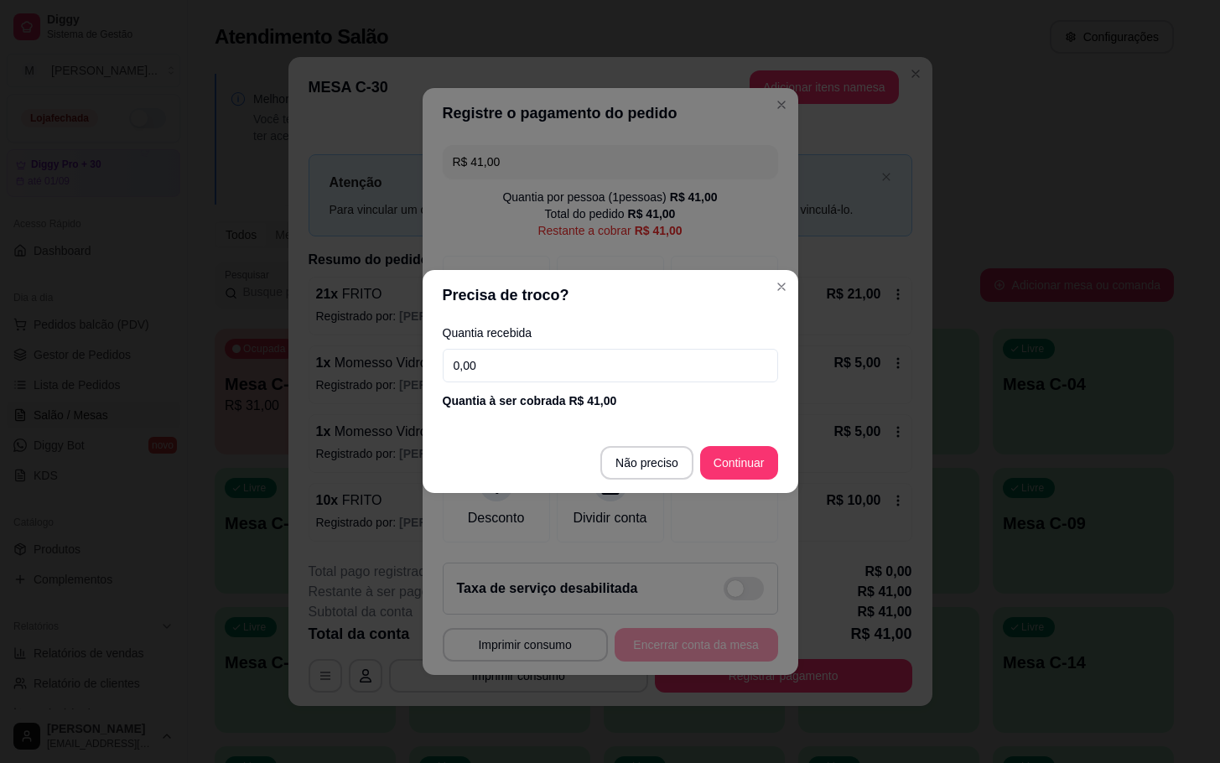
click at [616, 385] on div "Quantia recebida 0,00 Quantia à ser cobrada R$ 41,00" at bounding box center [611, 368] width 376 height 96
click at [616, 370] on input "0,00" at bounding box center [610, 366] width 335 height 34
type input "2,00"
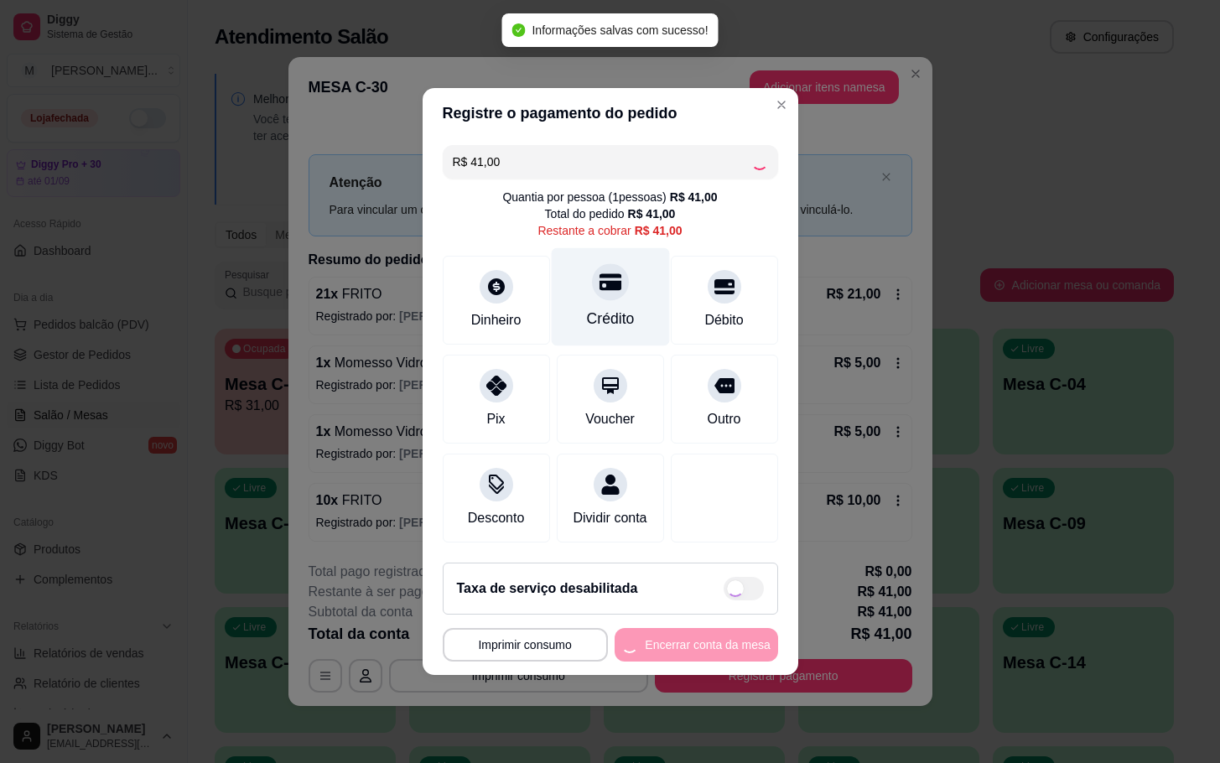
type input "R$ 0,00"
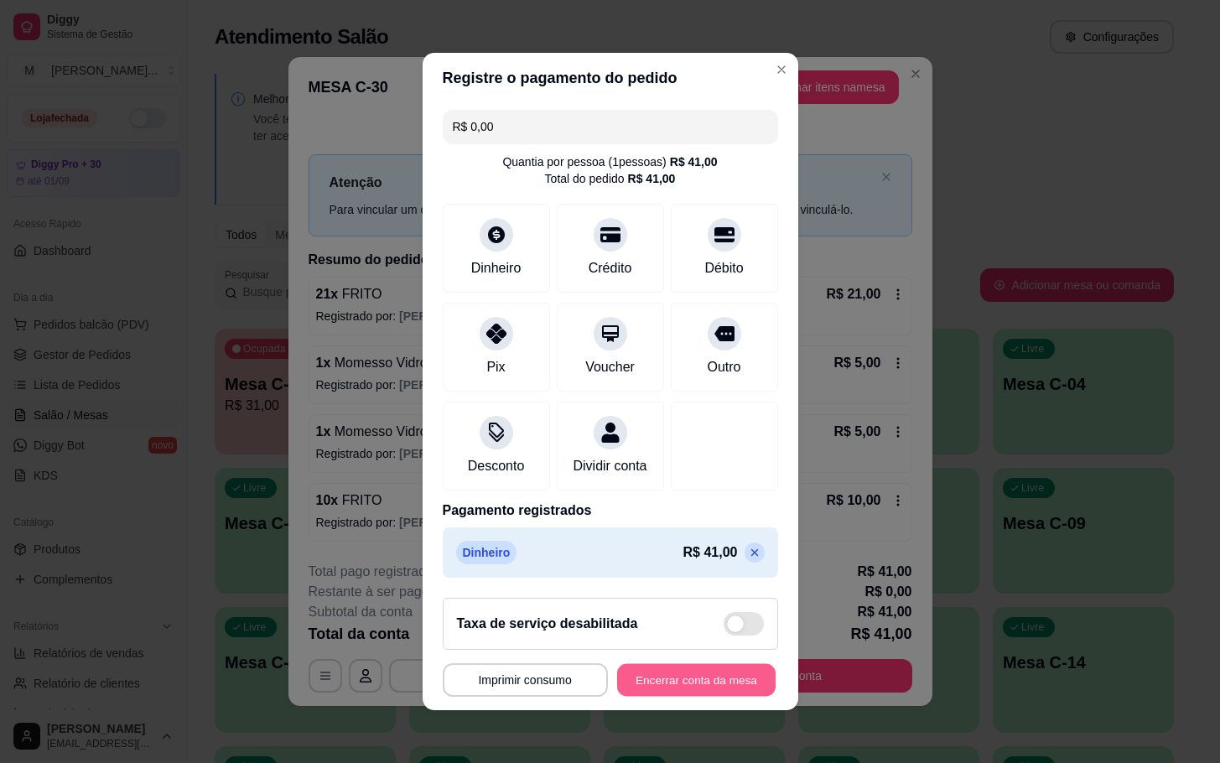
click at [631, 689] on button "Encerrar conta da mesa" at bounding box center [696, 680] width 158 height 33
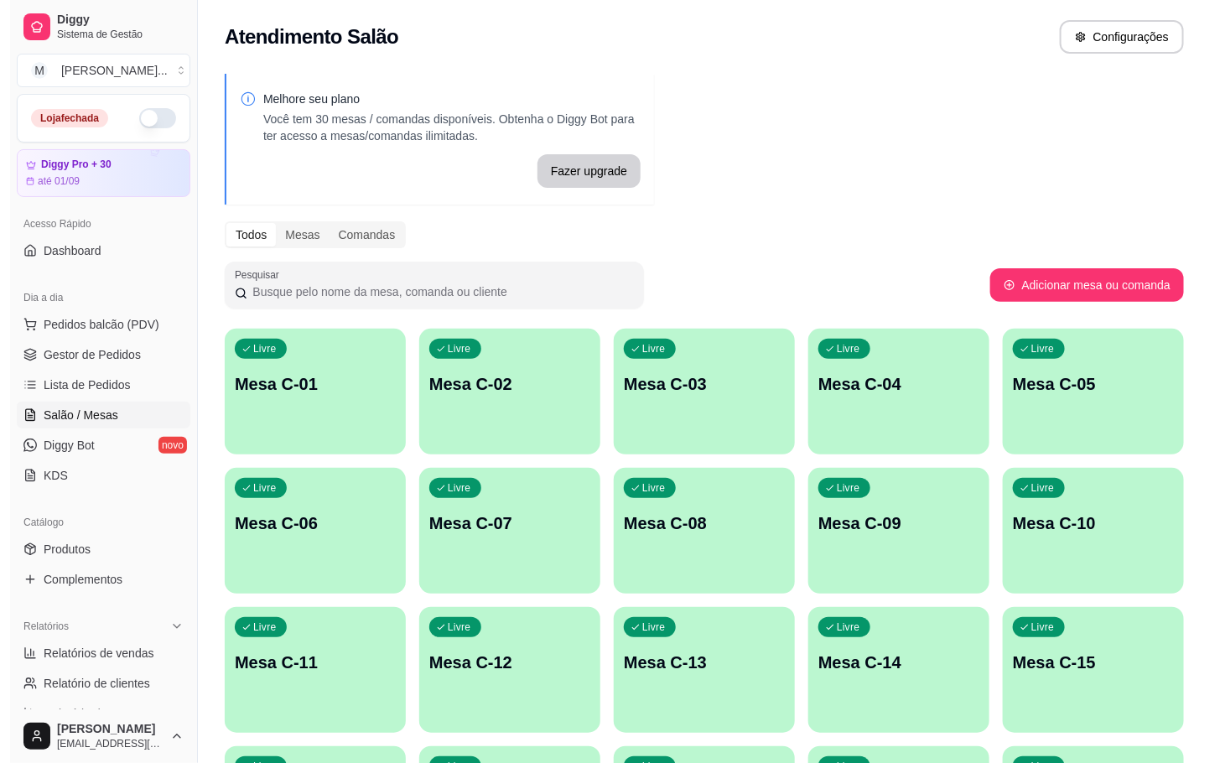
scroll to position [455, 0]
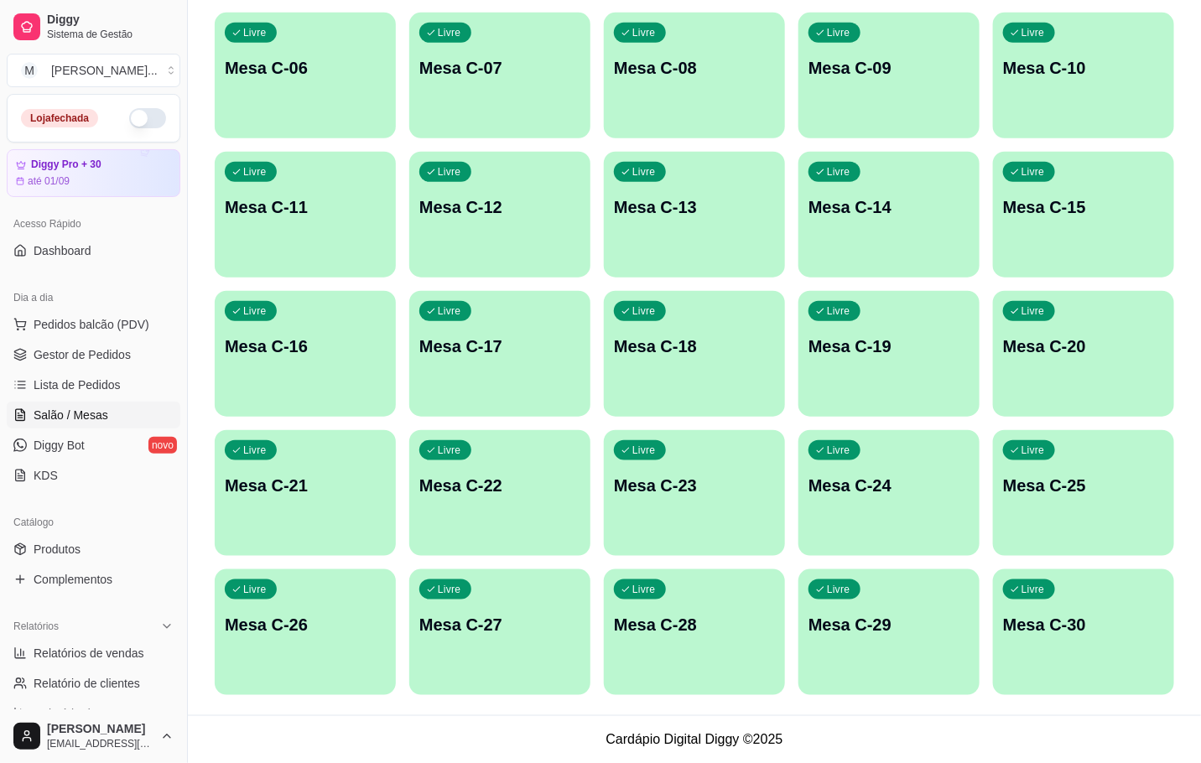
click at [1102, 664] on div "Livre Mesa C-30" at bounding box center [1083, 622] width 181 height 106
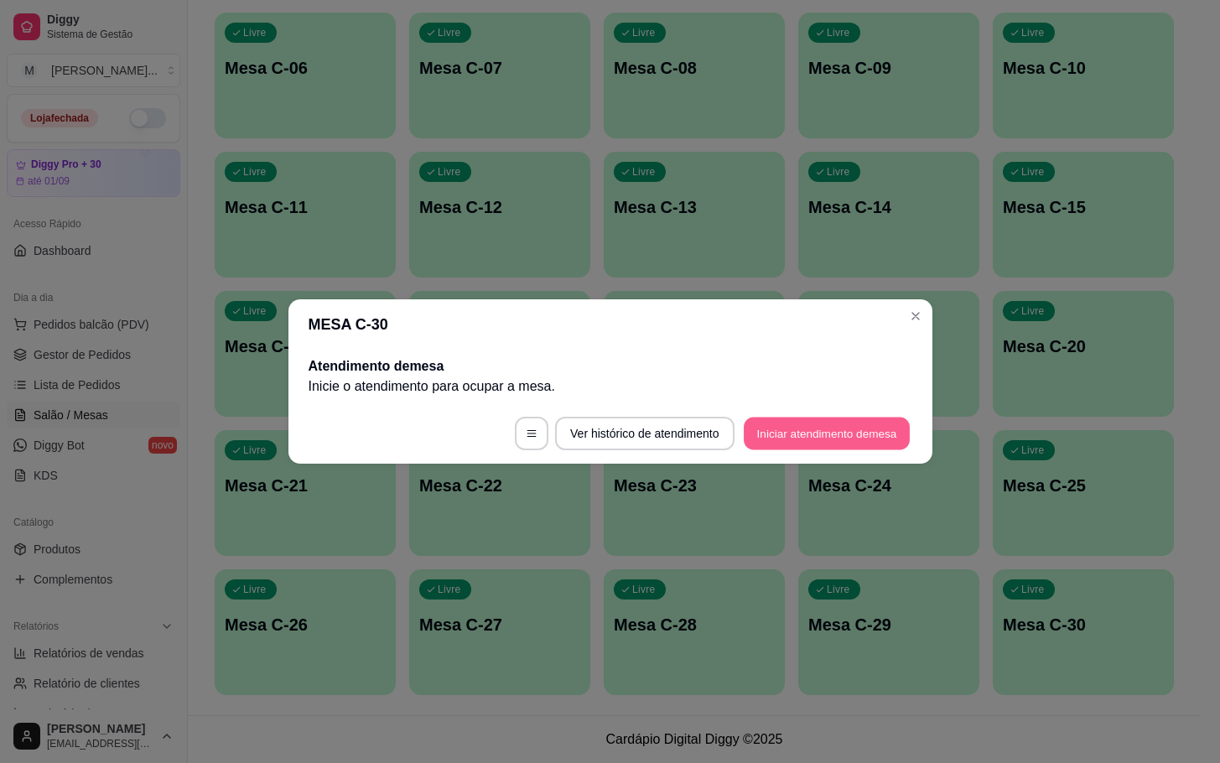
click at [787, 431] on button "Iniciar atendimento de mesa" at bounding box center [827, 434] width 166 height 33
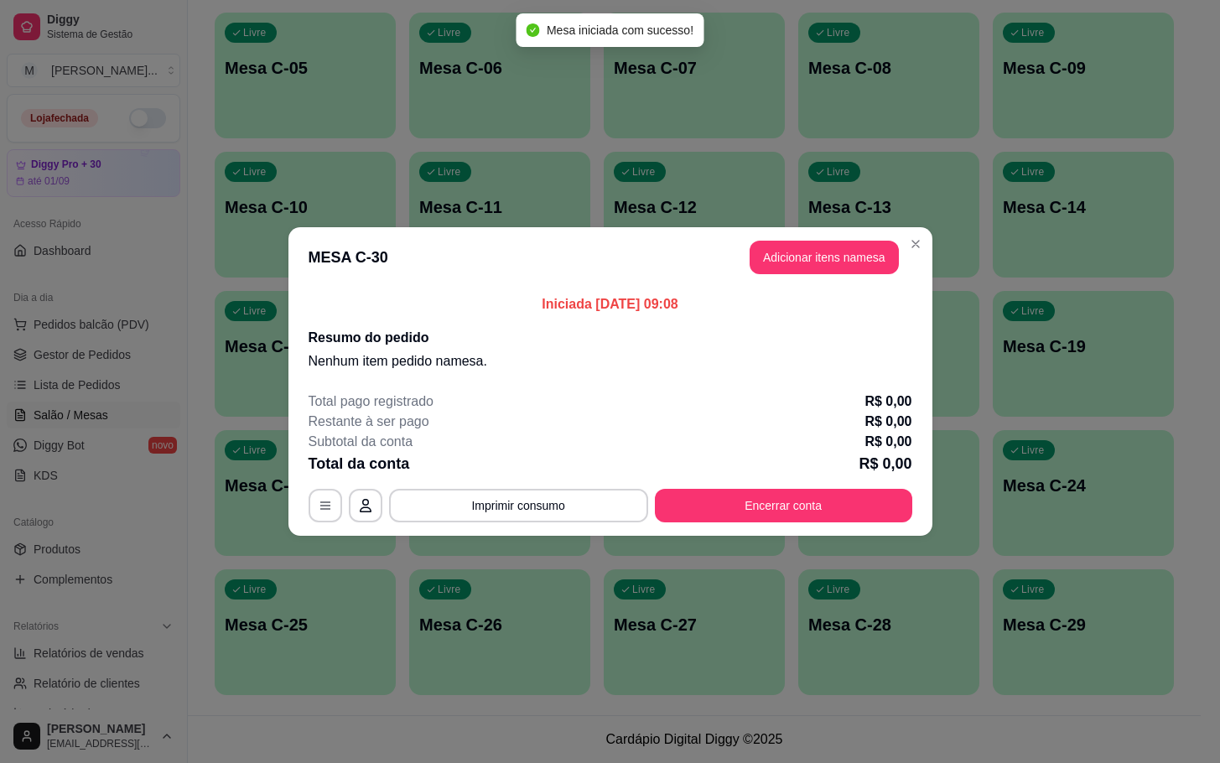
click at [803, 252] on button "Adicionar itens na mesa" at bounding box center [824, 258] width 149 height 34
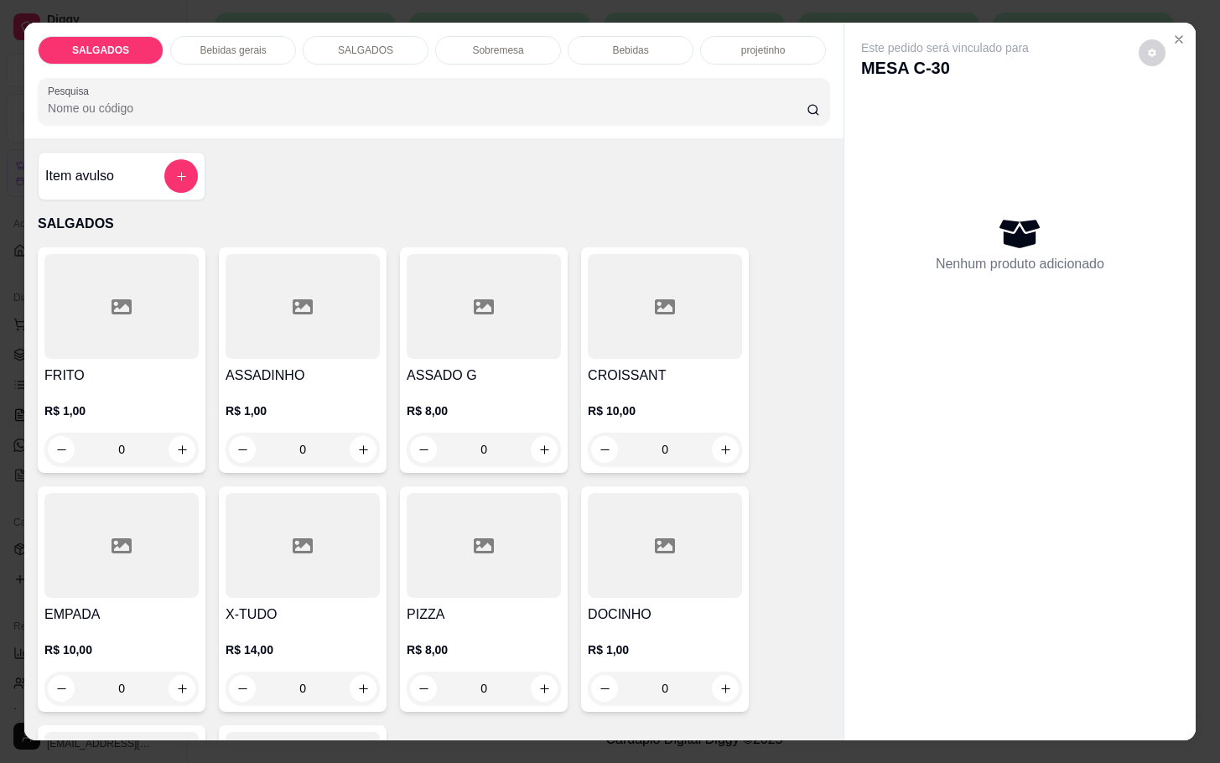
drag, startPoint x: 139, startPoint y: 426, endPoint x: 8, endPoint y: 444, distance: 132.8
click at [8, 444] on div "SALGADOS Bebidas gerais SALGADOS Sobremesa Bebidas projetinho Pesquisa Item avu…" at bounding box center [610, 381] width 1220 height 763
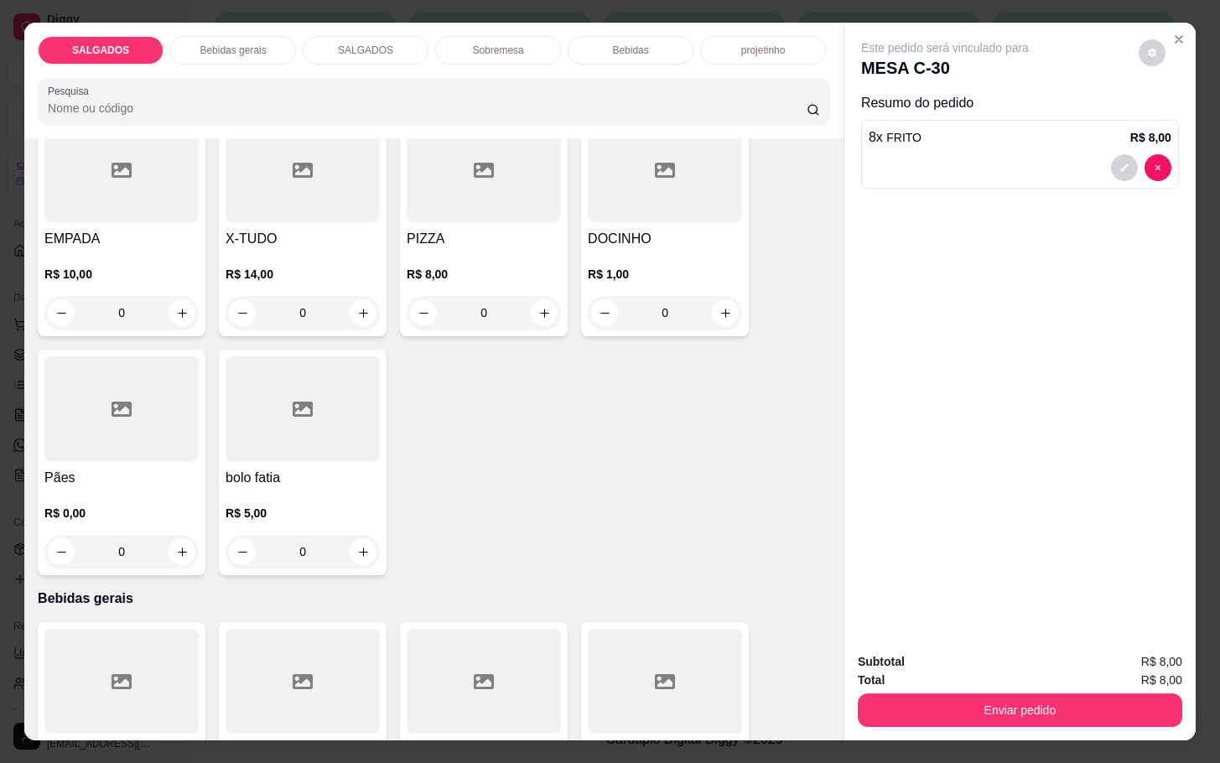
scroll to position [629, 0]
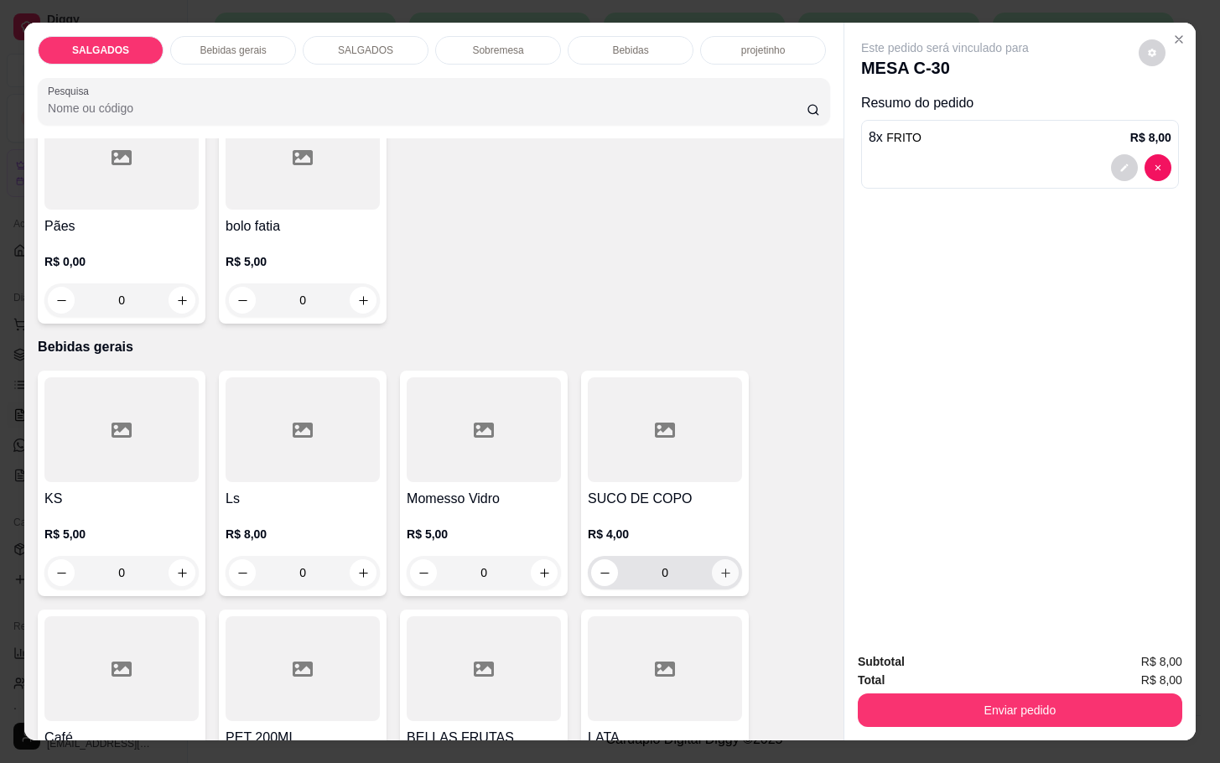
type input "8"
click at [715, 572] on button "increase-product-quantity" at bounding box center [725, 572] width 27 height 27
type input "1"
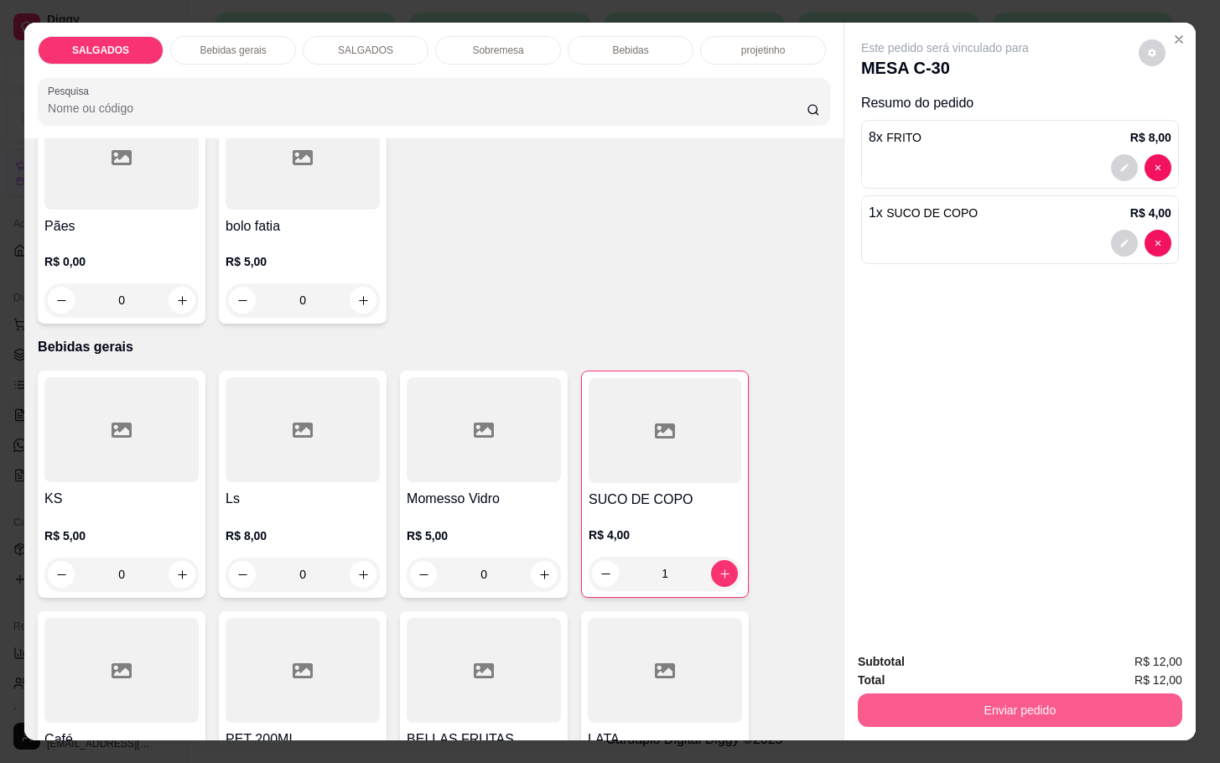
click at [928, 713] on button "Enviar pedido" at bounding box center [1020, 710] width 325 height 34
click at [944, 647] on button "Não registrar e enviar pedido" at bounding box center [962, 660] width 174 height 32
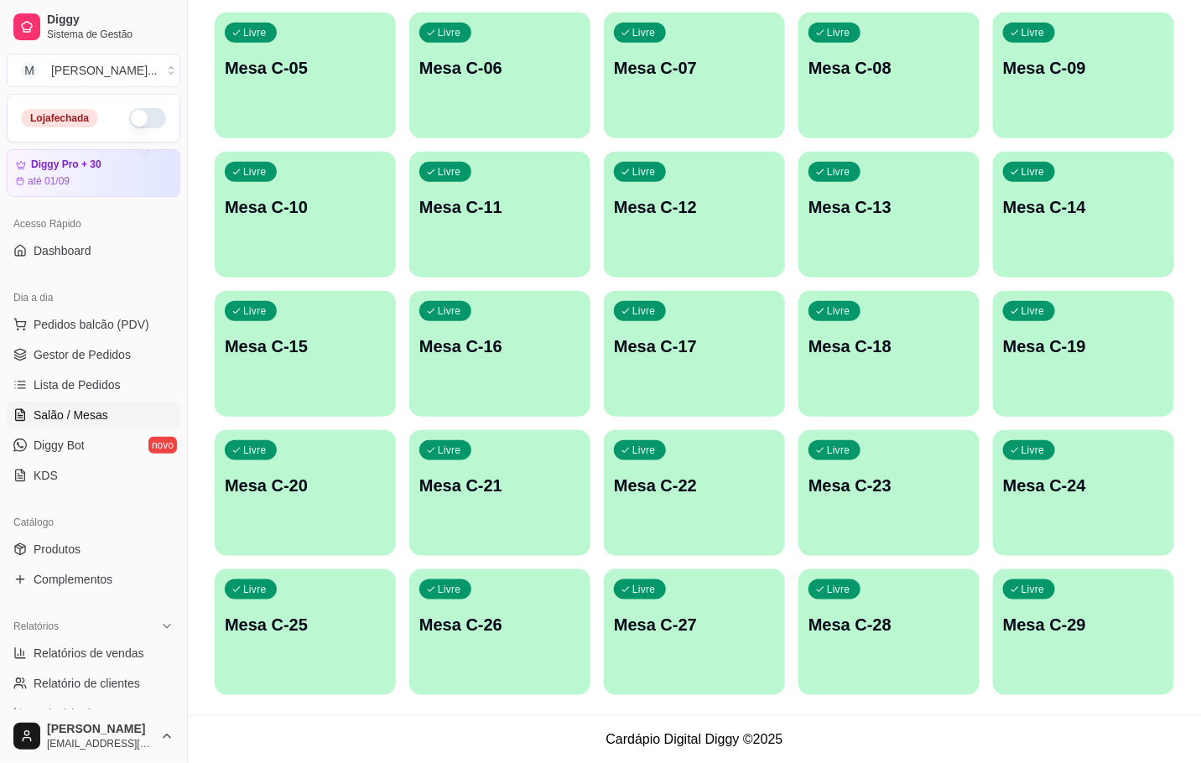
click at [295, 83] on div "Livre Mesa C-05" at bounding box center [305, 66] width 181 height 106
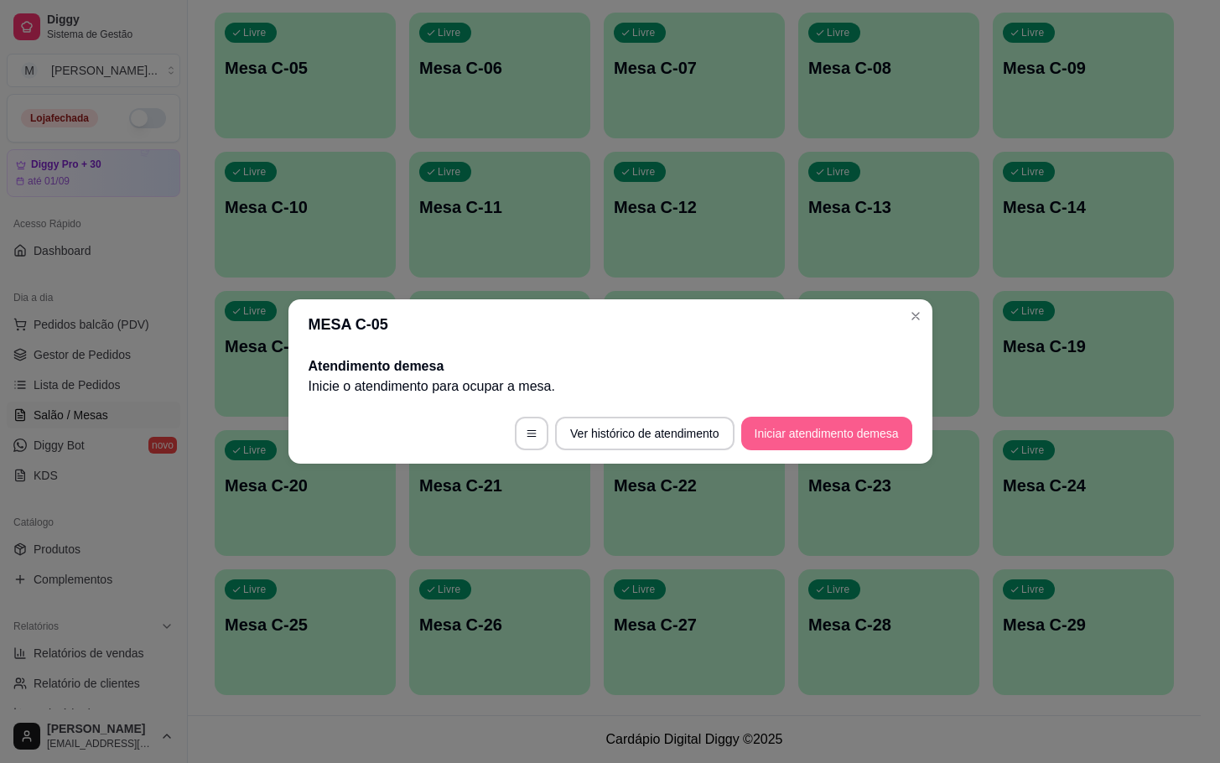
click at [795, 435] on button "Iniciar atendimento de mesa" at bounding box center [826, 434] width 171 height 34
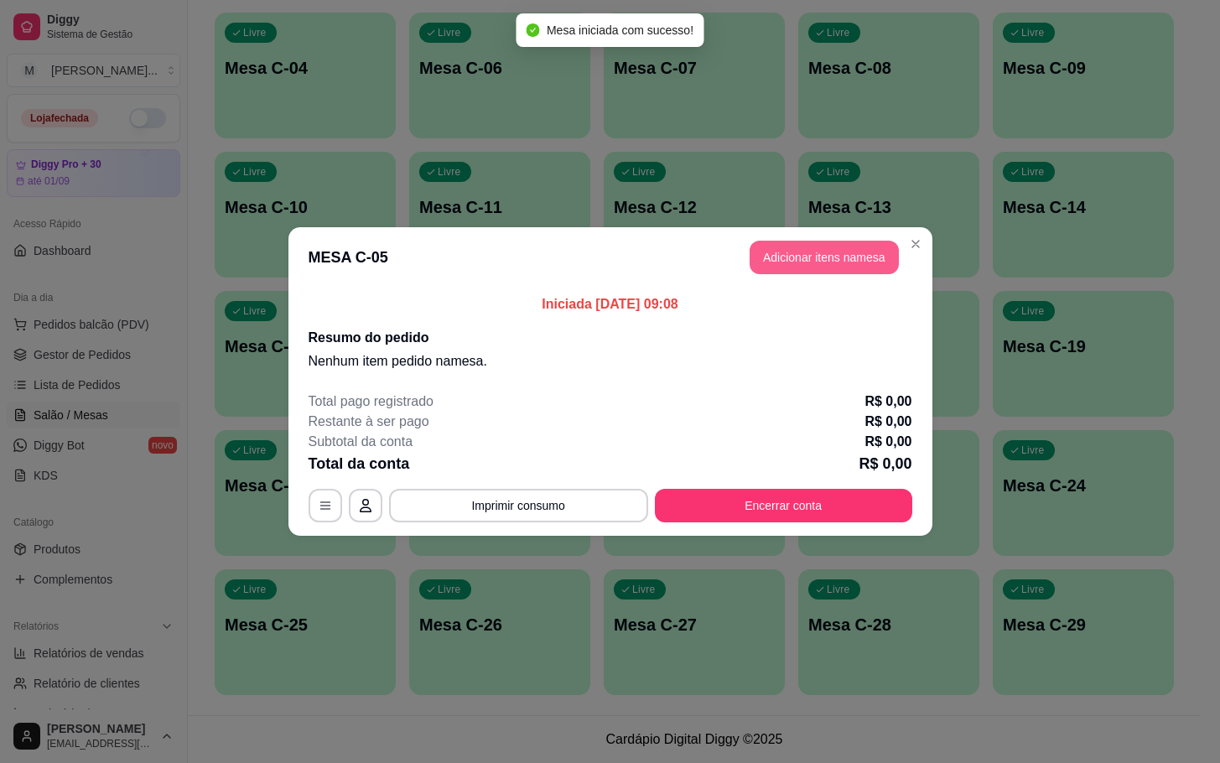
click at [776, 265] on button "Adicionar itens na mesa" at bounding box center [824, 258] width 149 height 34
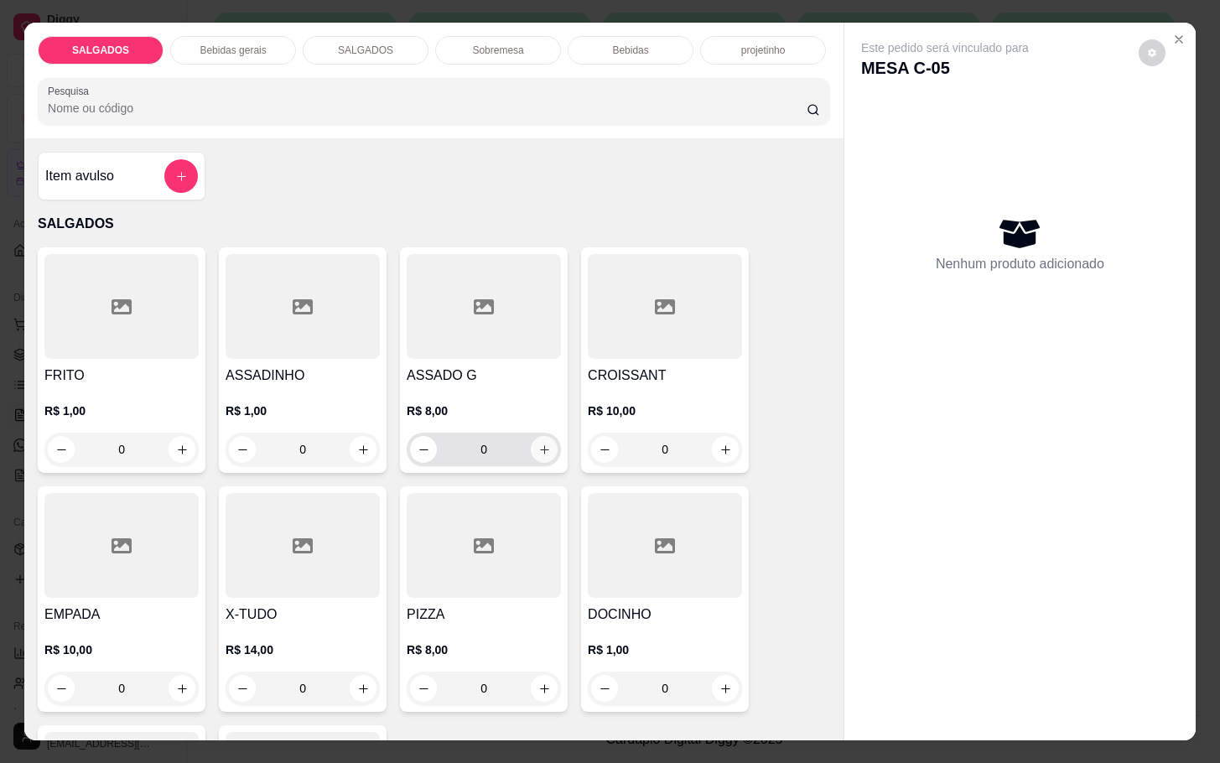
click at [538, 444] on icon "increase-product-quantity" at bounding box center [544, 450] width 13 height 13
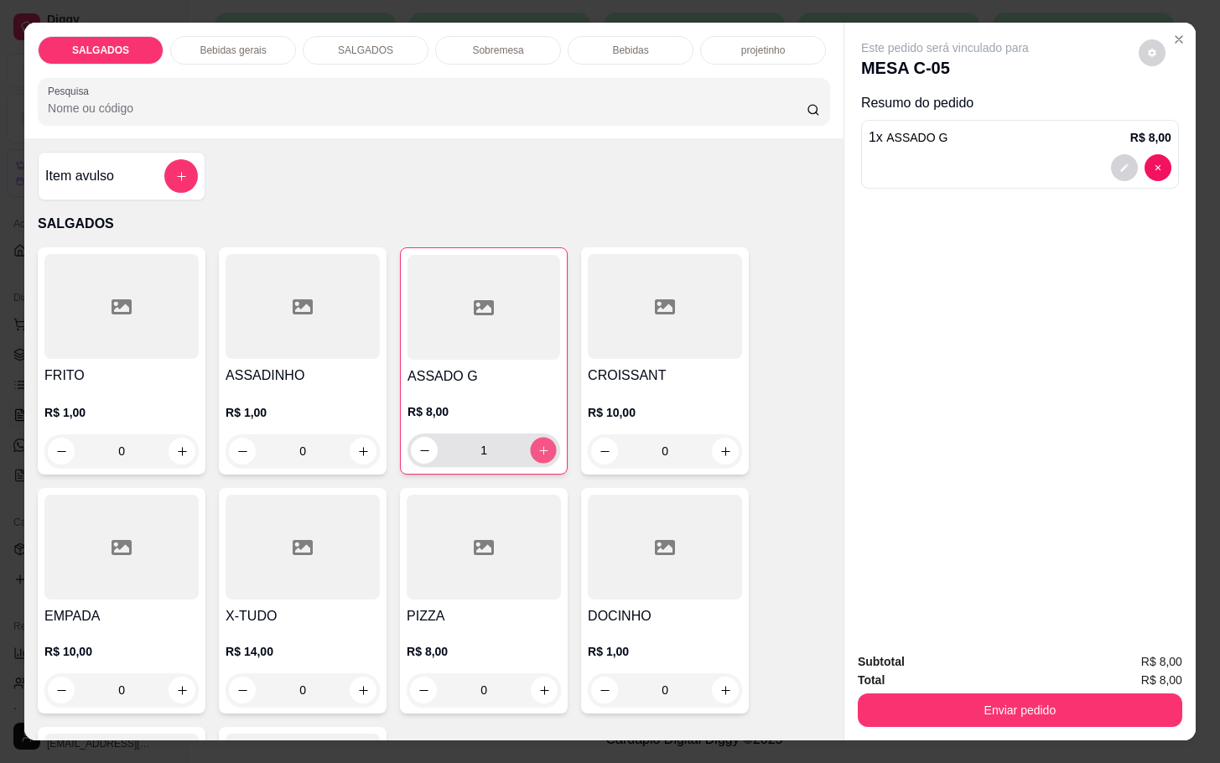
click at [538, 444] on icon "increase-product-quantity" at bounding box center [544, 450] width 13 height 13
type input "2"
drag, startPoint x: 154, startPoint y: 460, endPoint x: -67, endPoint y: 496, distance: 224.2
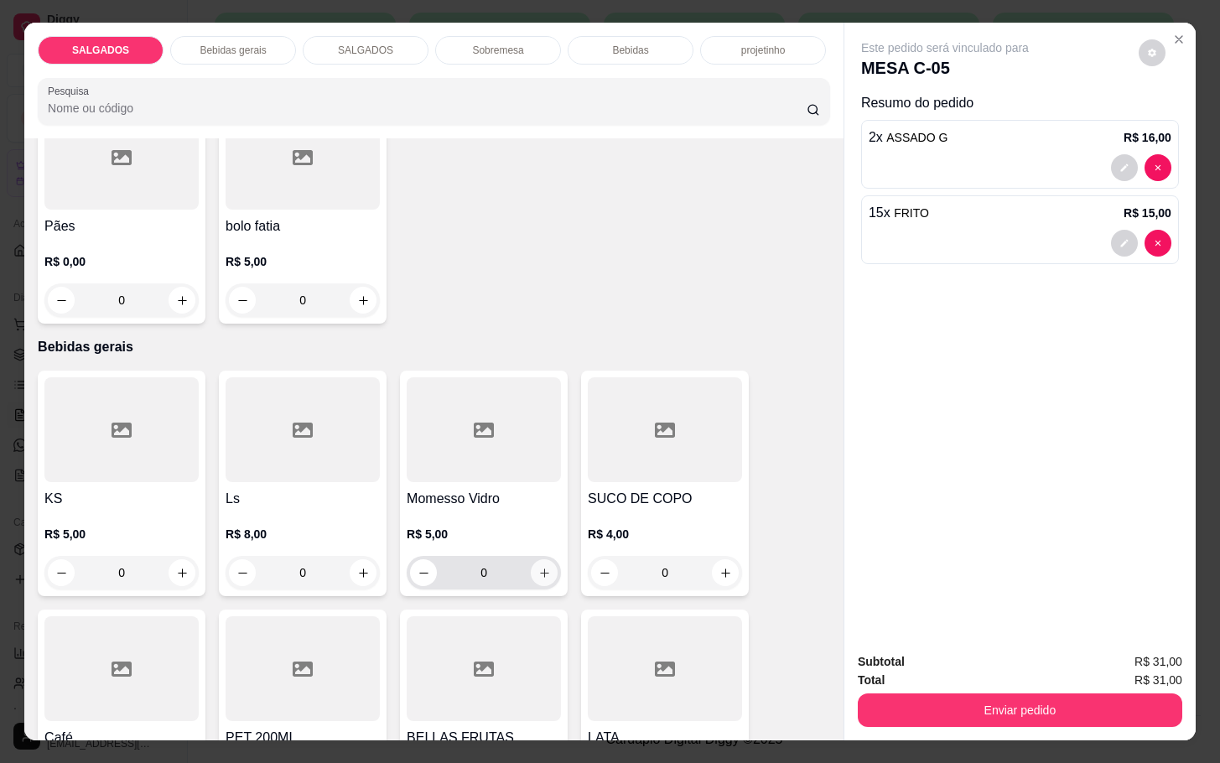
type input "15"
click at [538, 567] on icon "increase-product-quantity" at bounding box center [544, 573] width 13 height 13
type input "1"
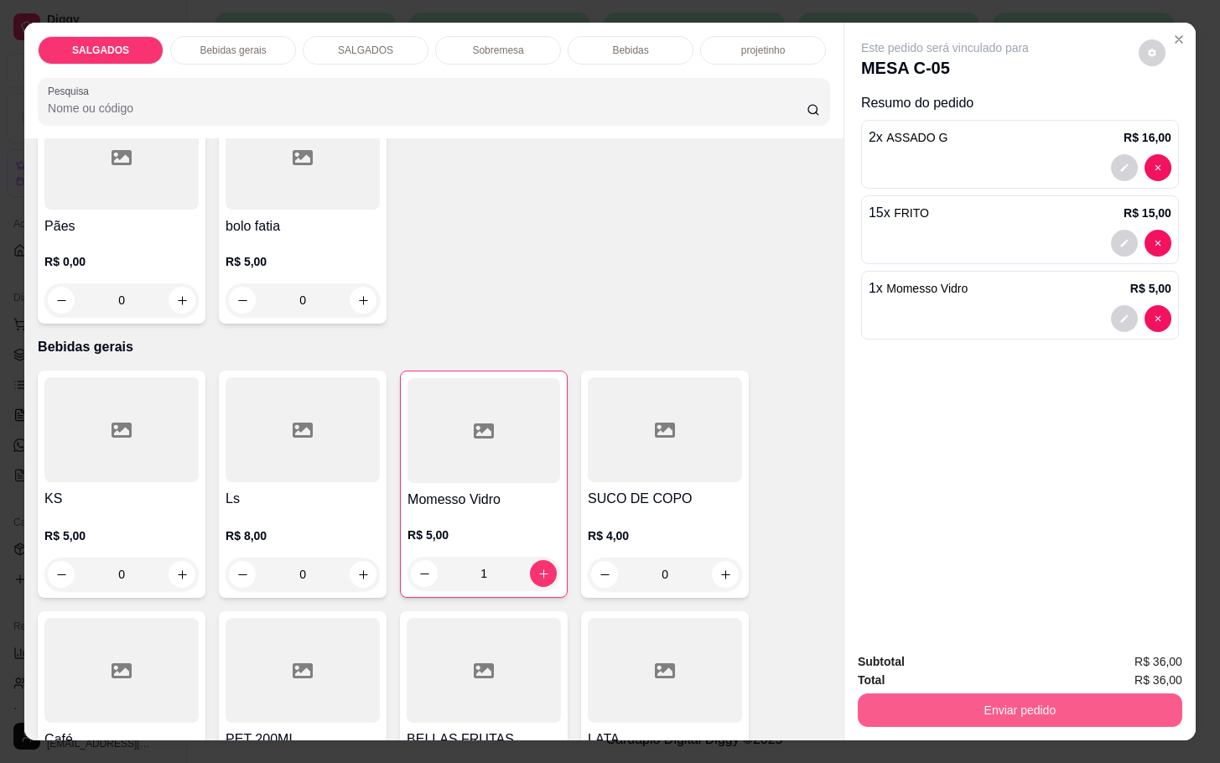
click at [903, 695] on button "Enviar pedido" at bounding box center [1020, 710] width 325 height 34
click at [913, 662] on button "Não registrar e enviar pedido" at bounding box center [962, 660] width 174 height 32
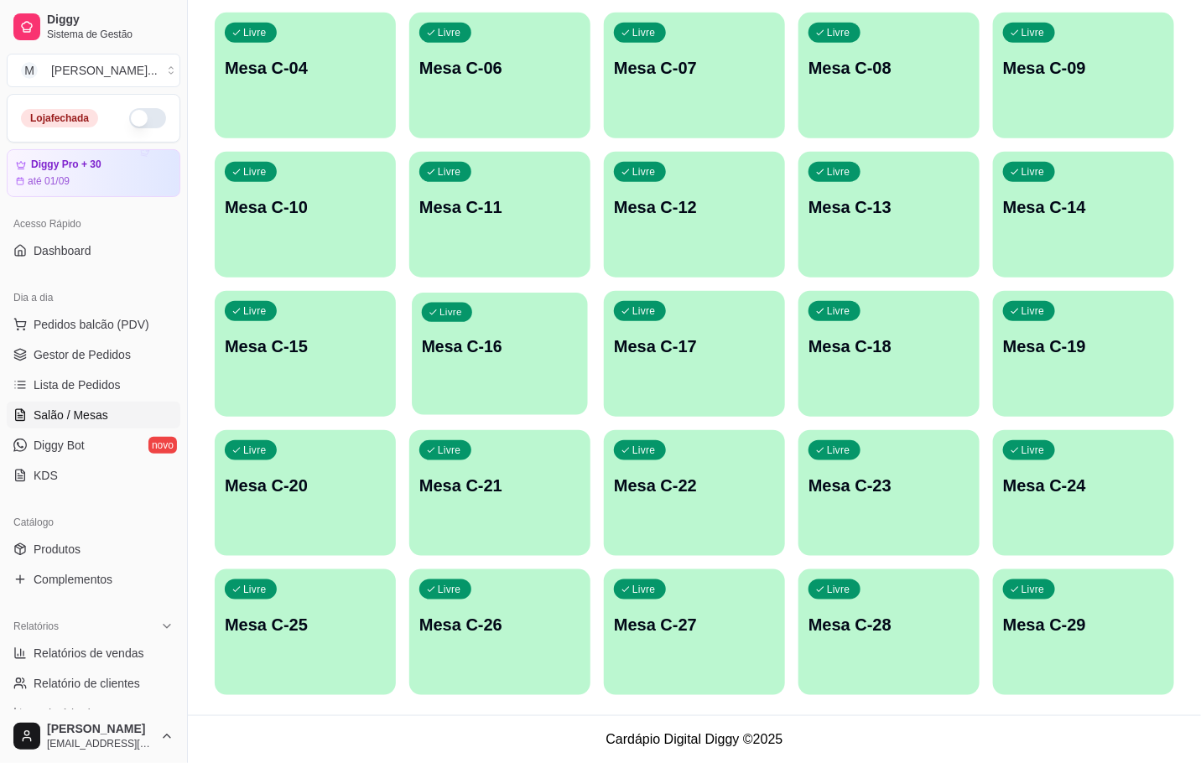
click at [488, 332] on div "Livre Mesa C-16" at bounding box center [500, 344] width 176 height 102
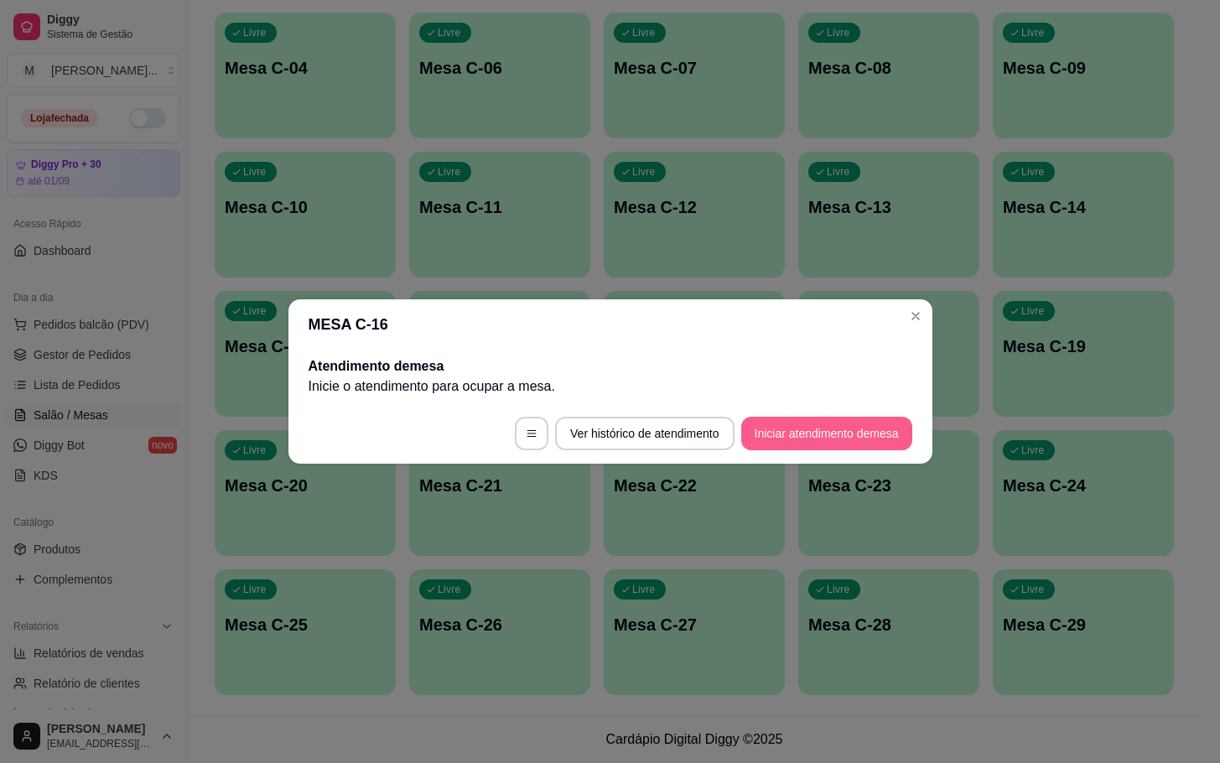
click at [858, 418] on button "Iniciar atendimento de mesa" at bounding box center [826, 434] width 171 height 34
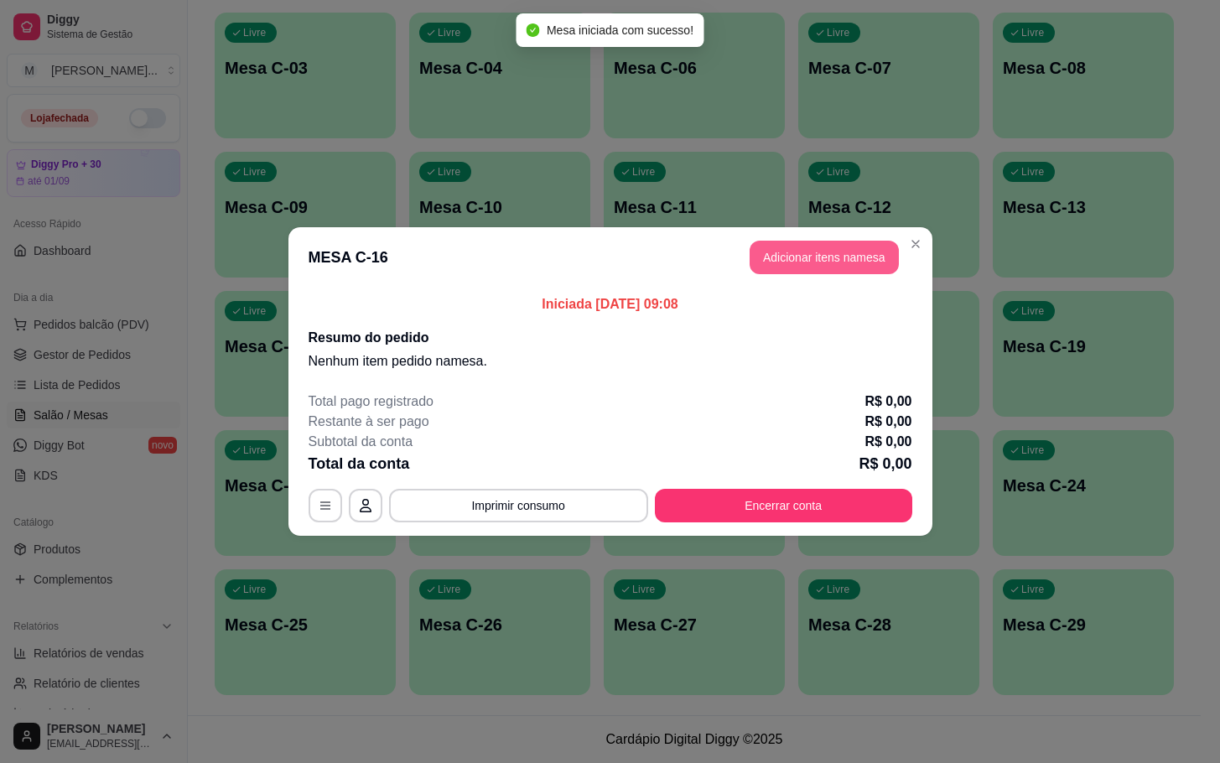
click at [803, 273] on button "Adicionar itens na mesa" at bounding box center [824, 258] width 149 height 34
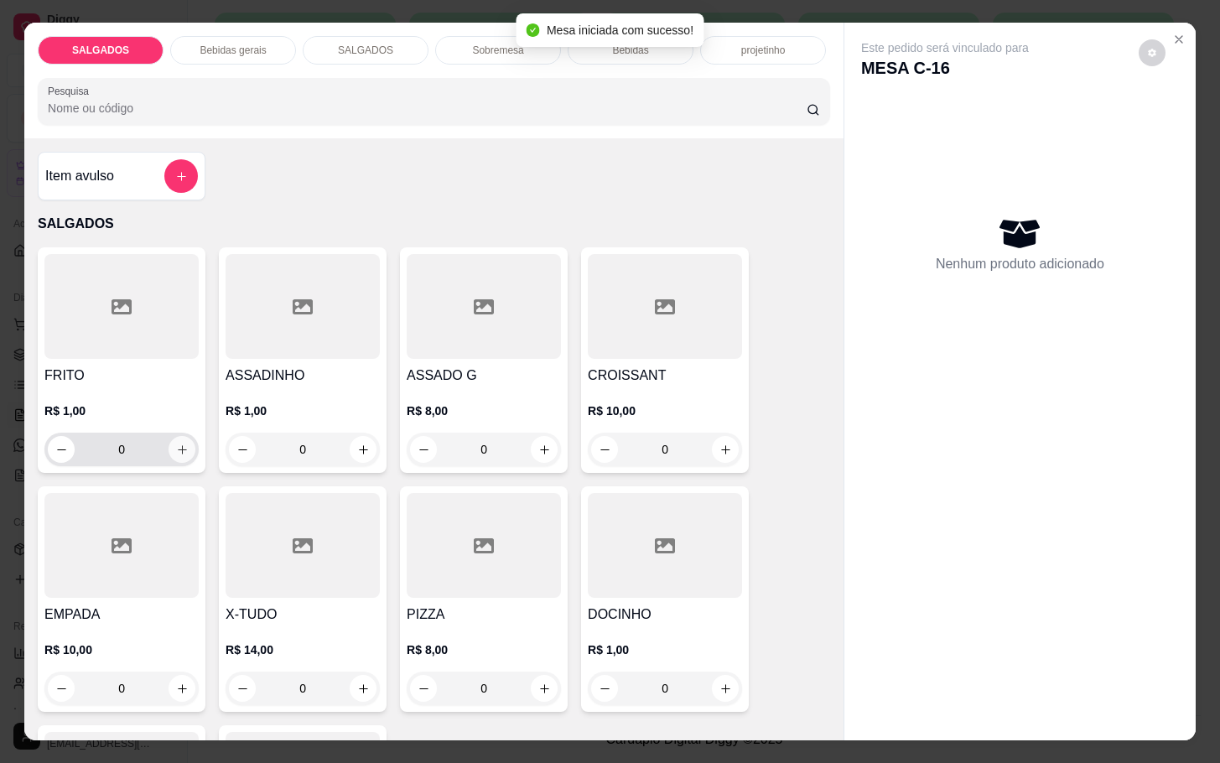
click at [176, 444] on icon "increase-product-quantity" at bounding box center [182, 450] width 13 height 13
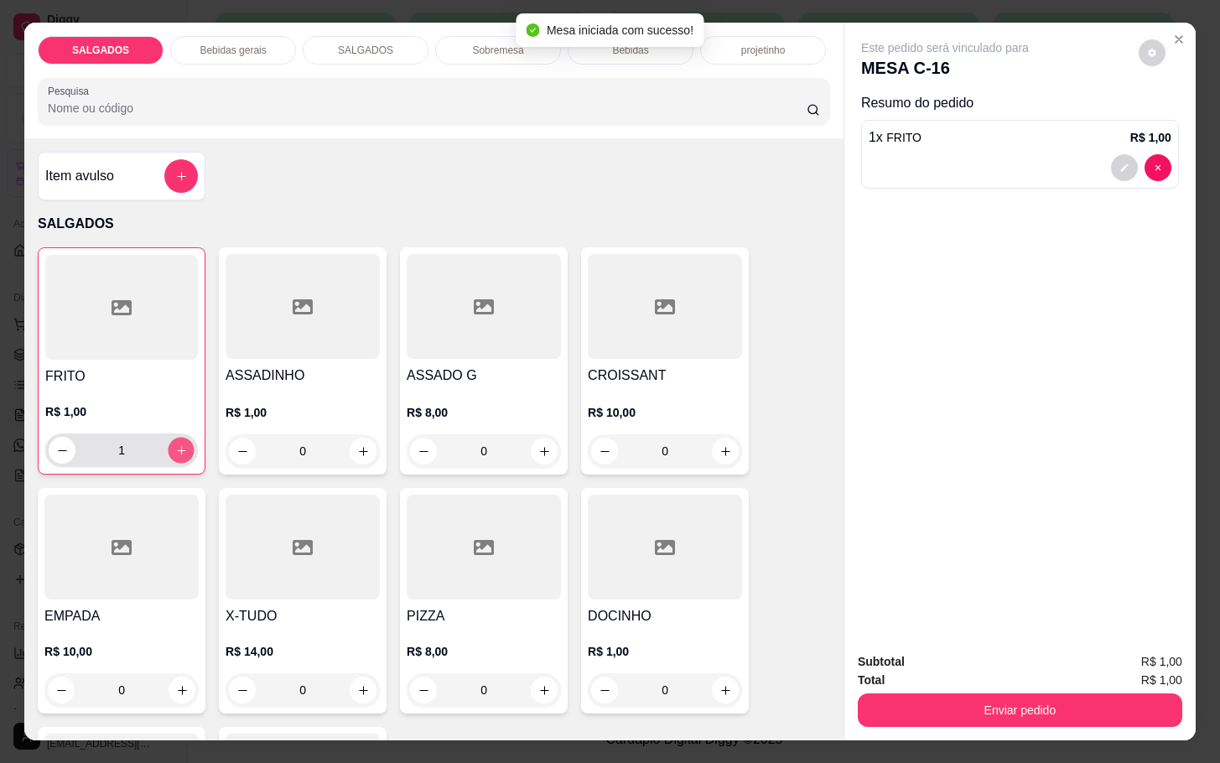
click at [175, 444] on icon "increase-product-quantity" at bounding box center [181, 450] width 13 height 13
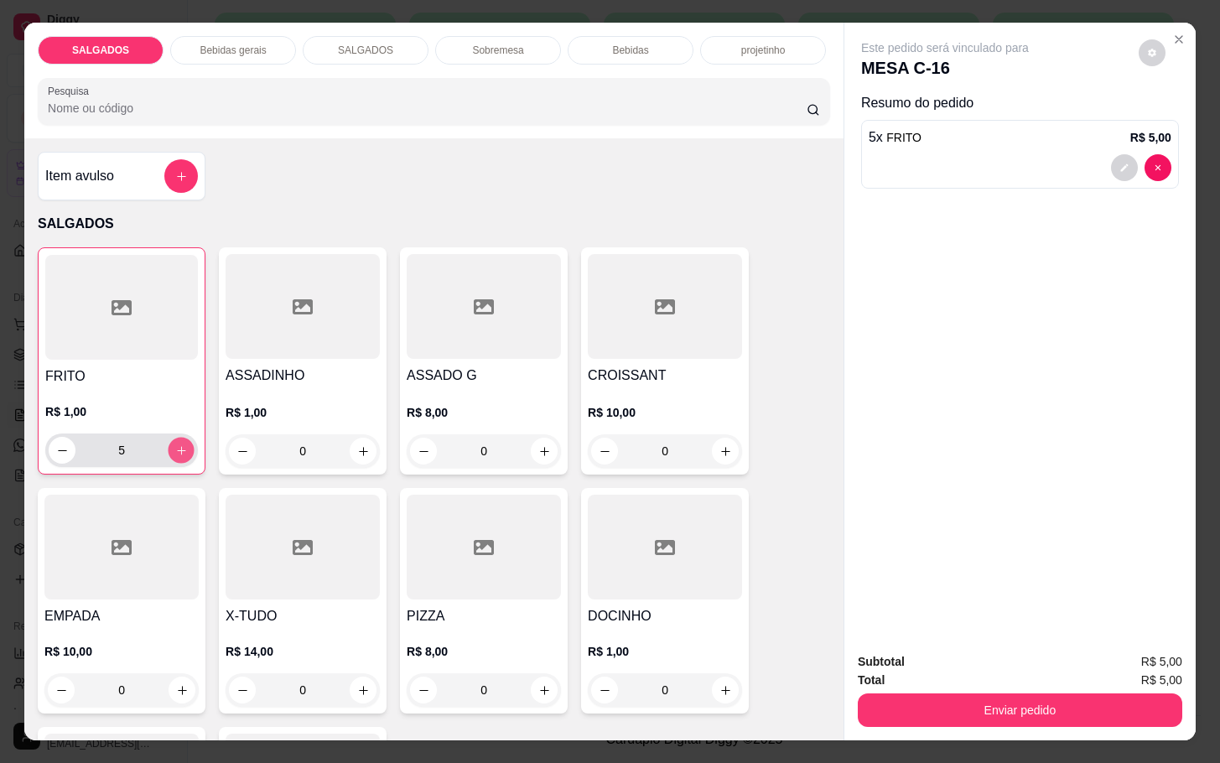
type input "6"
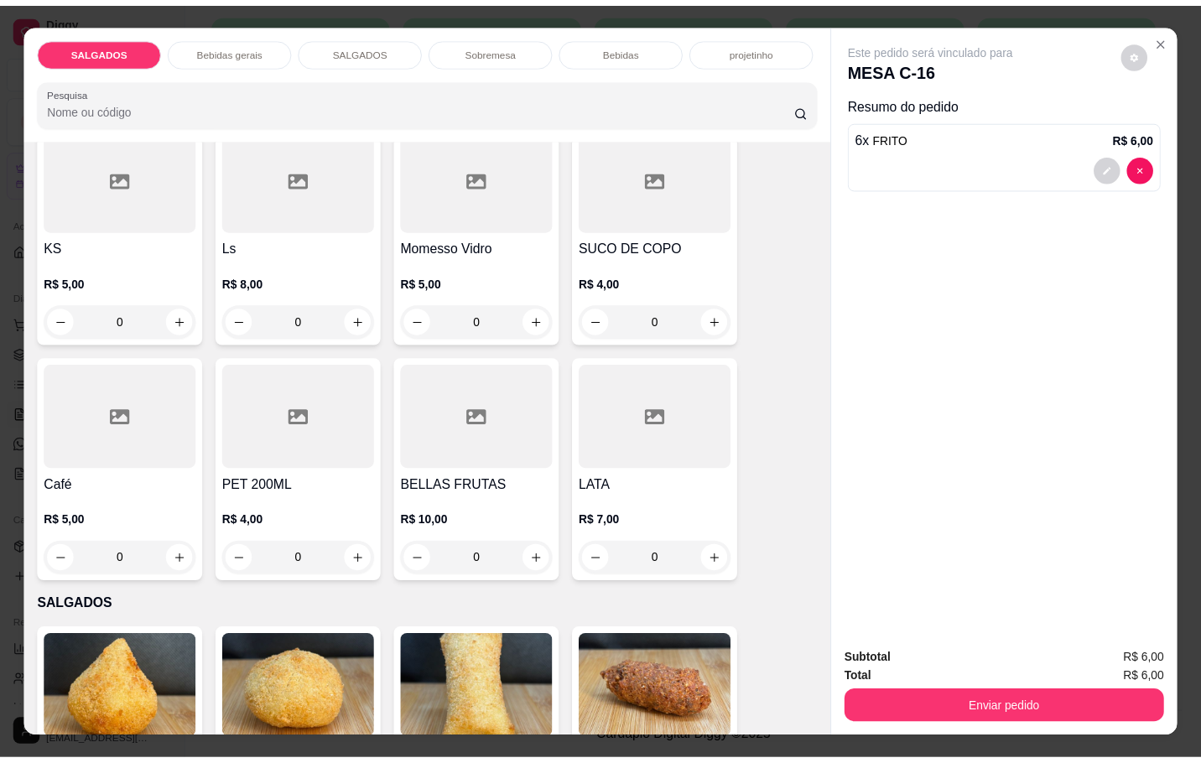
scroll to position [1006, 0]
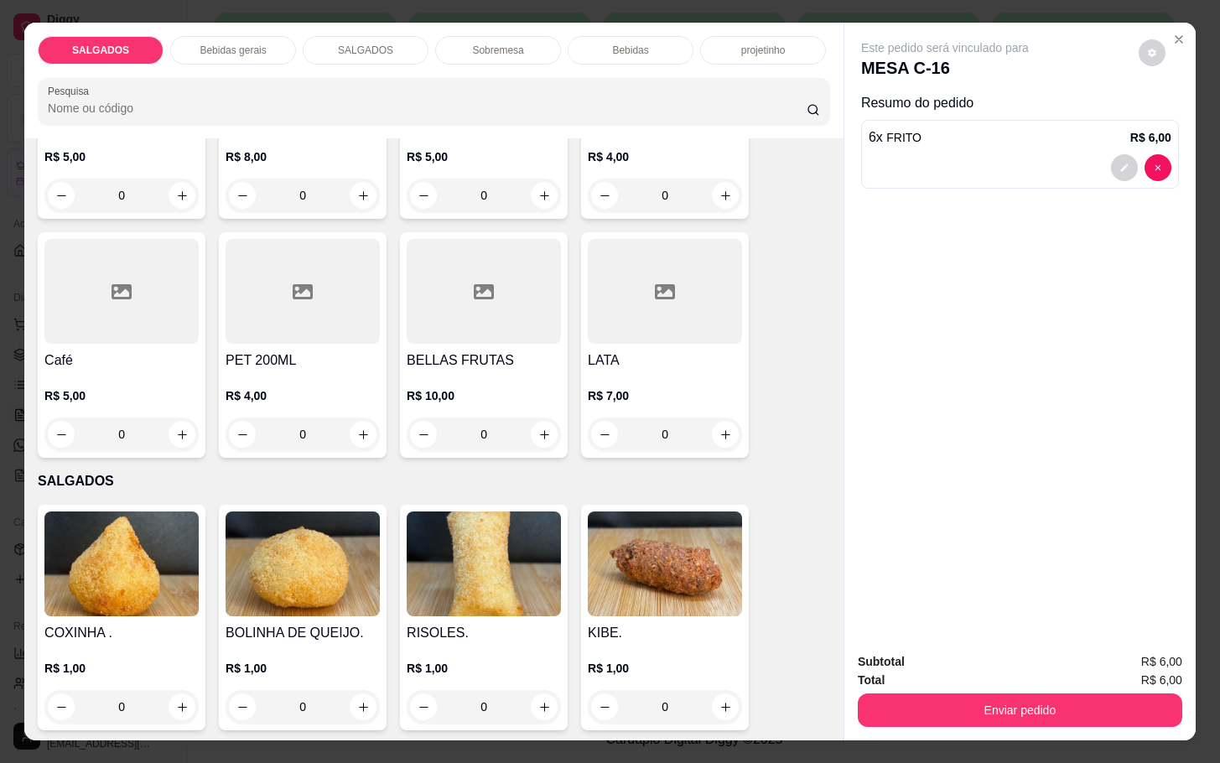
click at [58, 247] on div at bounding box center [121, 291] width 154 height 105
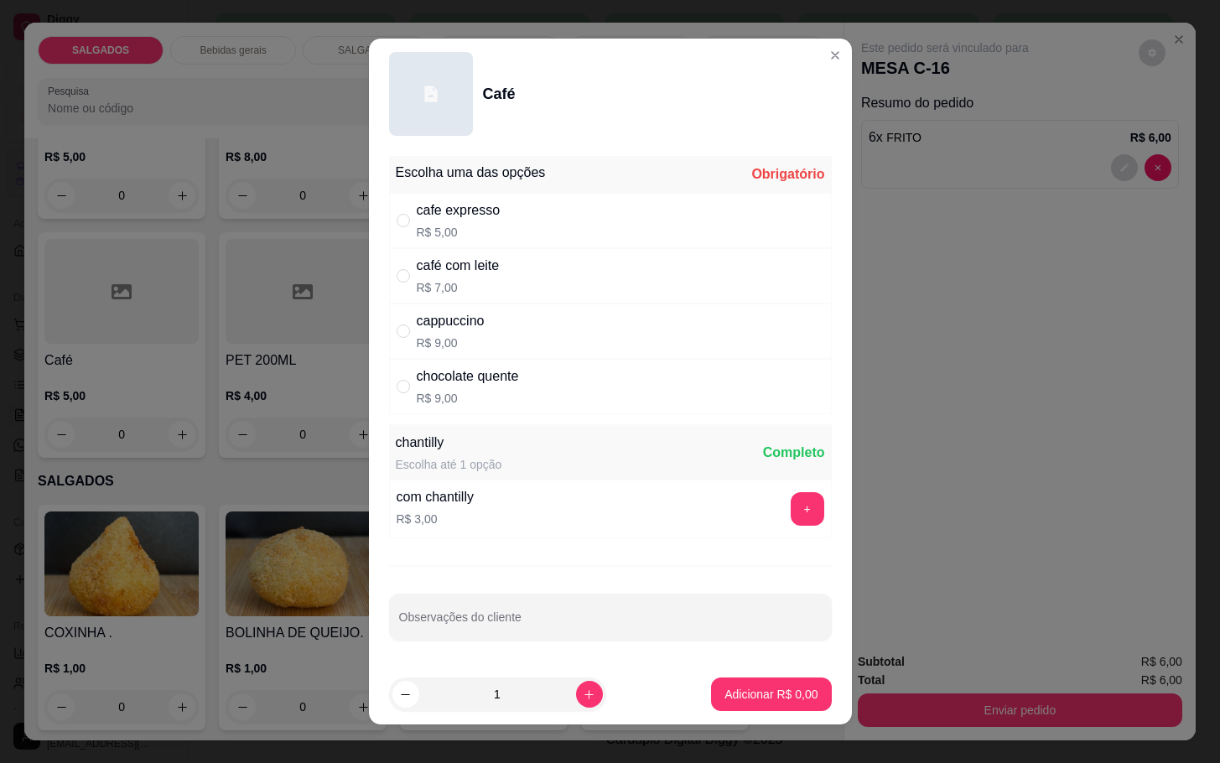
click at [455, 284] on p "R$ 7,00" at bounding box center [458, 287] width 83 height 17
radio input "true"
click at [743, 710] on button "Adicionar R$ 7,00" at bounding box center [771, 695] width 120 height 34
type input "1"
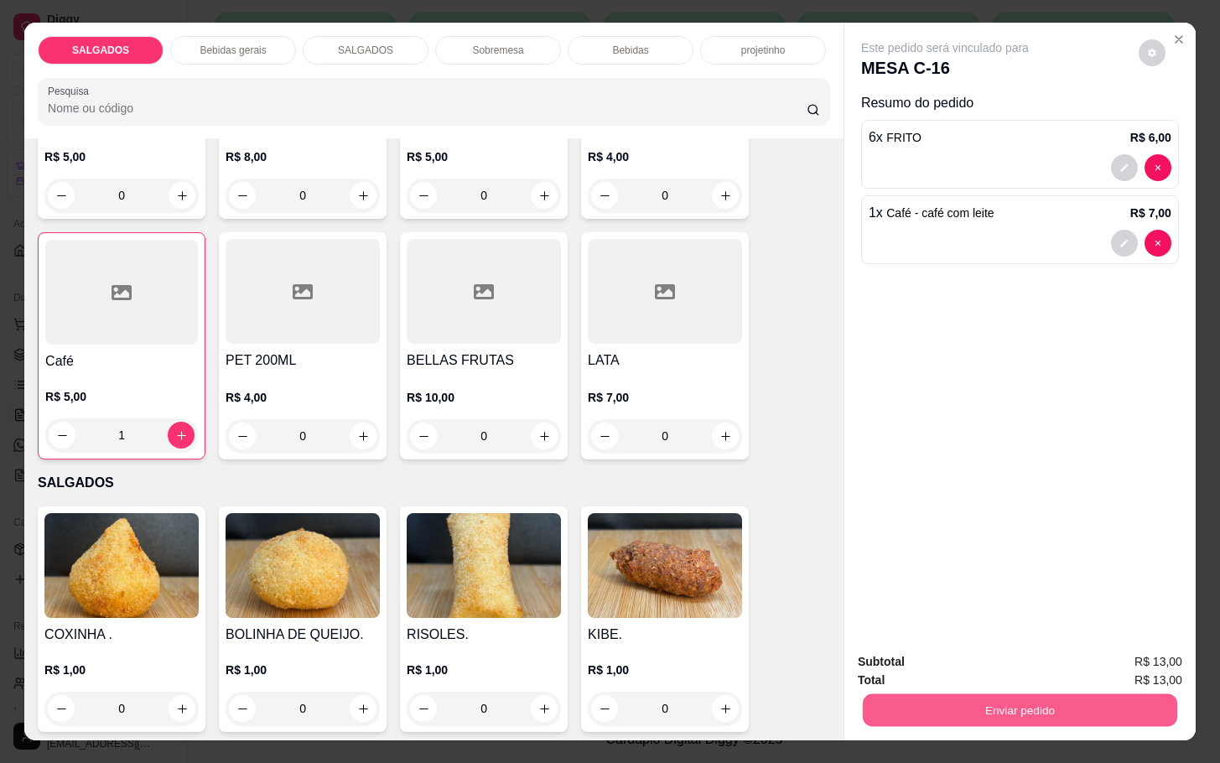
click at [939, 703] on button "Enviar pedido" at bounding box center [1020, 709] width 314 height 33
click at [928, 660] on button "Não registrar e enviar pedido" at bounding box center [962, 660] width 174 height 32
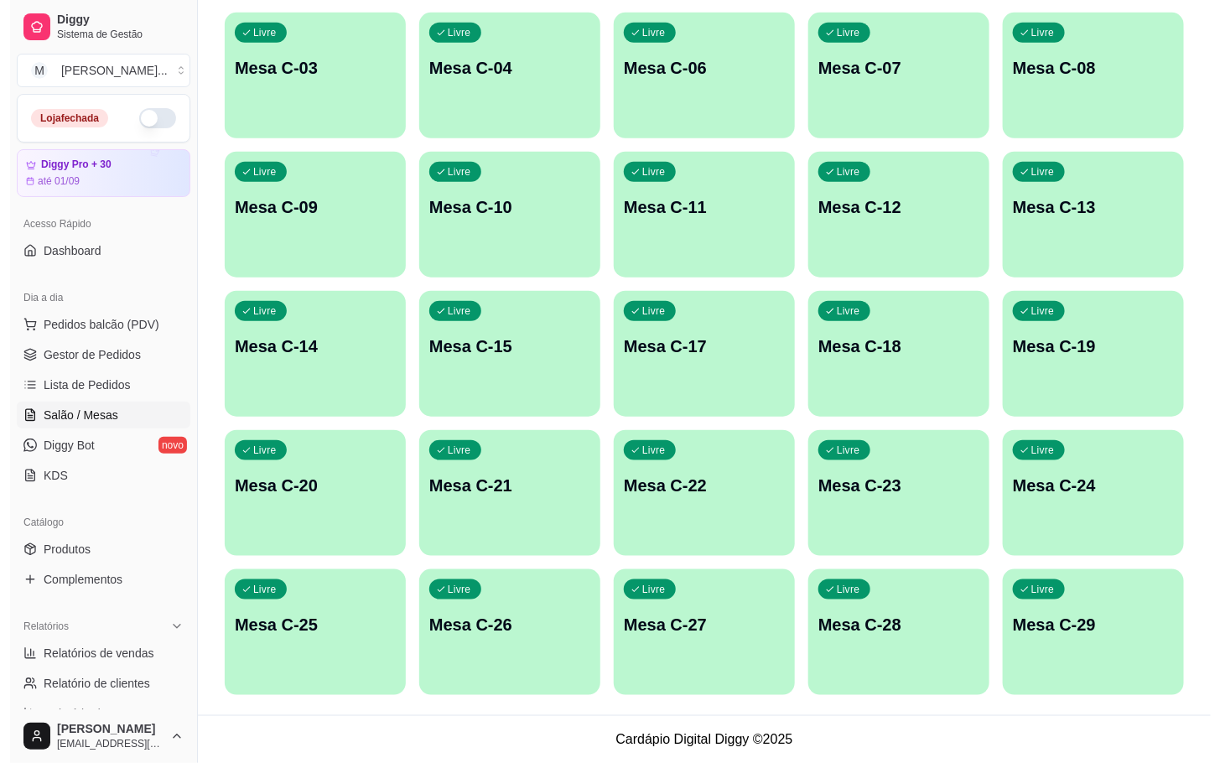
scroll to position [0, 0]
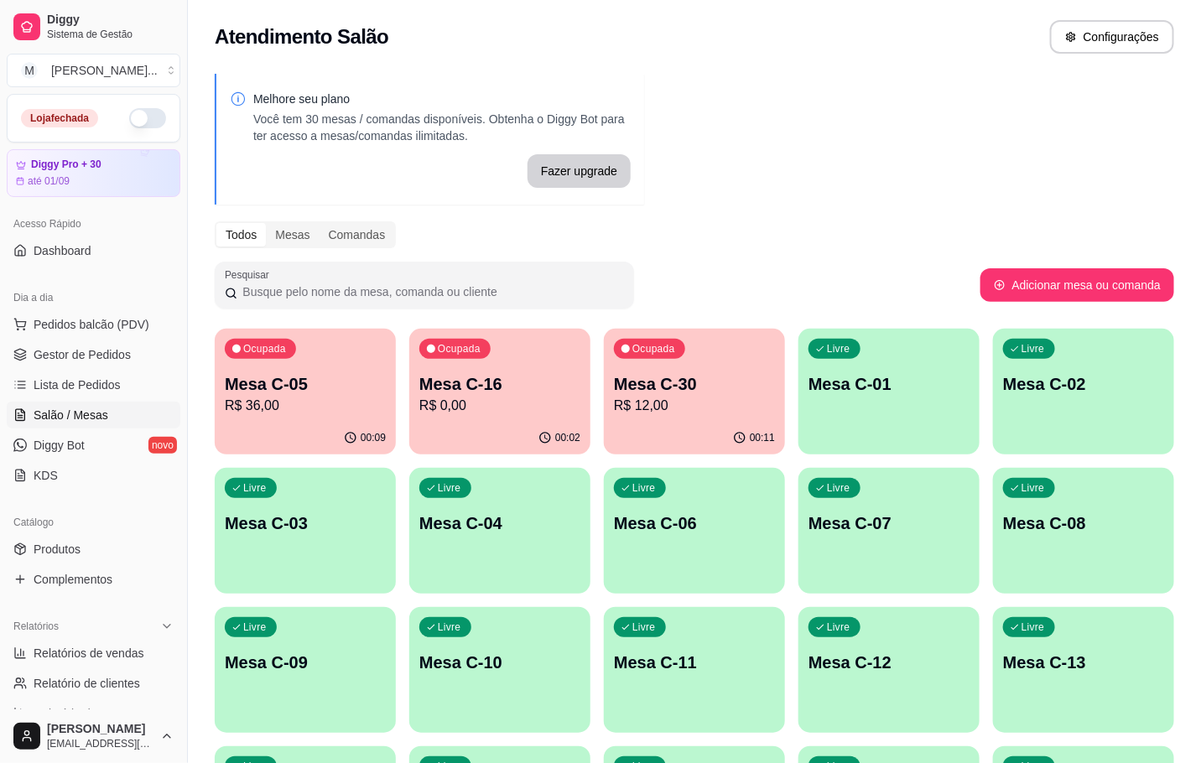
click at [695, 373] on p "Mesa C-30" at bounding box center [694, 383] width 161 height 23
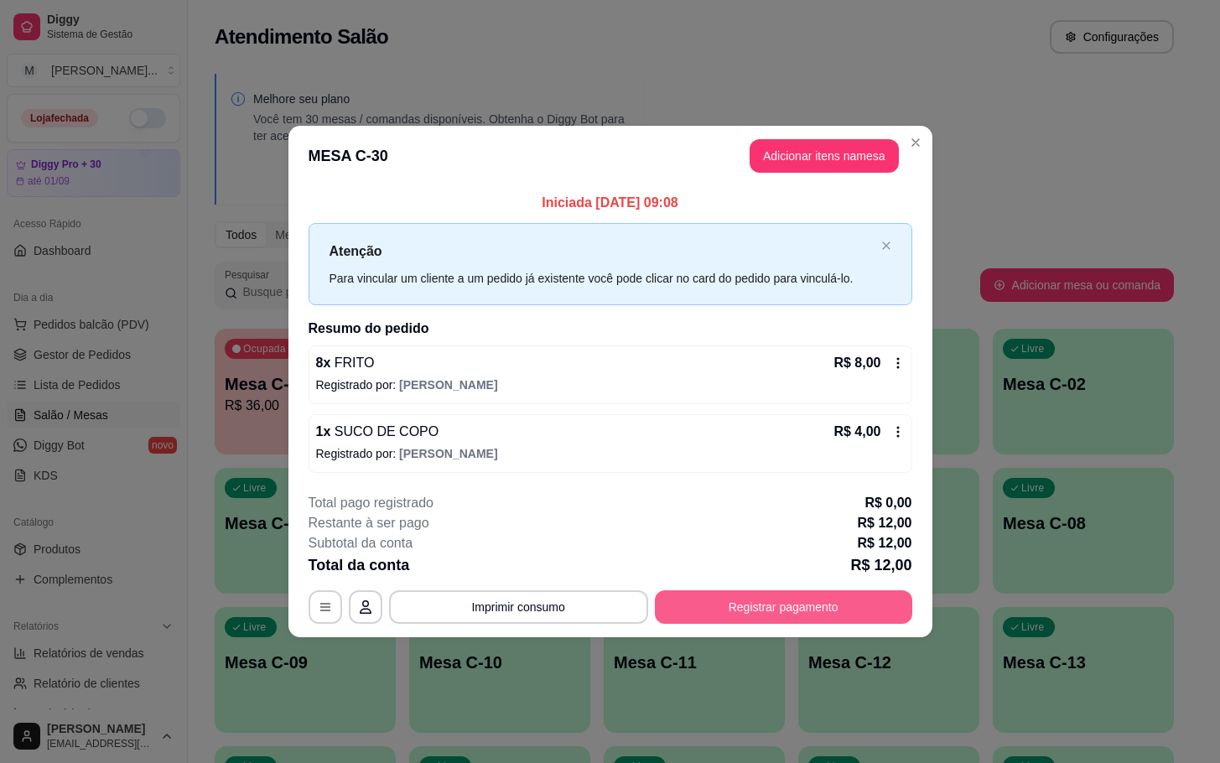
click at [839, 619] on button "Registrar pagamento" at bounding box center [783, 607] width 257 height 34
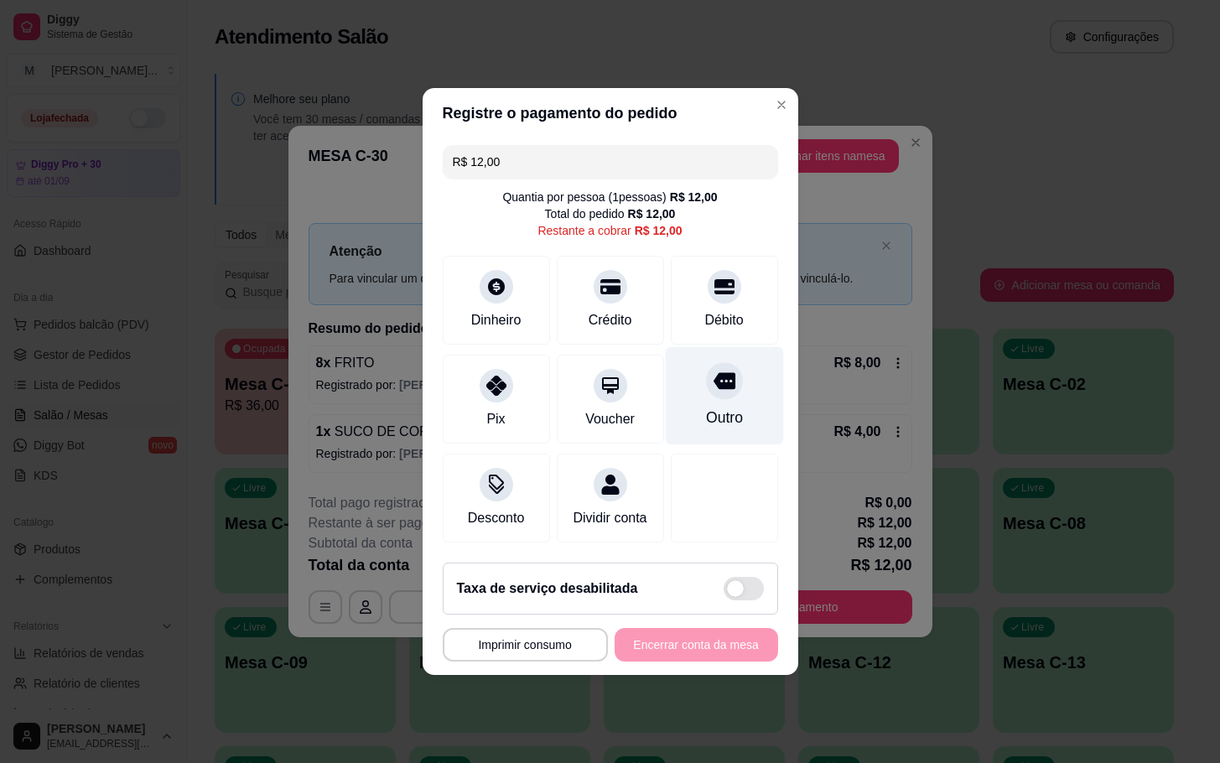
click at [705, 415] on div "Outro" at bounding box center [723, 418] width 37 height 22
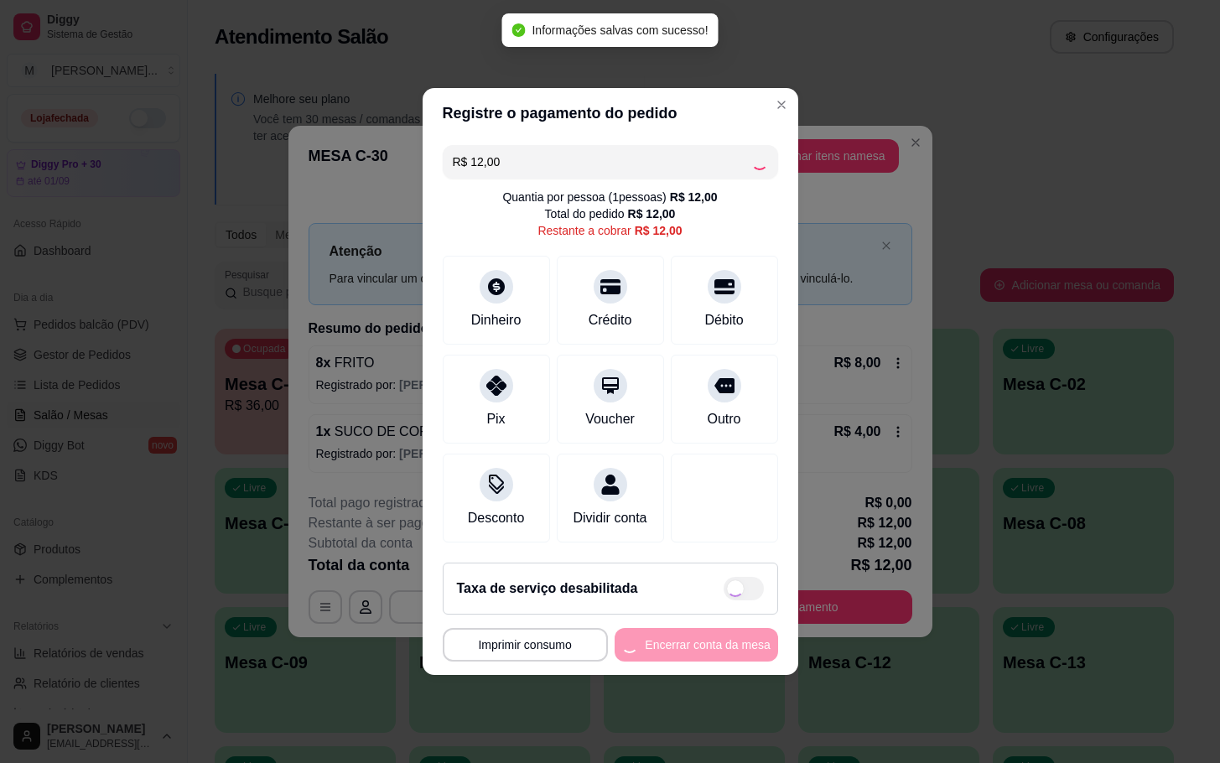
type input "R$ 0,00"
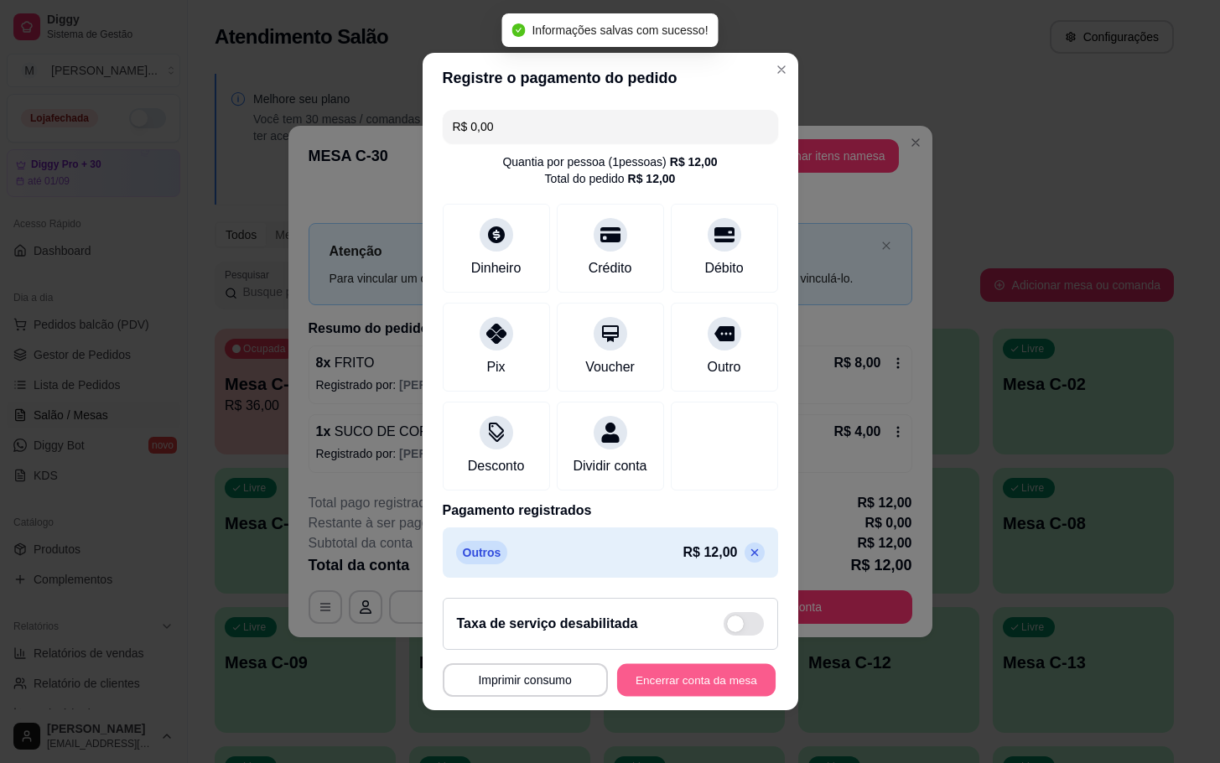
click at [674, 697] on button "Encerrar conta da mesa" at bounding box center [696, 680] width 158 height 33
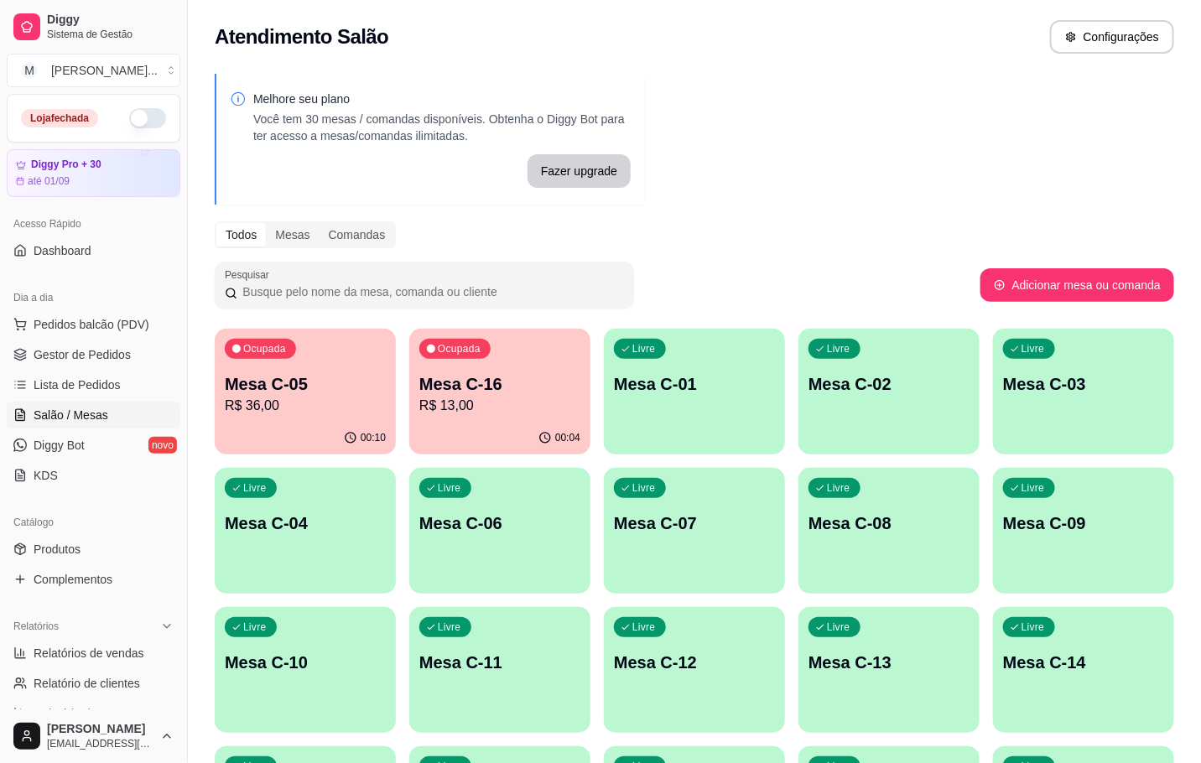
click at [514, 397] on p "R$ 13,00" at bounding box center [499, 406] width 161 height 20
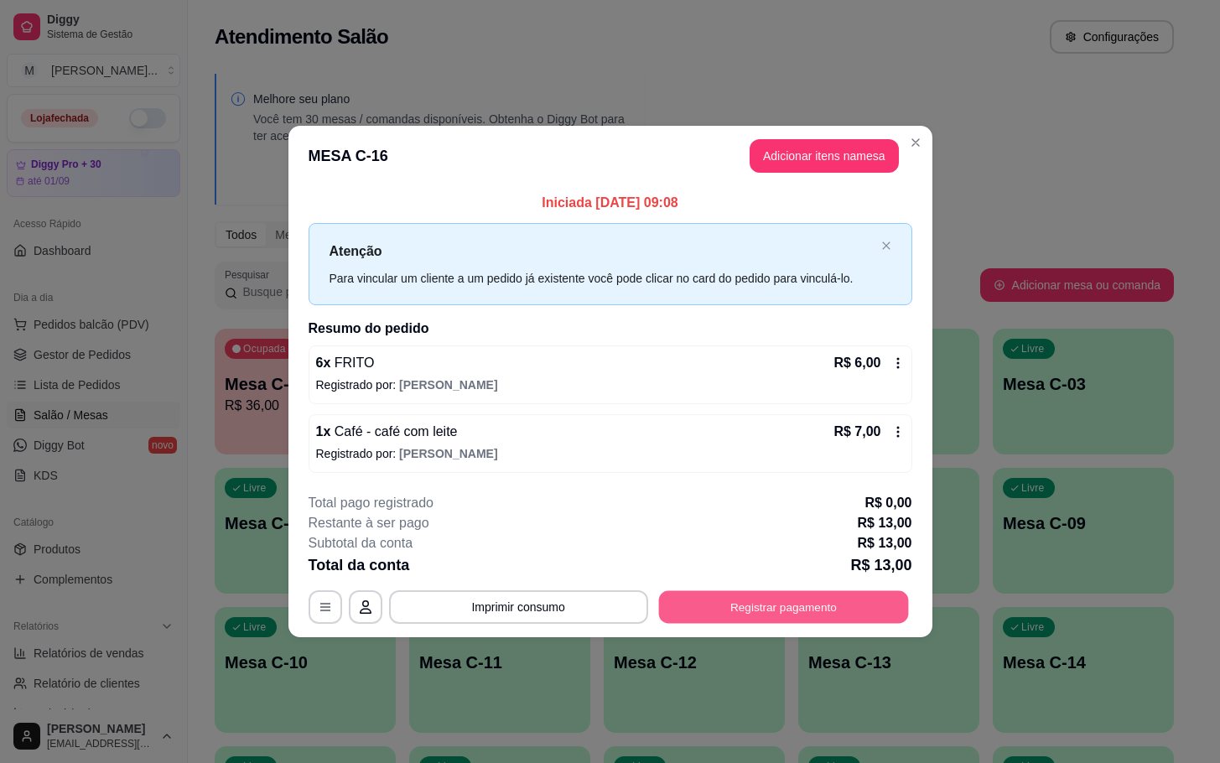
click at [782, 597] on button "Registrar pagamento" at bounding box center [783, 606] width 250 height 33
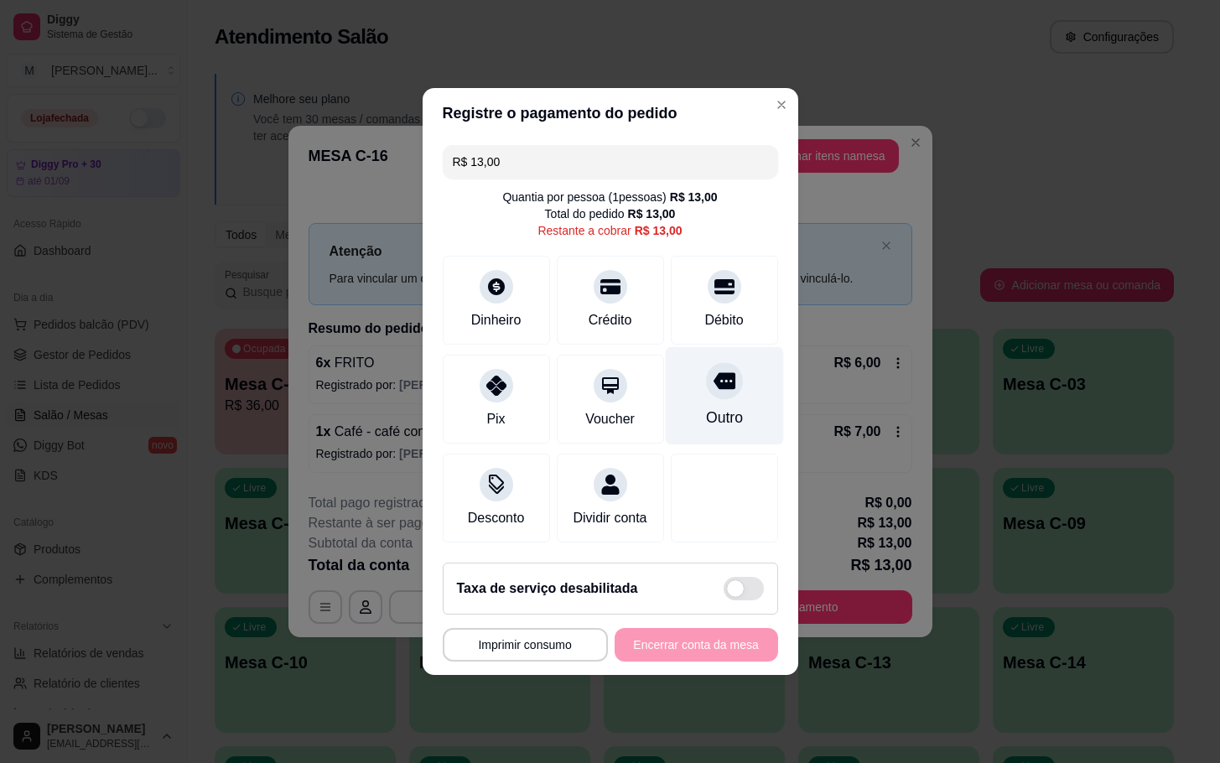
click at [706, 383] on div at bounding box center [724, 380] width 37 height 37
type input "R$ 0,00"
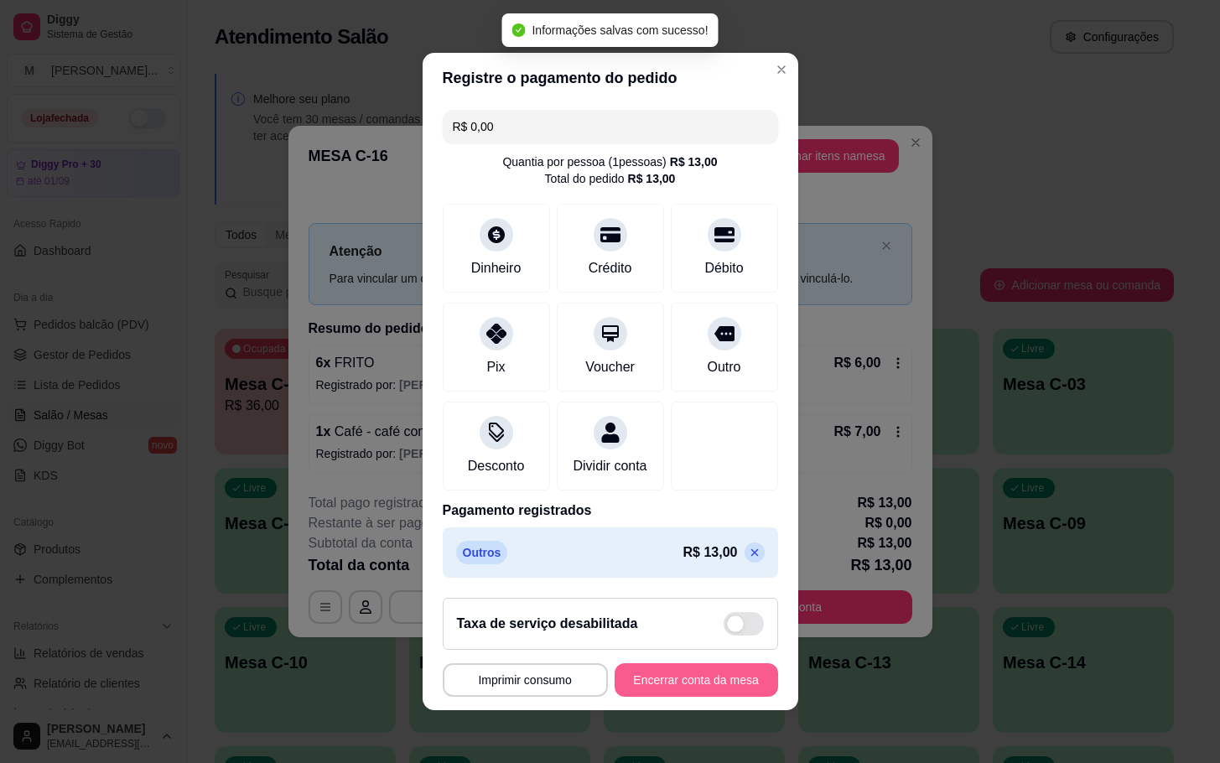
click at [693, 690] on button "Encerrar conta da mesa" at bounding box center [697, 680] width 164 height 34
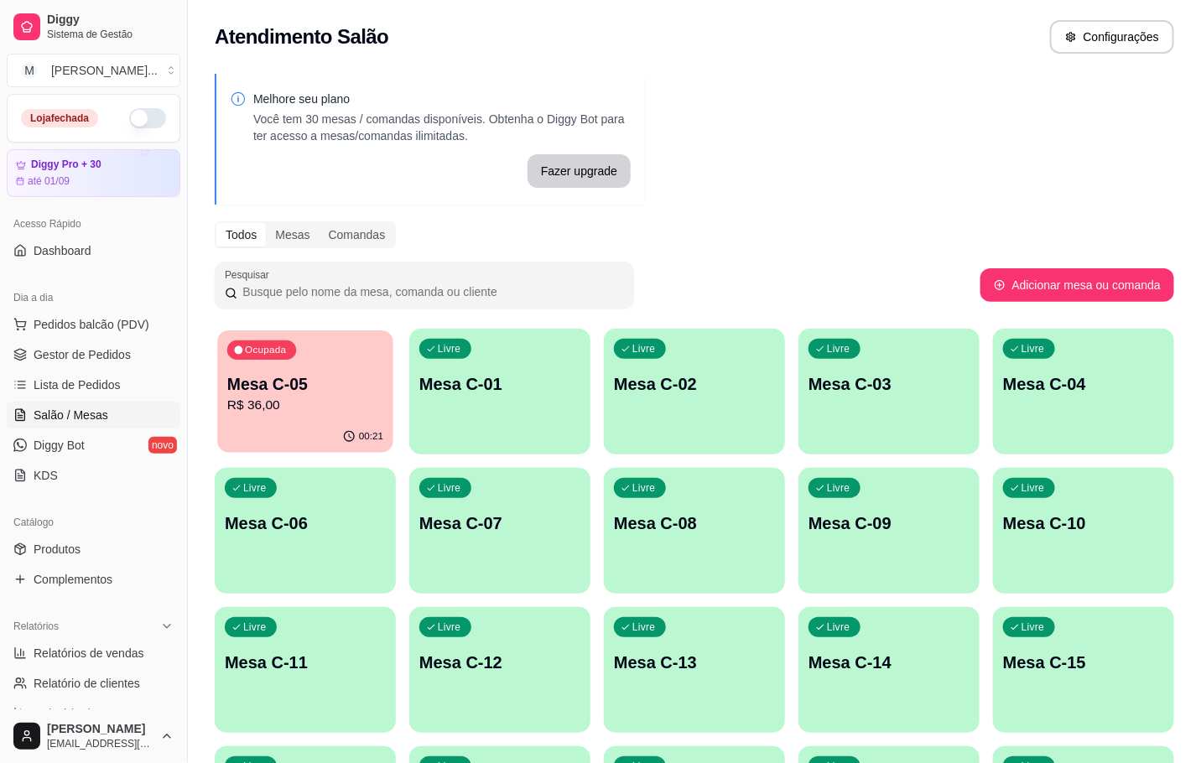
click at [305, 445] on div "00:21" at bounding box center [305, 437] width 176 height 32
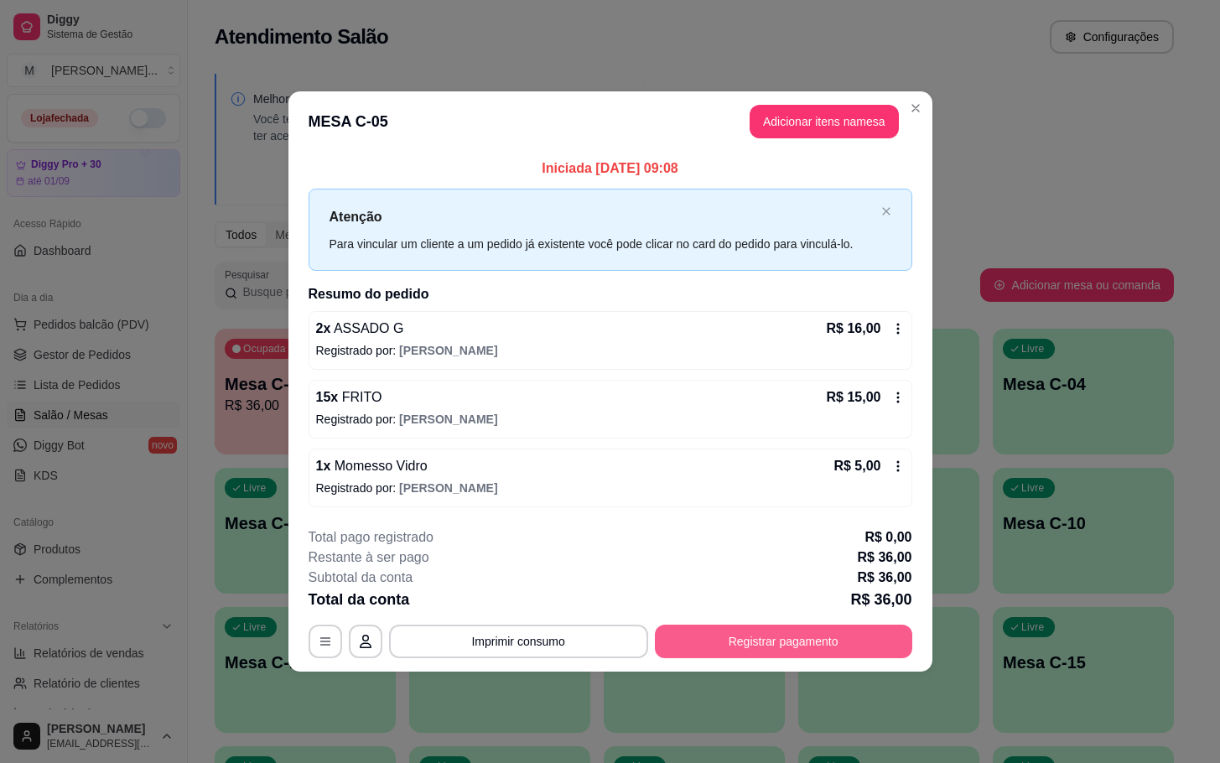
click at [777, 636] on button "Registrar pagamento" at bounding box center [783, 642] width 257 height 34
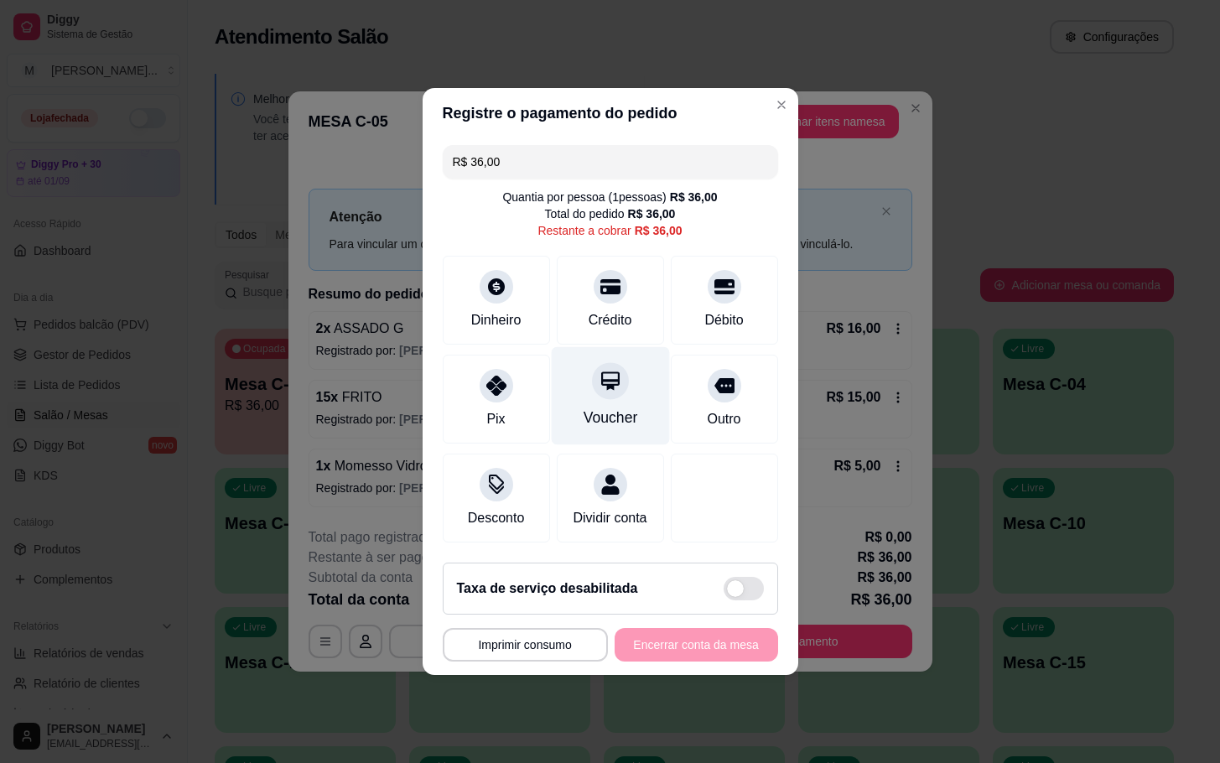
click at [639, 382] on div "Voucher" at bounding box center [610, 396] width 118 height 98
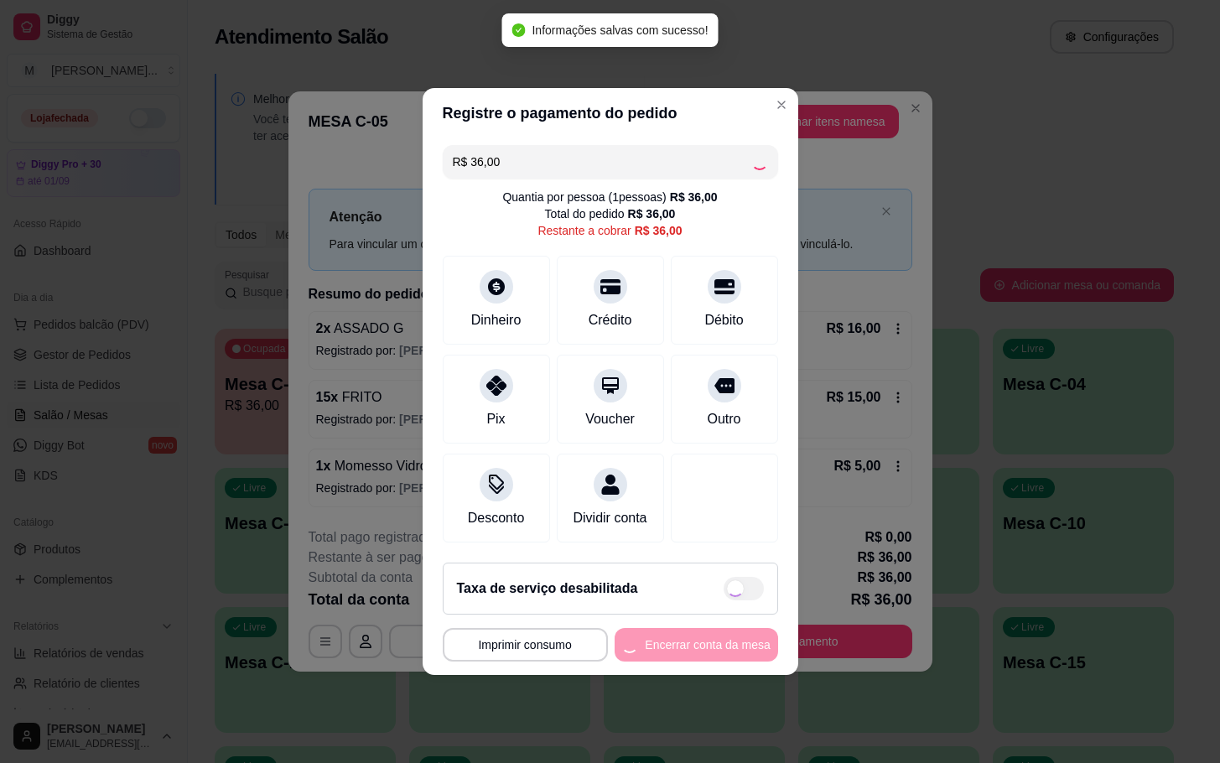
type input "R$ 0,00"
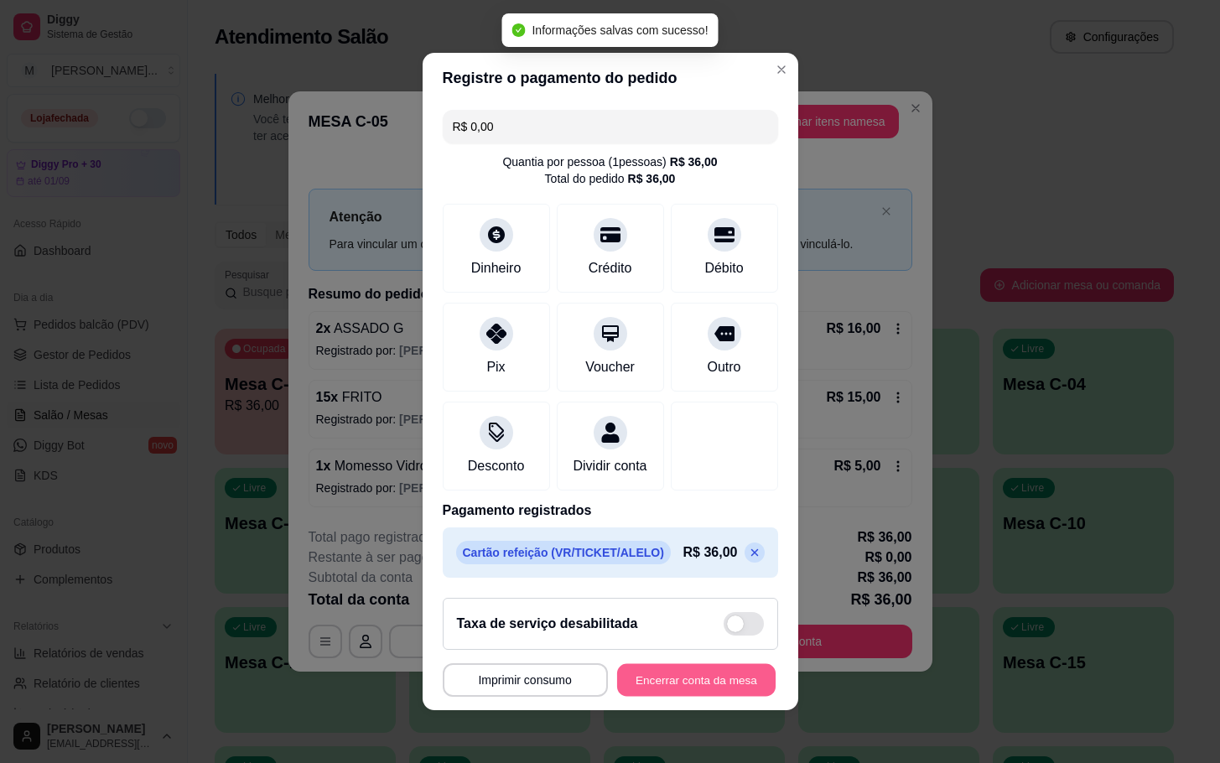
click at [697, 693] on button "Encerrar conta da mesa" at bounding box center [696, 680] width 158 height 33
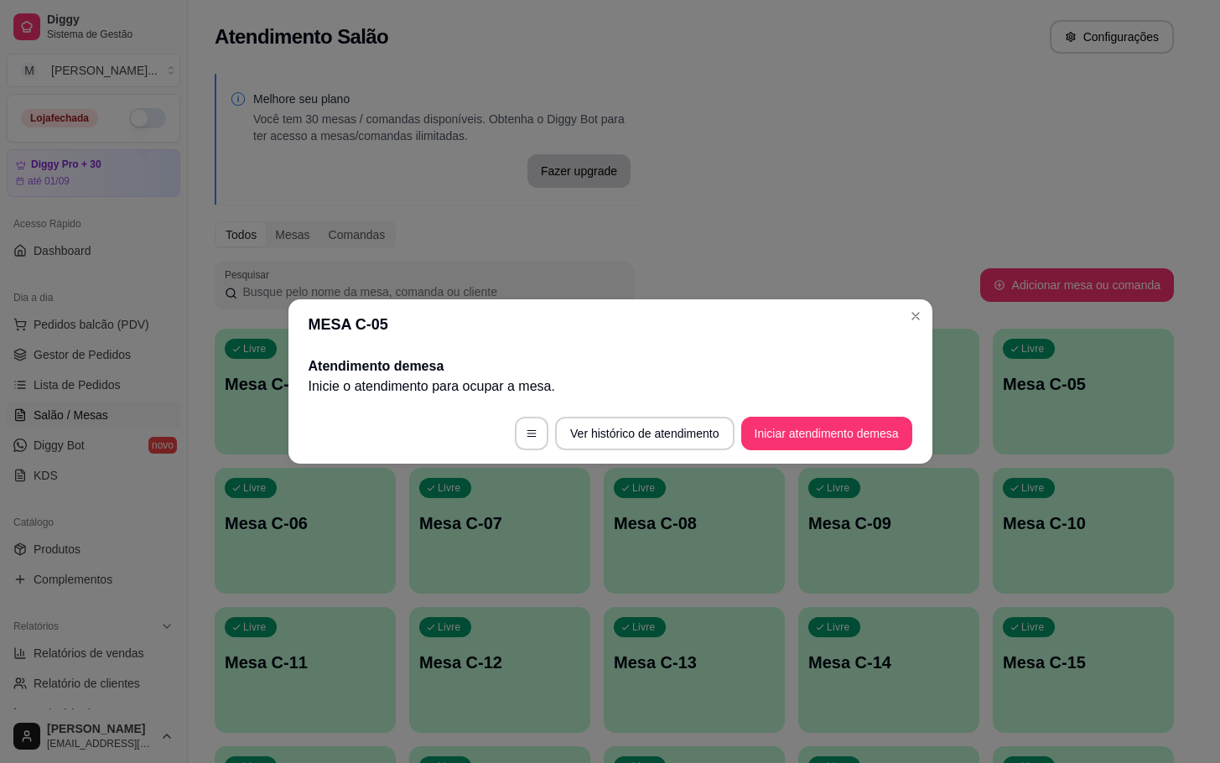
click at [909, 416] on footer "Ver histórico de atendimento Iniciar atendimento de mesa" at bounding box center [610, 433] width 644 height 60
click at [903, 426] on button "Iniciar atendimento de mesa" at bounding box center [826, 434] width 171 height 34
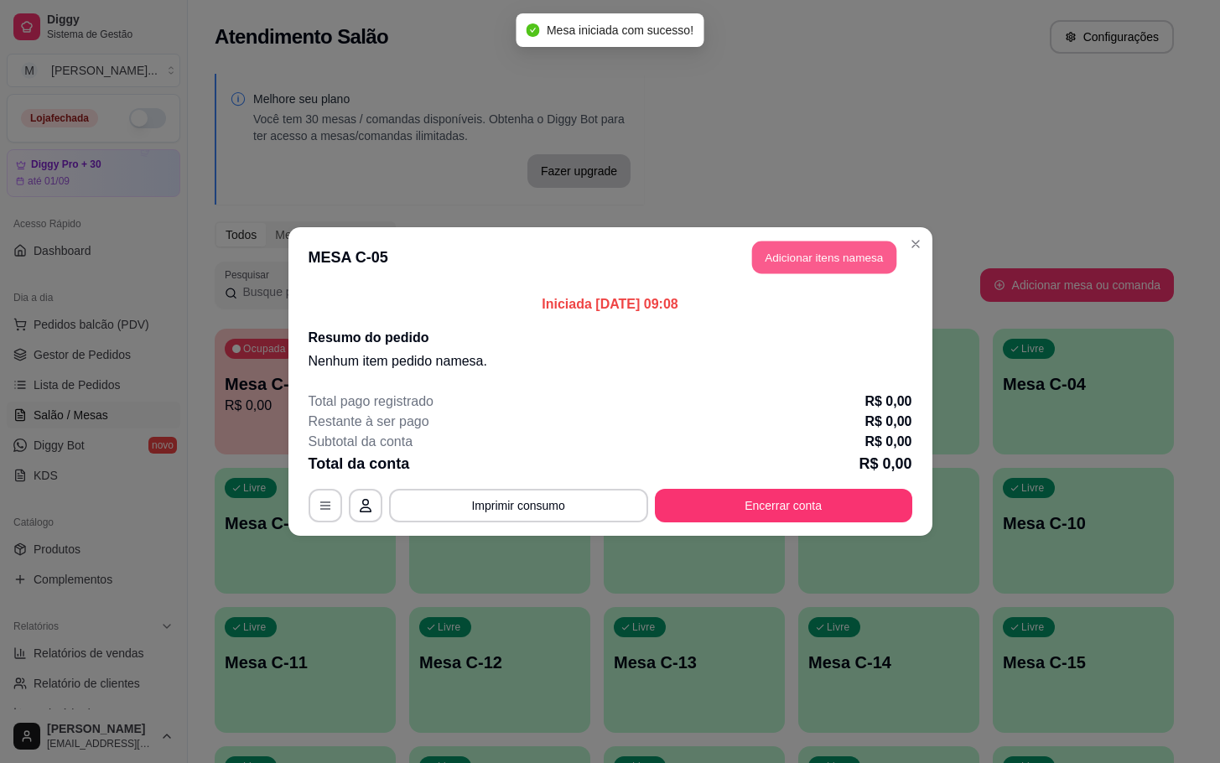
click at [825, 257] on button "Adicionar itens na mesa" at bounding box center [824, 258] width 144 height 33
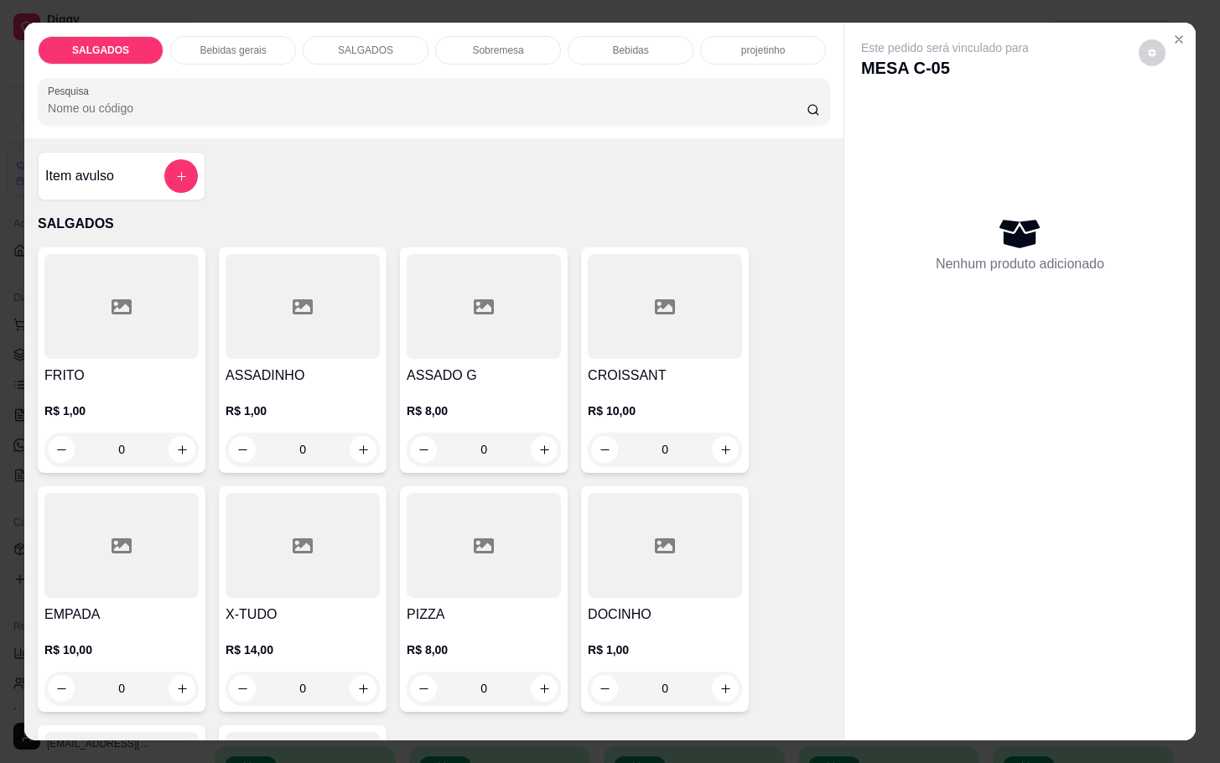
click at [174, 403] on p "R$ 1,00" at bounding box center [121, 411] width 154 height 17
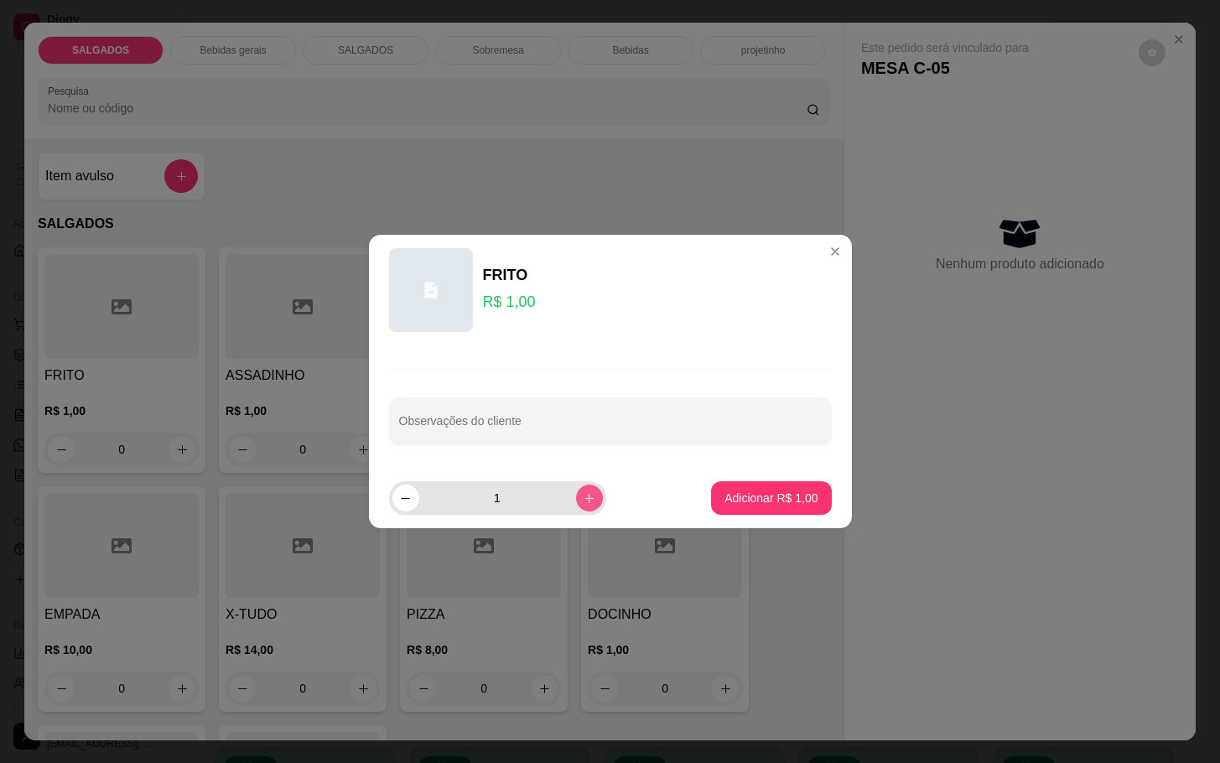
click at [583, 501] on icon "increase-product-quantity" at bounding box center [589, 498] width 13 height 13
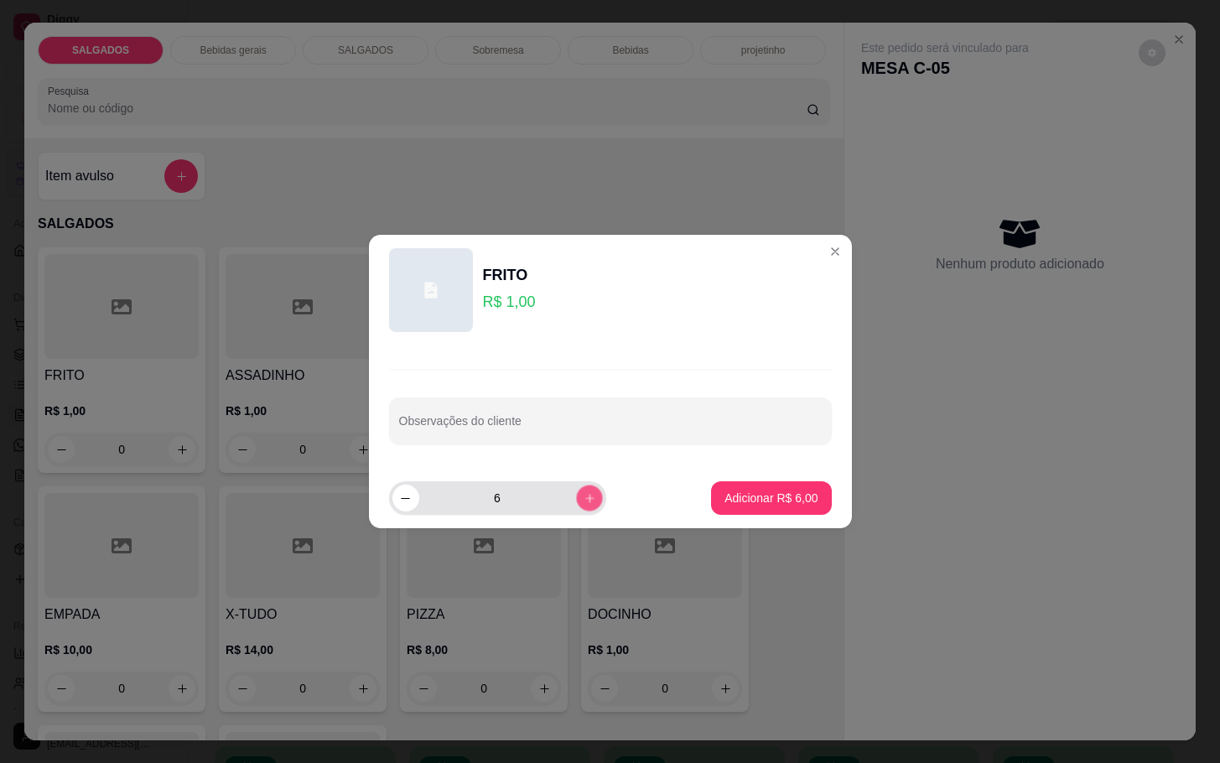
click at [583, 501] on icon "increase-product-quantity" at bounding box center [589, 498] width 13 height 13
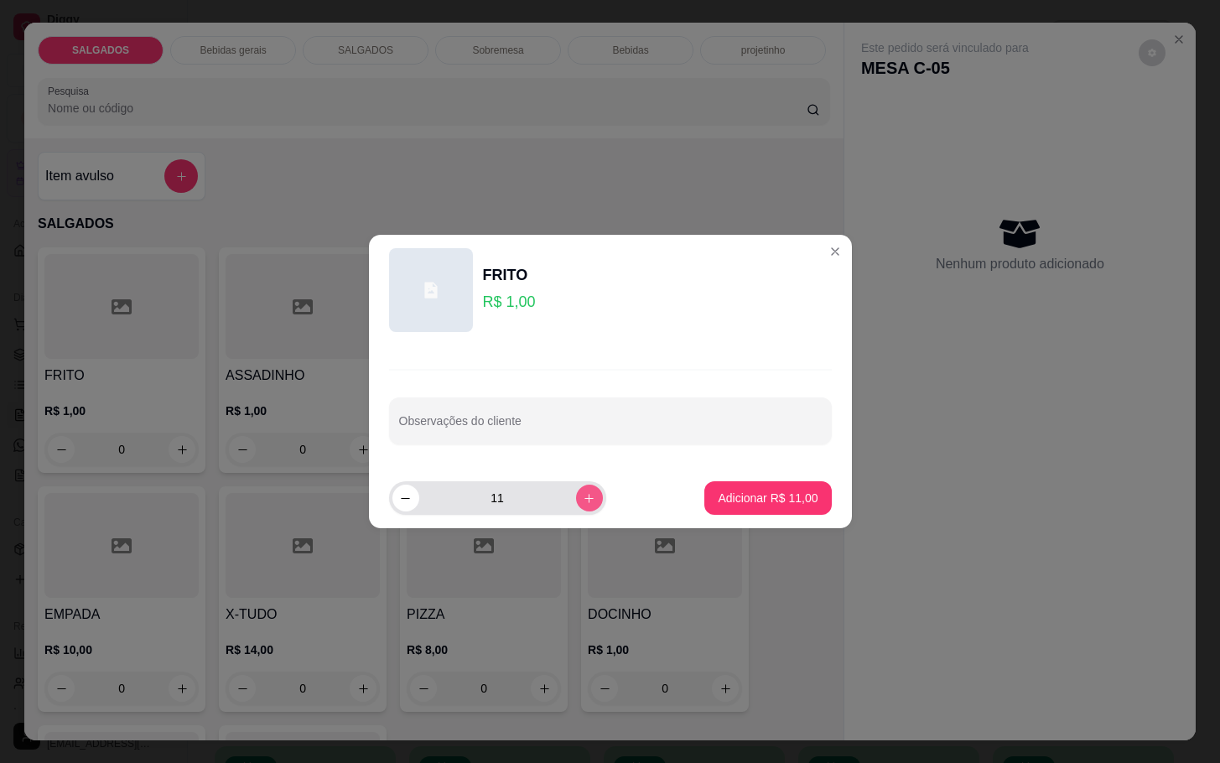
click at [583, 501] on icon "increase-product-quantity" at bounding box center [589, 498] width 13 height 13
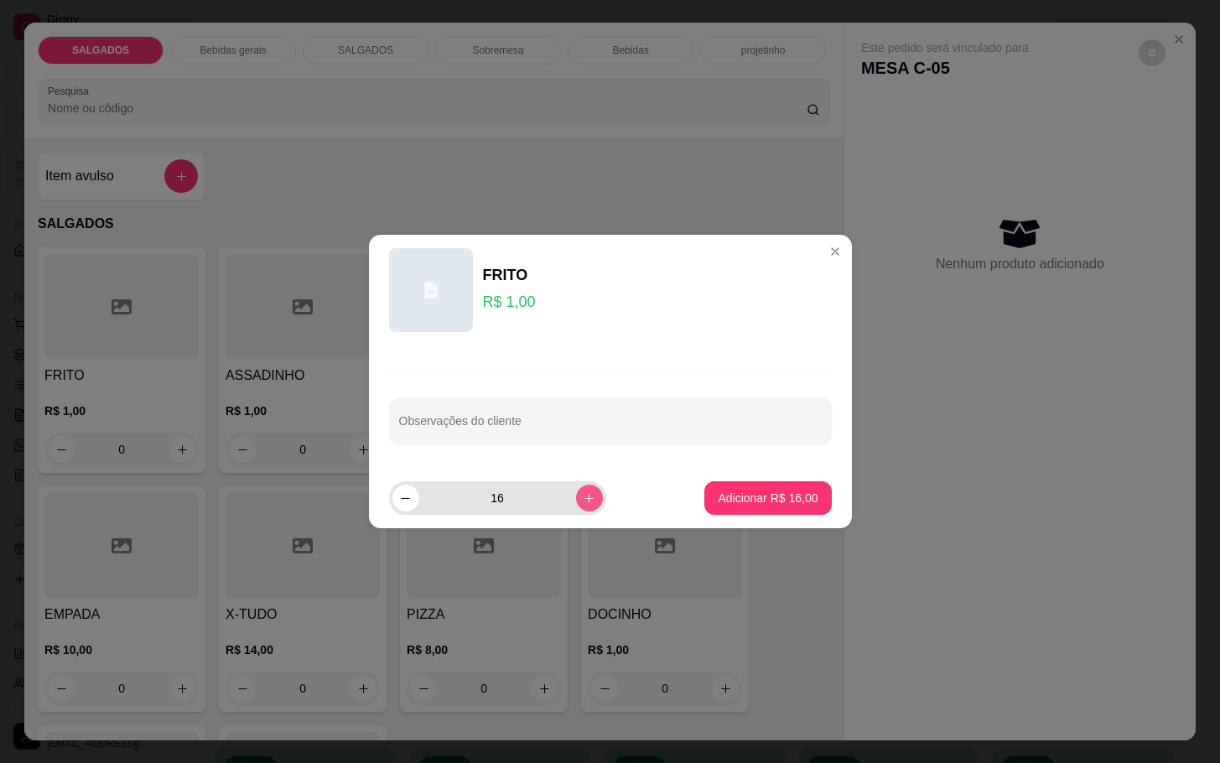
click at [583, 501] on icon "increase-product-quantity" at bounding box center [589, 498] width 13 height 13
type input "18"
click at [718, 504] on p "Adicionar R$ 18,00" at bounding box center [768, 498] width 100 height 17
type input "18"
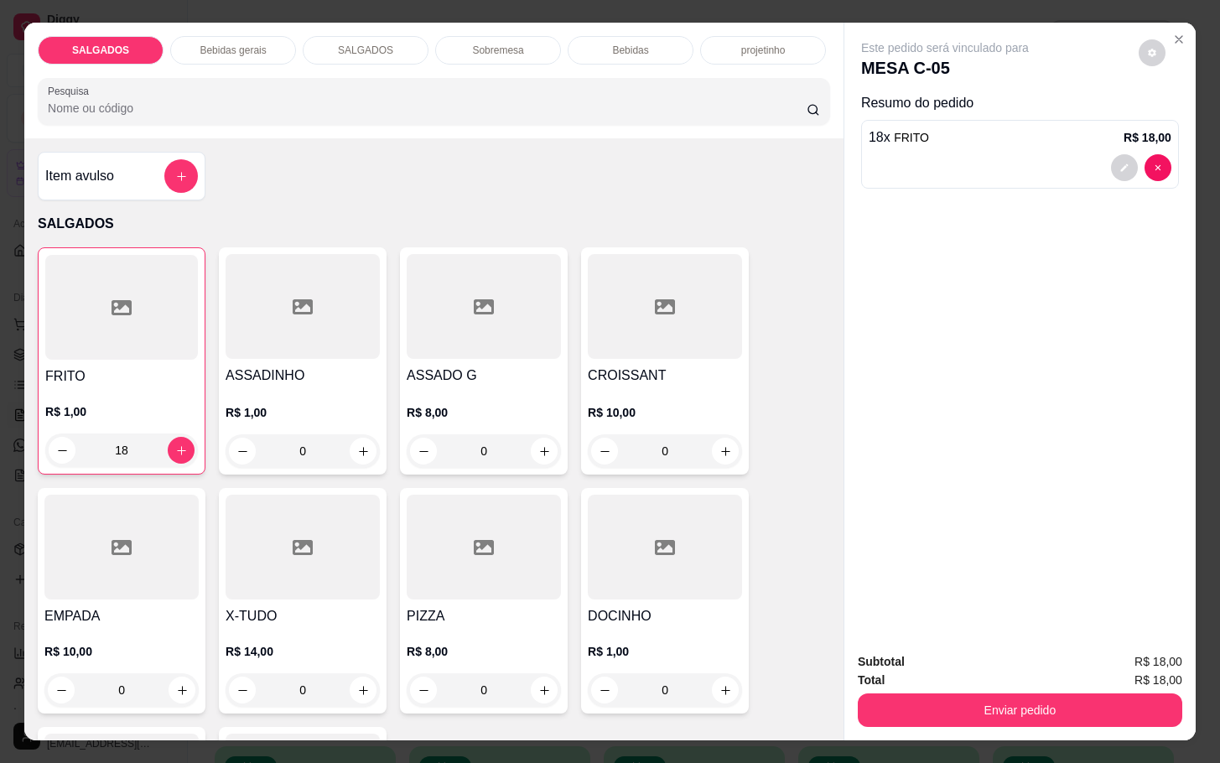
click at [237, 51] on div "Bebidas gerais" at bounding box center [233, 50] width 126 height 29
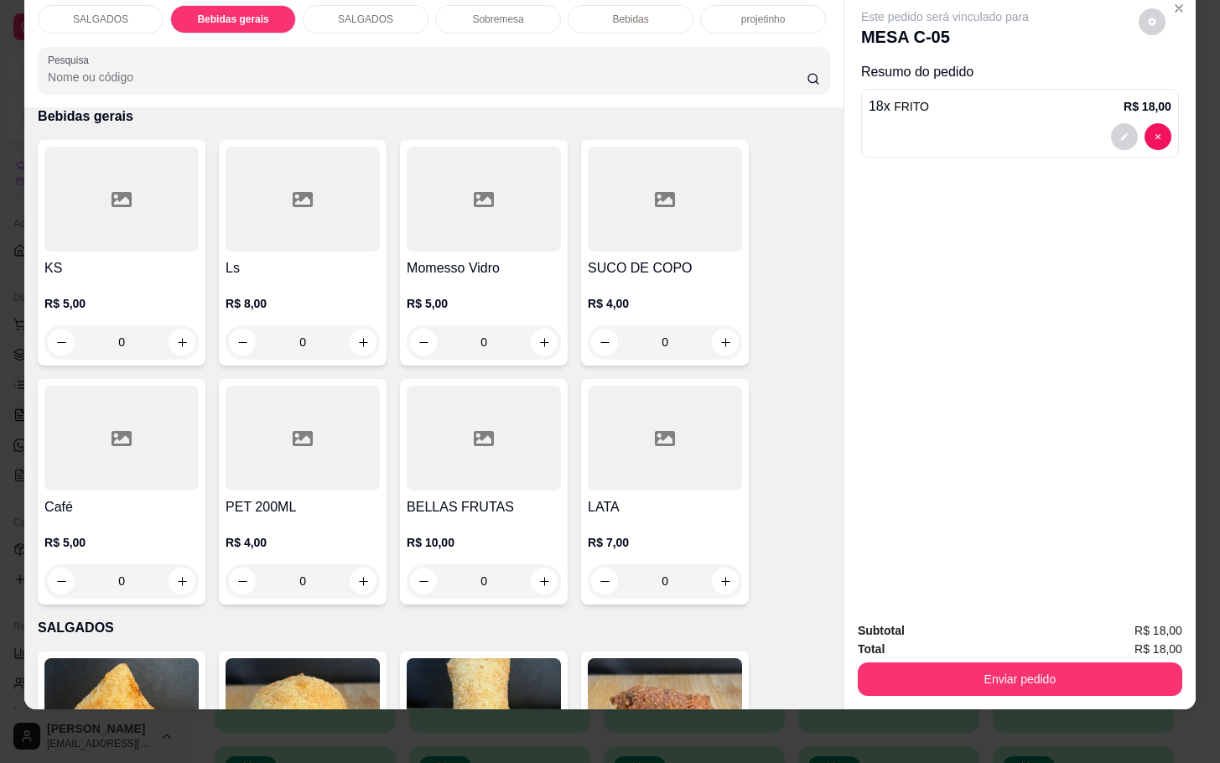
click at [117, 5] on div "SALGADOS" at bounding box center [101, 19] width 126 height 29
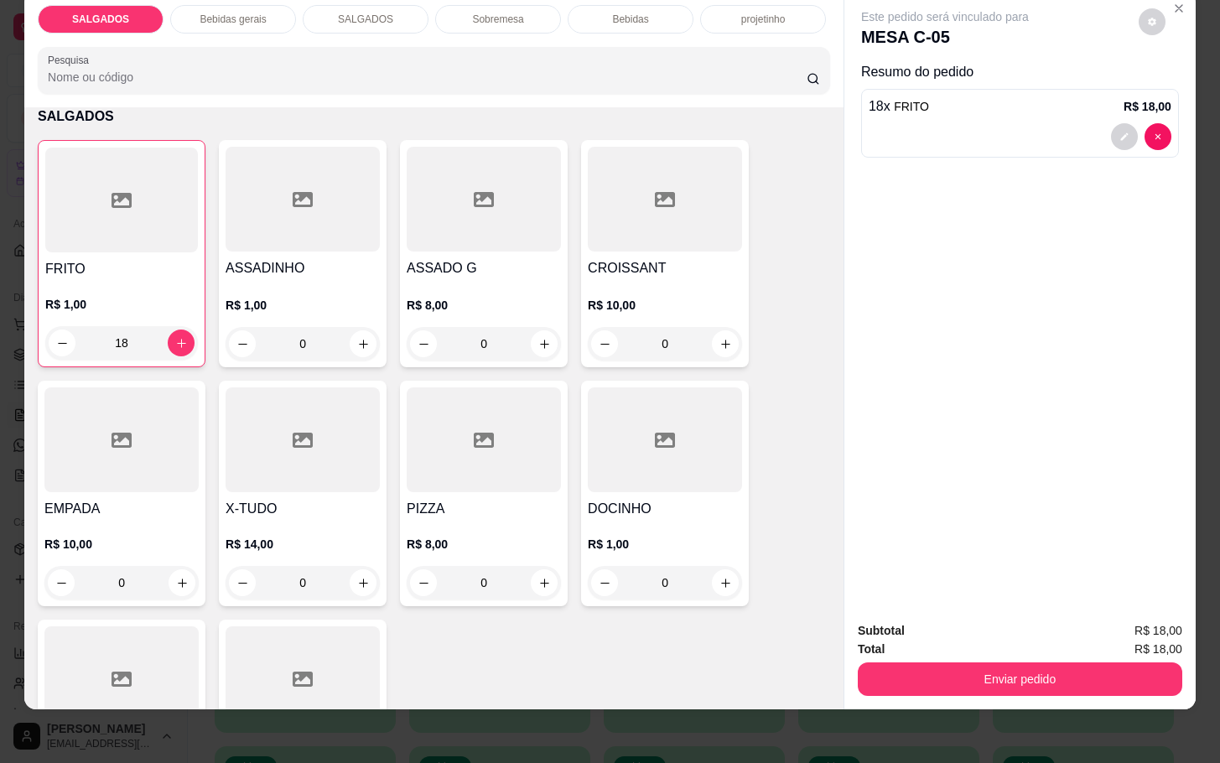
click at [273, 13] on div "Bebidas gerais" at bounding box center [233, 19] width 126 height 29
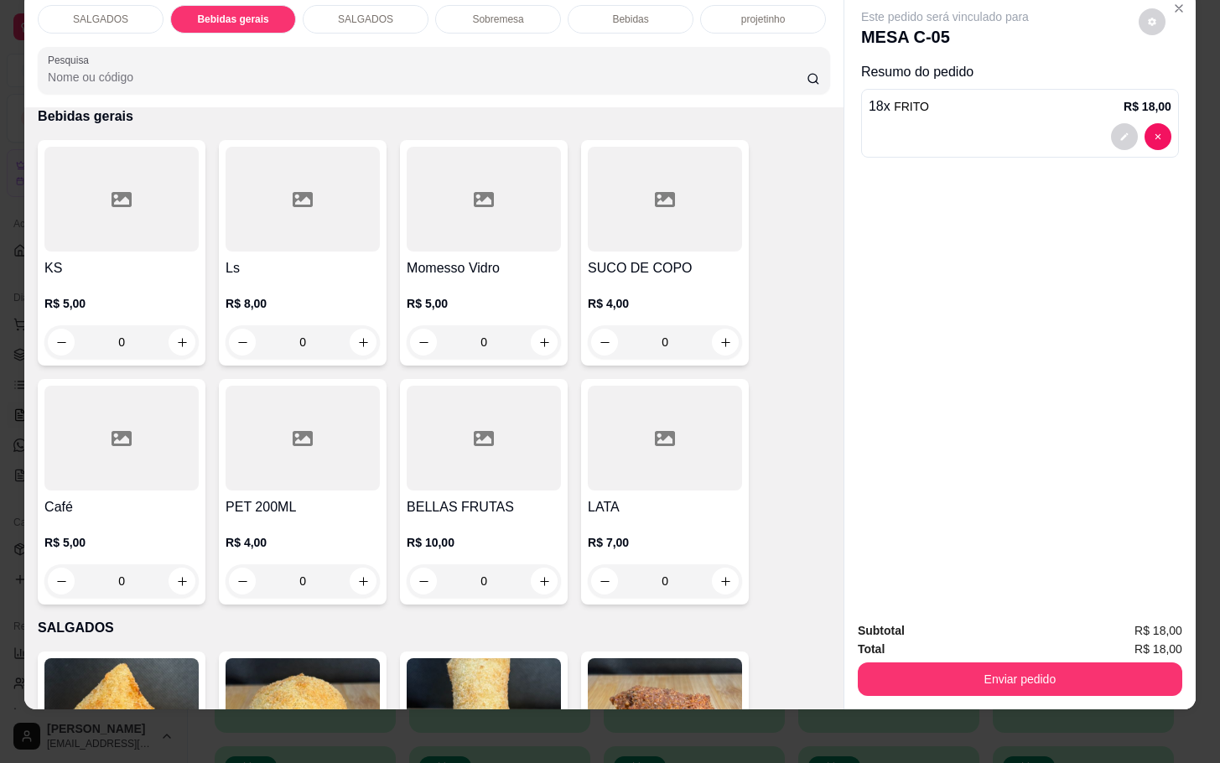
click at [607, 235] on div "SUCO DE COPO R$ 4,00 0" at bounding box center [665, 253] width 168 height 226
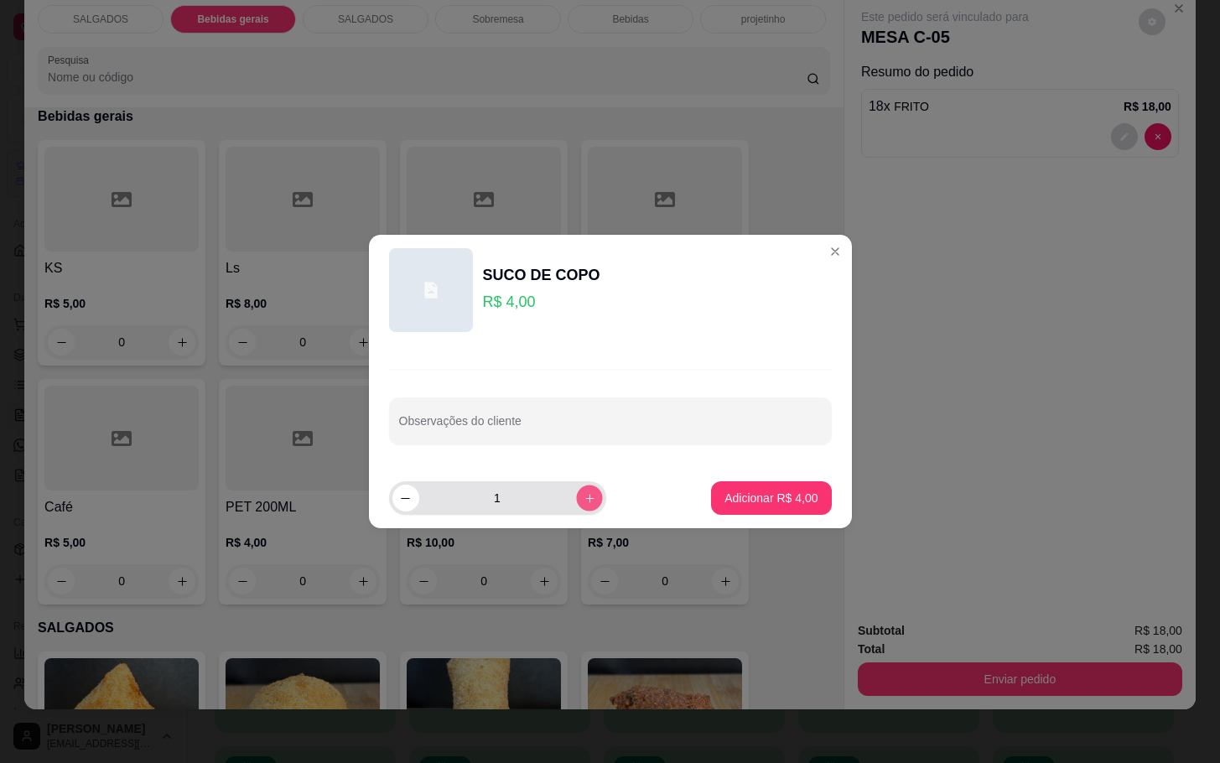
click at [582, 488] on button "increase-product-quantity" at bounding box center [589, 498] width 26 height 26
type input "2"
click at [772, 501] on p "Adicionar R$ 8,00" at bounding box center [771, 498] width 93 height 17
type input "2"
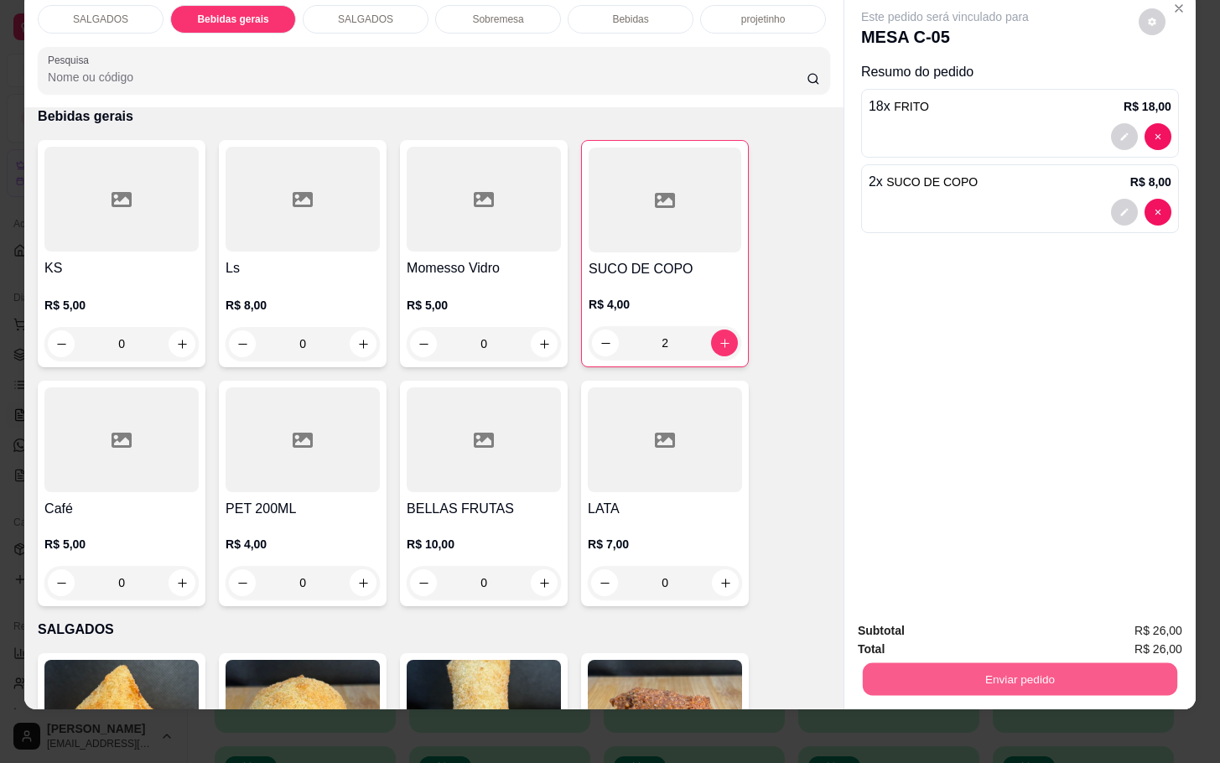
click at [938, 662] on button "Enviar pedido" at bounding box center [1020, 678] width 314 height 33
click at [943, 620] on button "Não registrar e enviar pedido" at bounding box center [962, 620] width 174 height 32
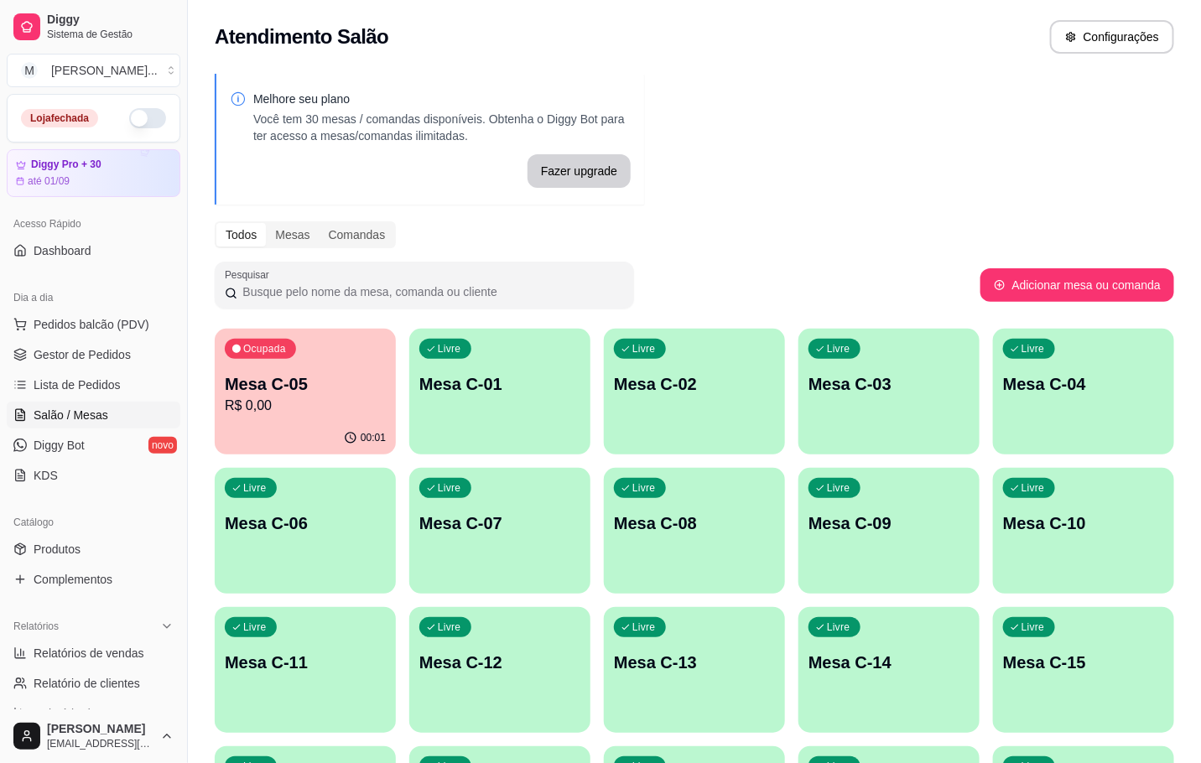
click at [330, 393] on p "Mesa C-05" at bounding box center [305, 383] width 161 height 23
